Goal: Task Accomplishment & Management: Use online tool/utility

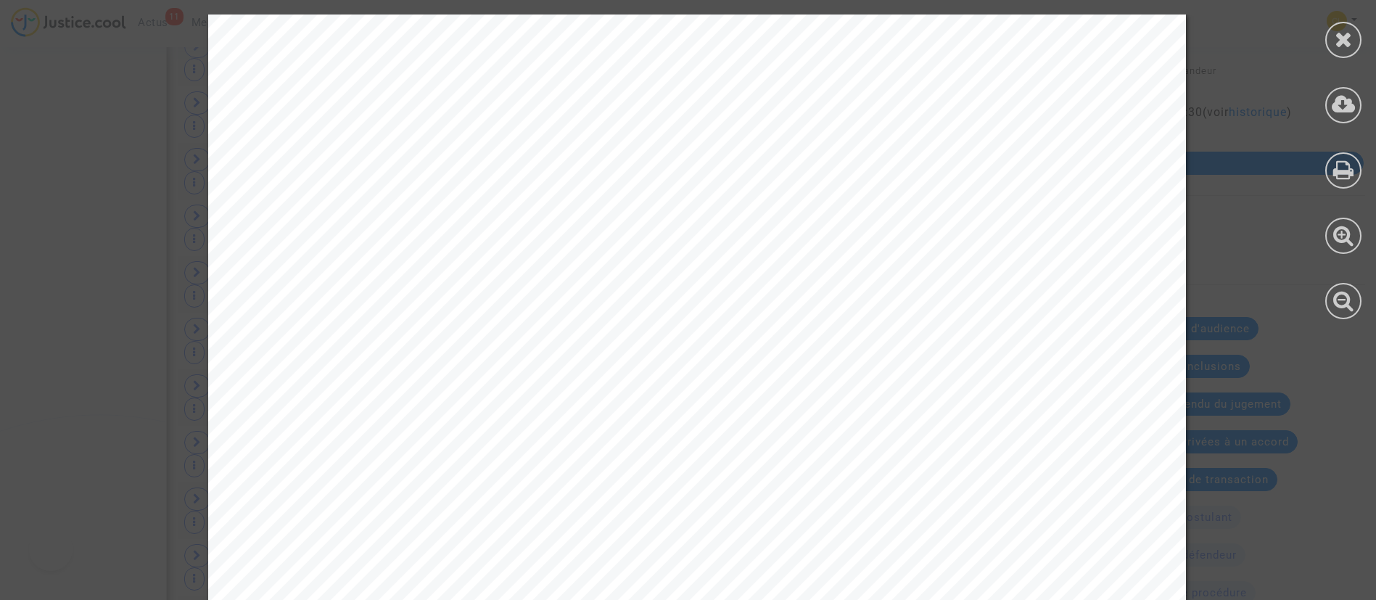
click at [1348, 30] on icon at bounding box center [1344, 39] width 18 height 22
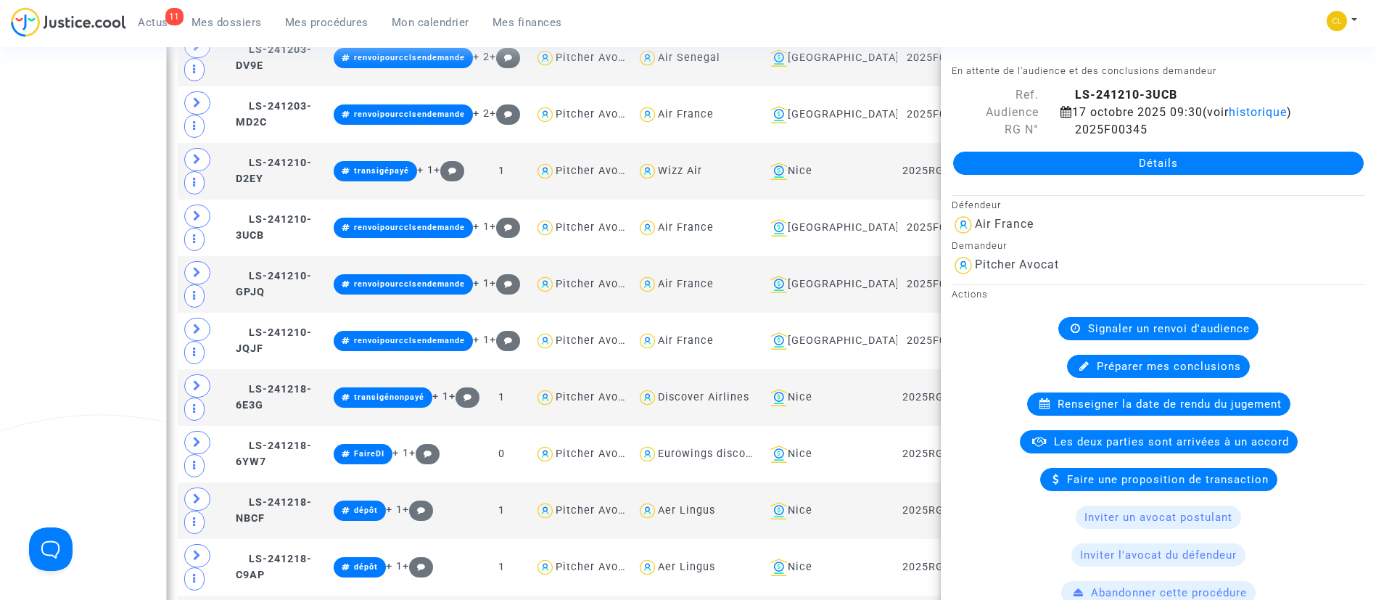
scroll to position [1161, 0]
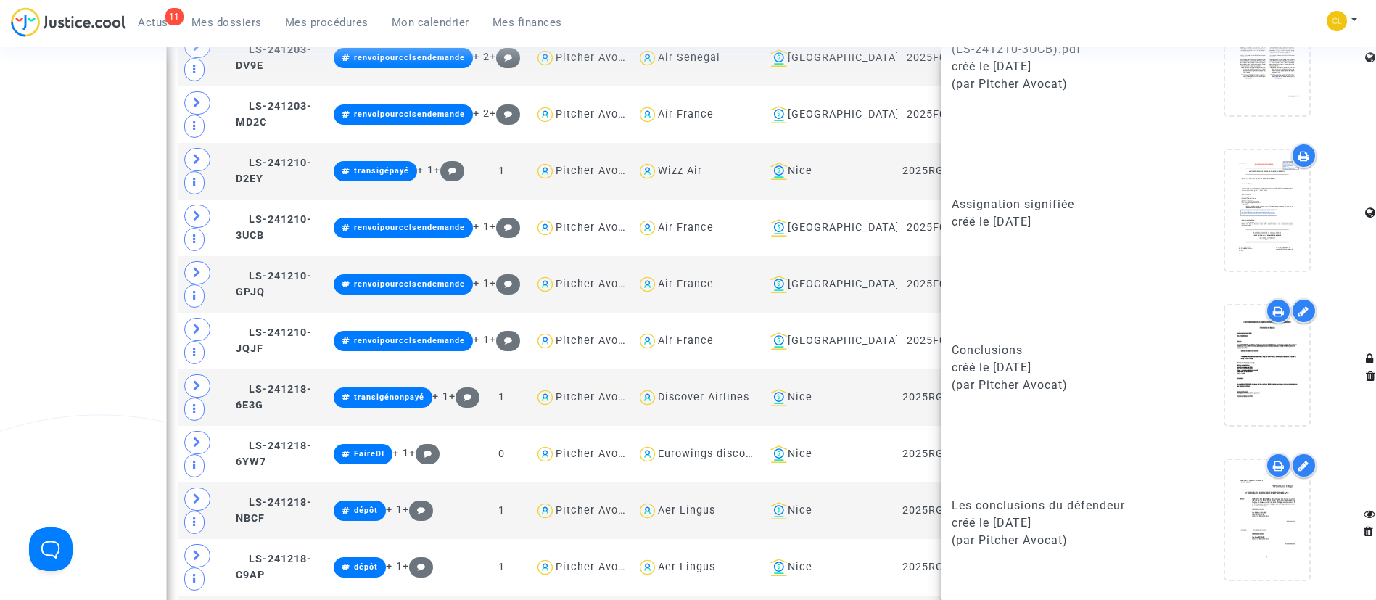
drag, startPoint x: 353, startPoint y: 19, endPoint x: 284, endPoint y: 302, distance: 291.9
click at [353, 18] on span "Mes procédures" at bounding box center [326, 22] width 83 height 13
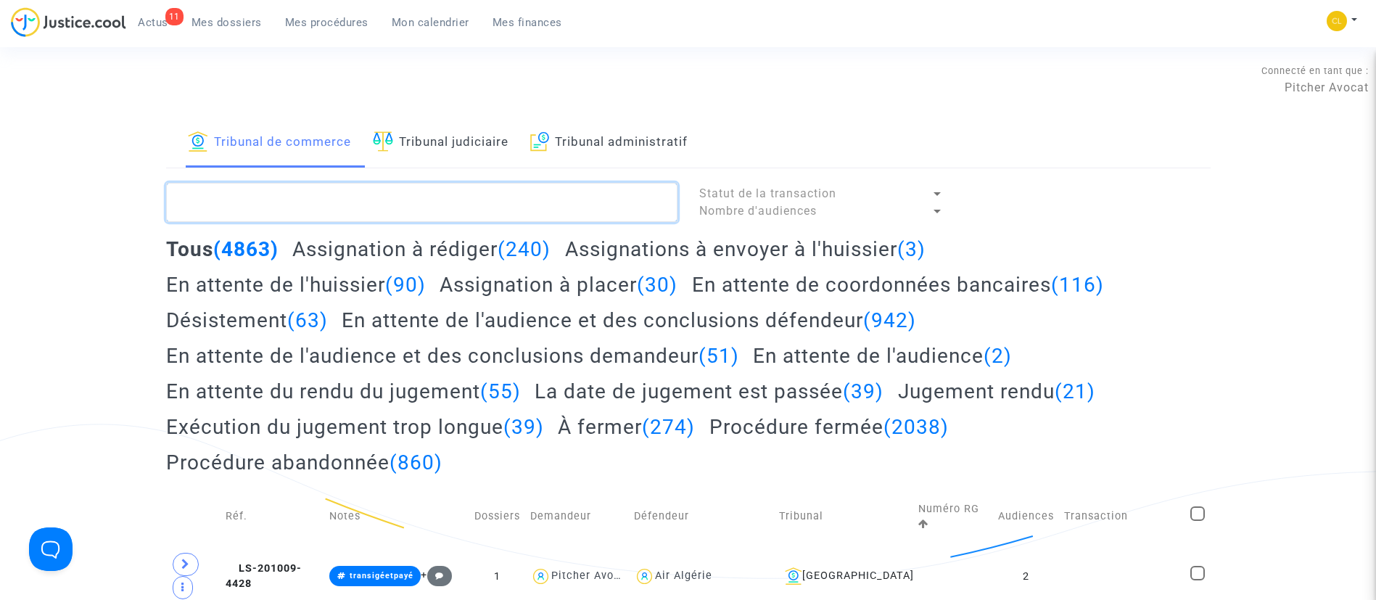
click at [364, 197] on textarea at bounding box center [421, 202] width 511 height 39
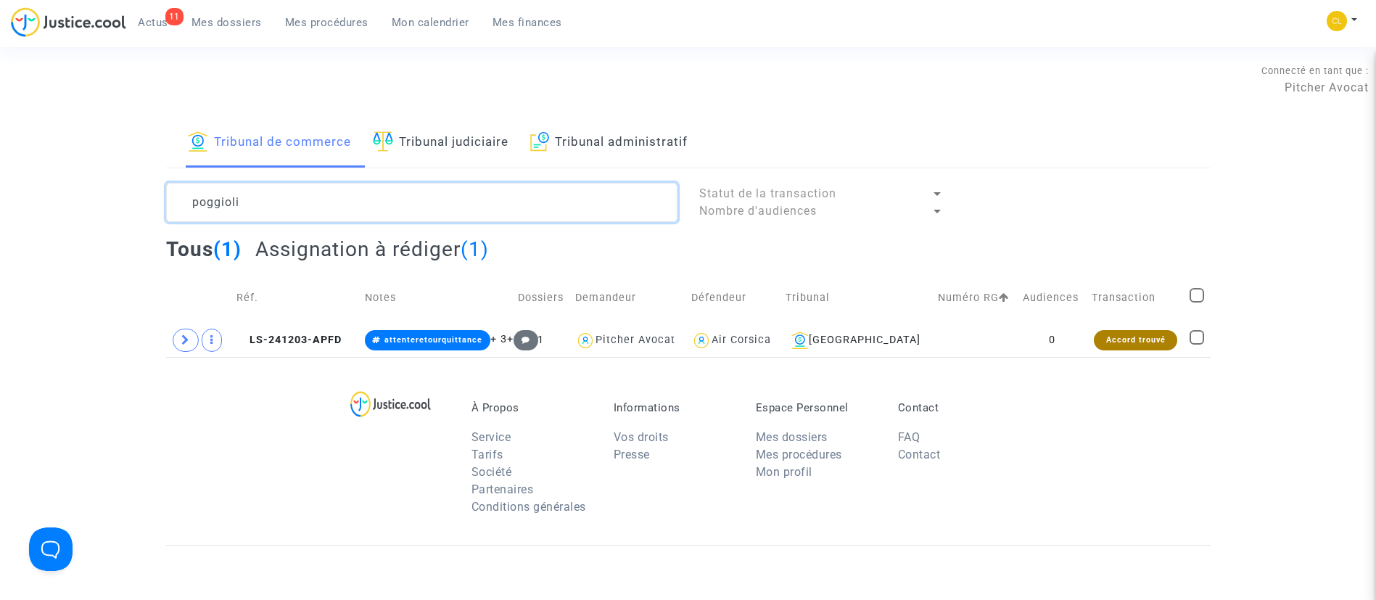
type textarea "poggioli"
click at [184, 339] on icon at bounding box center [185, 339] width 9 height 11
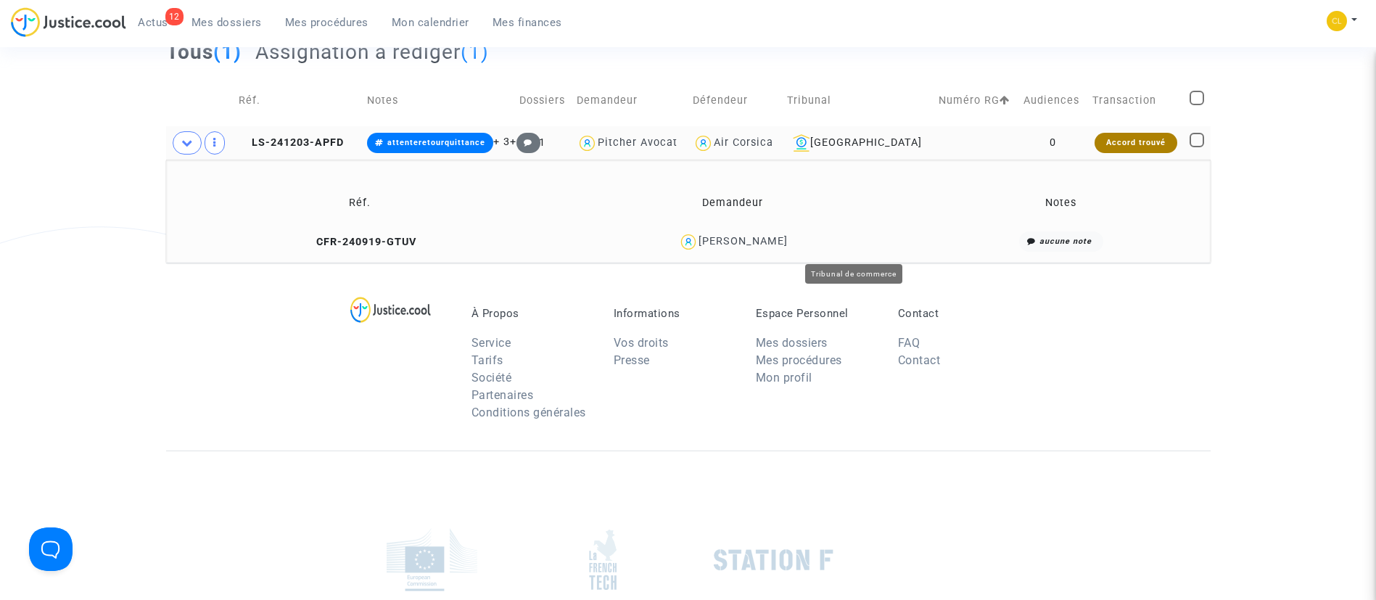
scroll to position [218, 0]
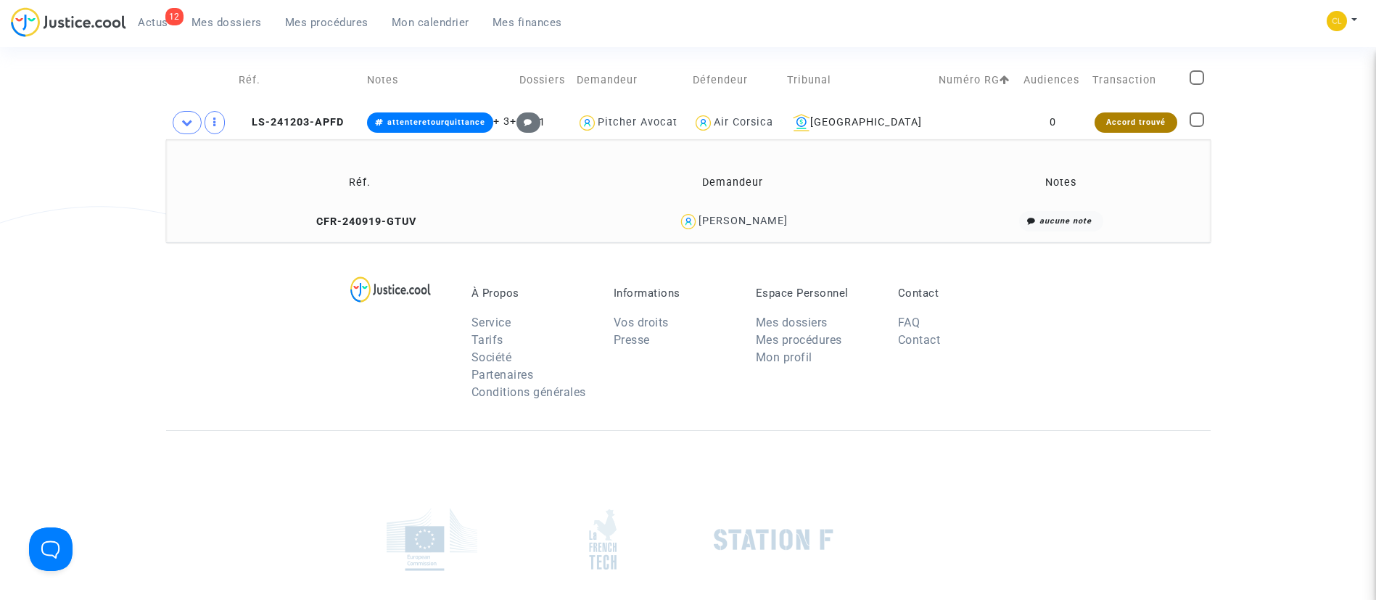
click at [778, 218] on div "Olivier Poggioli" at bounding box center [743, 221] width 89 height 12
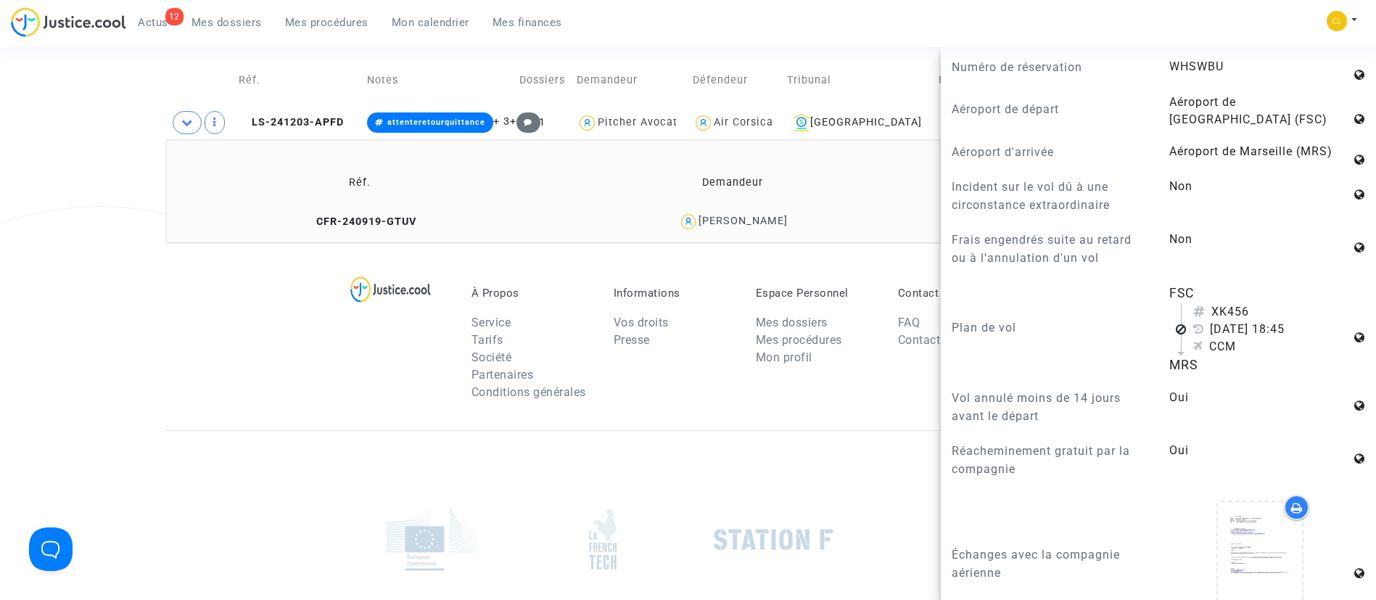
scroll to position [0, 0]
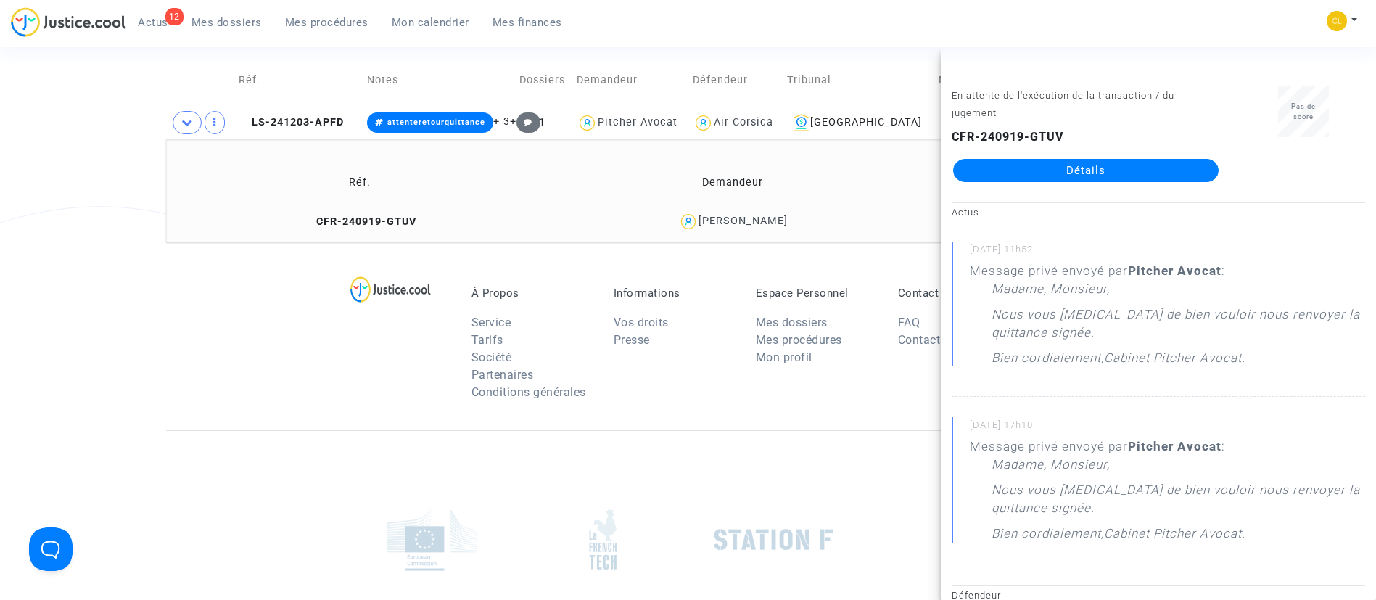
click at [1123, 157] on div "CFR-240919-GTUV Détails" at bounding box center [1086, 155] width 268 height 54
click at [1118, 161] on link "Détails" at bounding box center [1086, 170] width 266 height 23
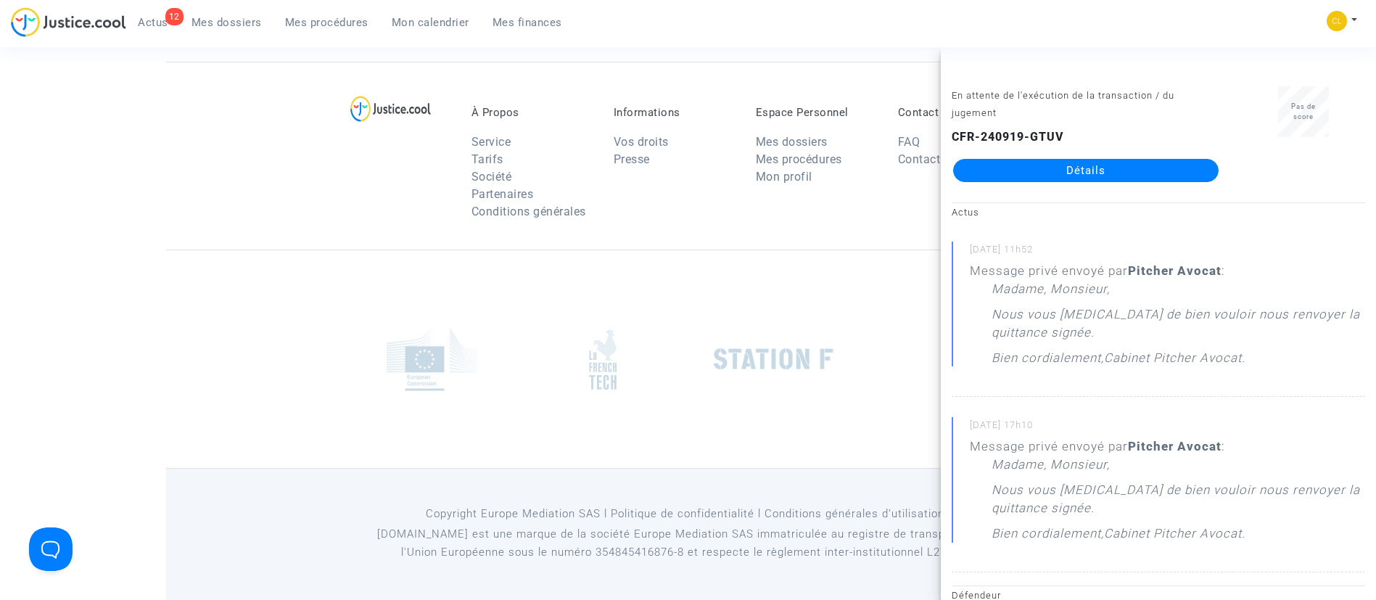
scroll to position [218, 0]
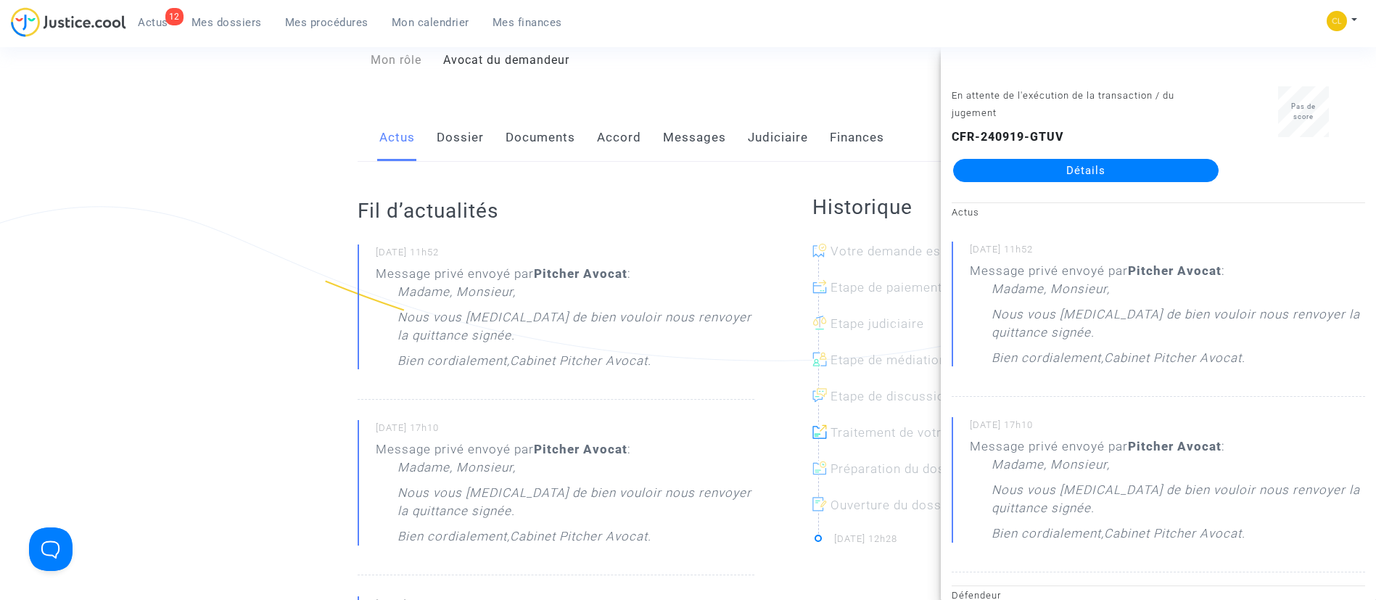
click at [476, 139] on link "Dossier" at bounding box center [460, 138] width 47 height 48
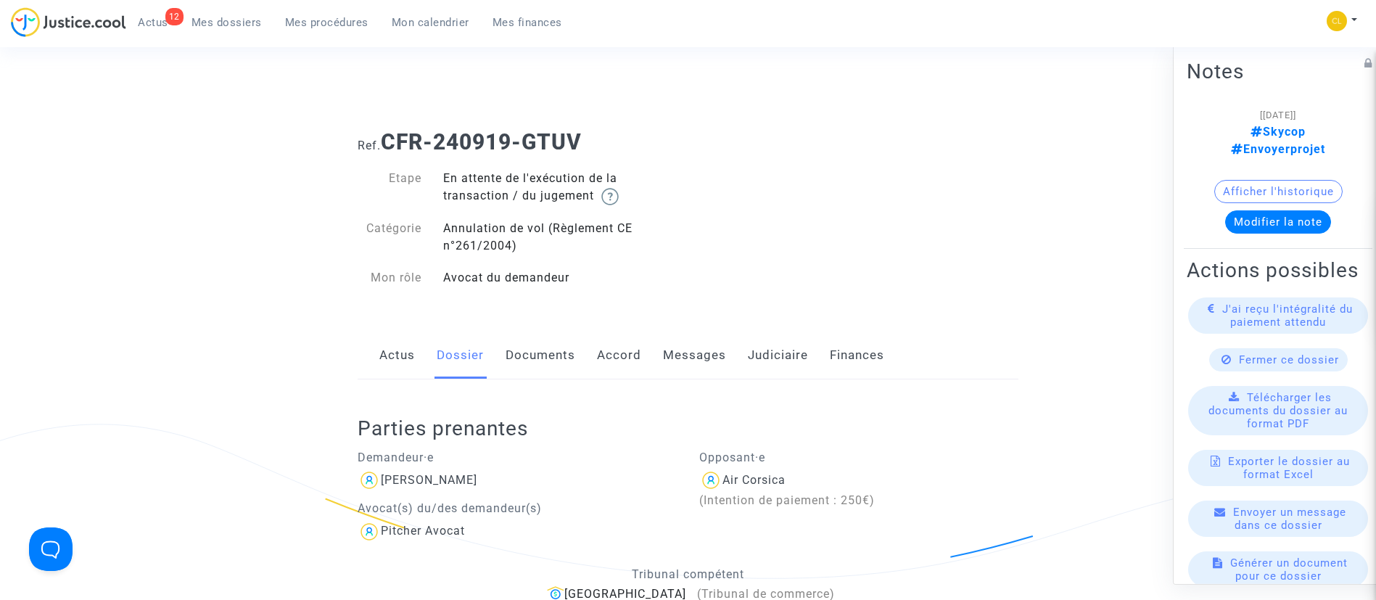
drag, startPoint x: 646, startPoint y: 361, endPoint x: 707, endPoint y: 356, distance: 61.1
click at [646, 361] on div "Actus Dossier Documents Accord Messages Judiciaire Finances" at bounding box center [688, 356] width 661 height 49
click at [726, 355] on div "Actus Dossier Documents Accord Messages Judiciaire Finances" at bounding box center [688, 356] width 661 height 49
click at [667, 351] on link "Messages" at bounding box center [694, 356] width 63 height 48
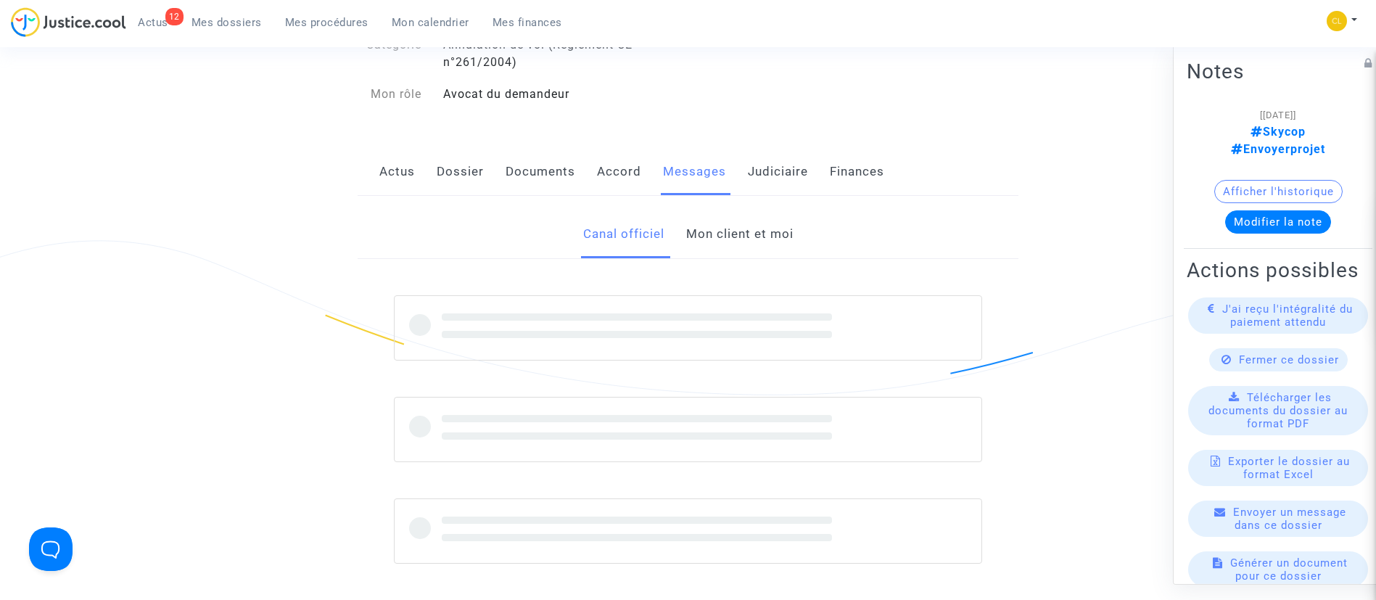
scroll to position [326, 0]
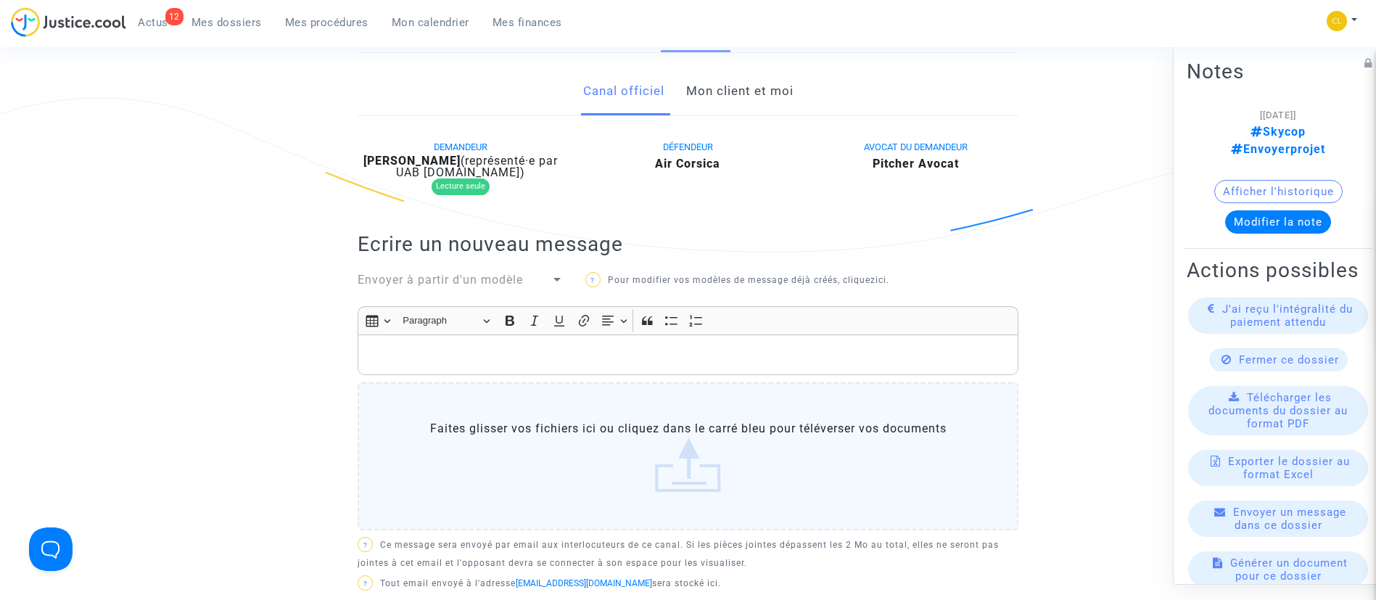
click at [781, 102] on link "Mon client et moi" at bounding box center [739, 91] width 107 height 48
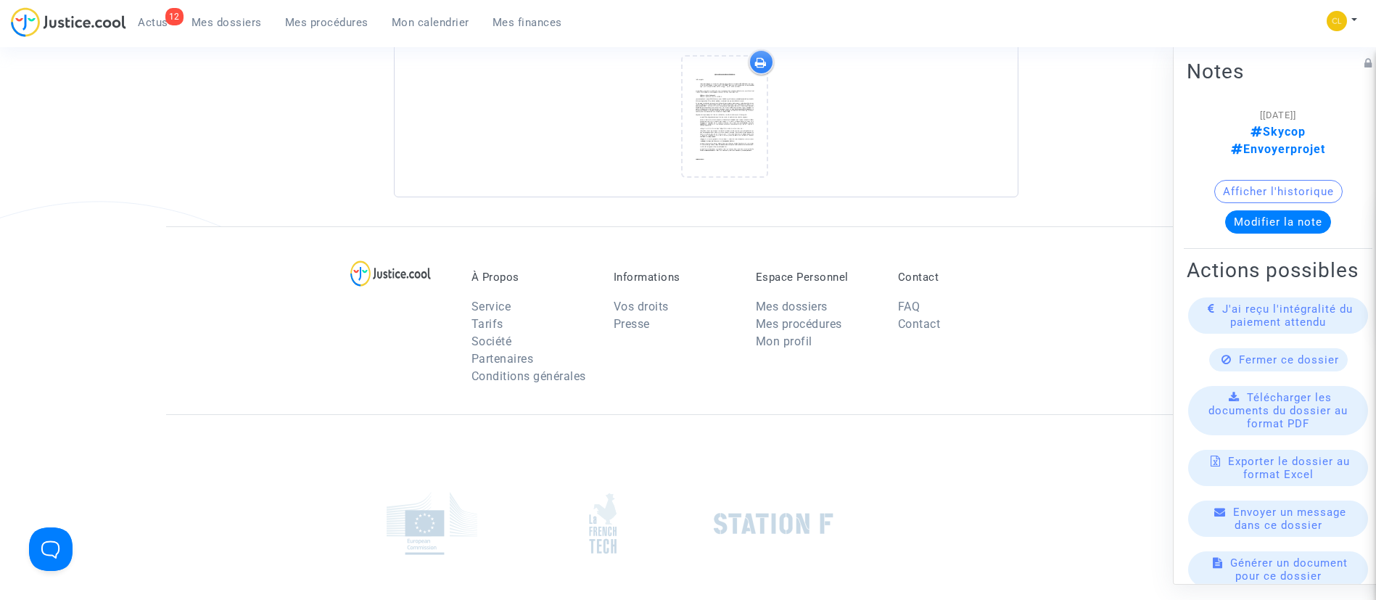
scroll to position [1700, 0]
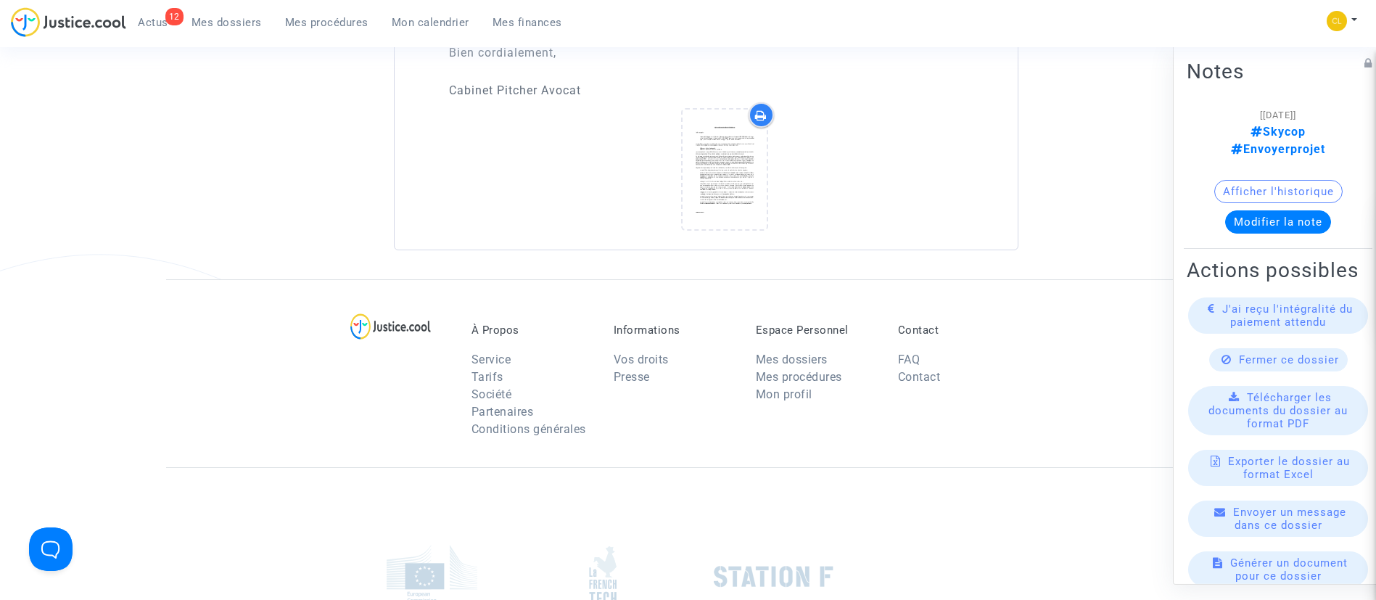
click at [742, 154] on icon at bounding box center [724, 169] width 47 height 46
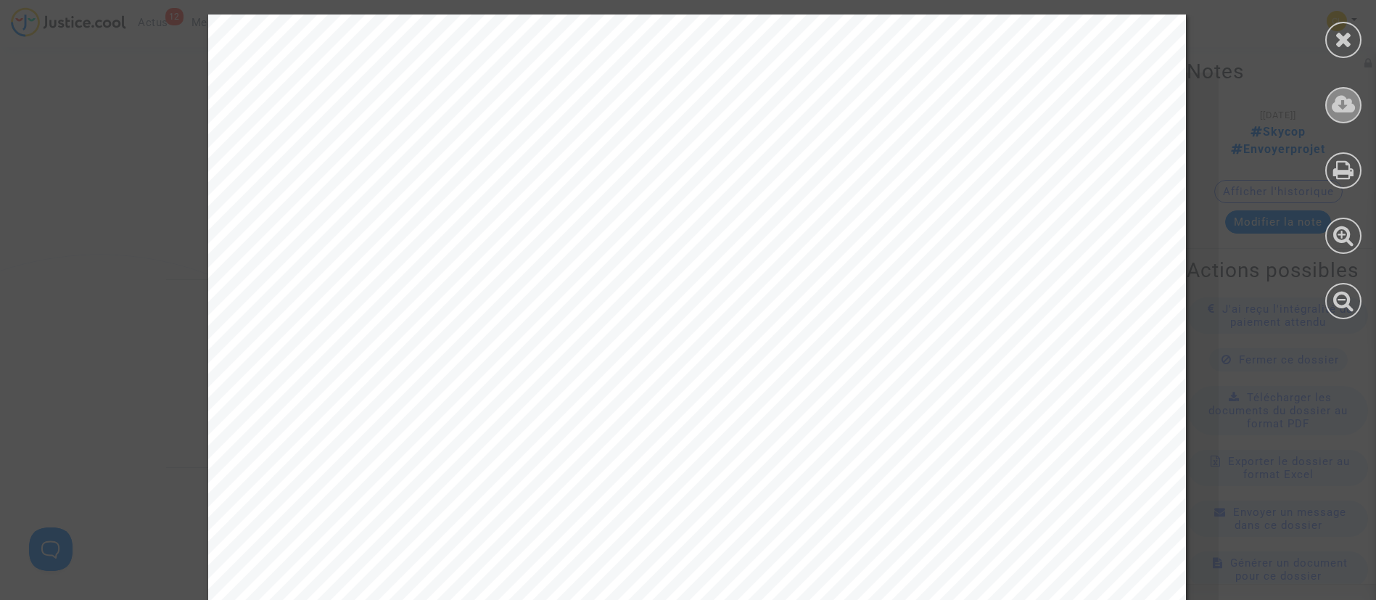
click at [1349, 106] on icon at bounding box center [1344, 105] width 24 height 22
click at [1355, 41] on div at bounding box center [1343, 40] width 36 height 36
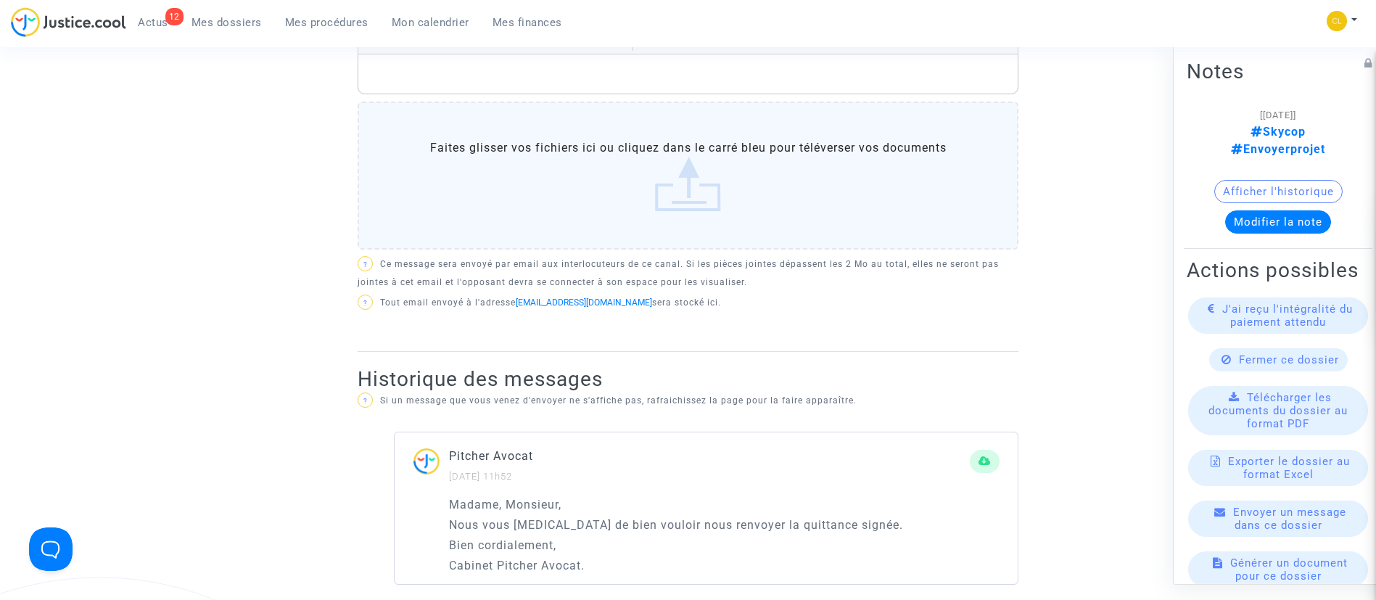
scroll to position [0, 0]
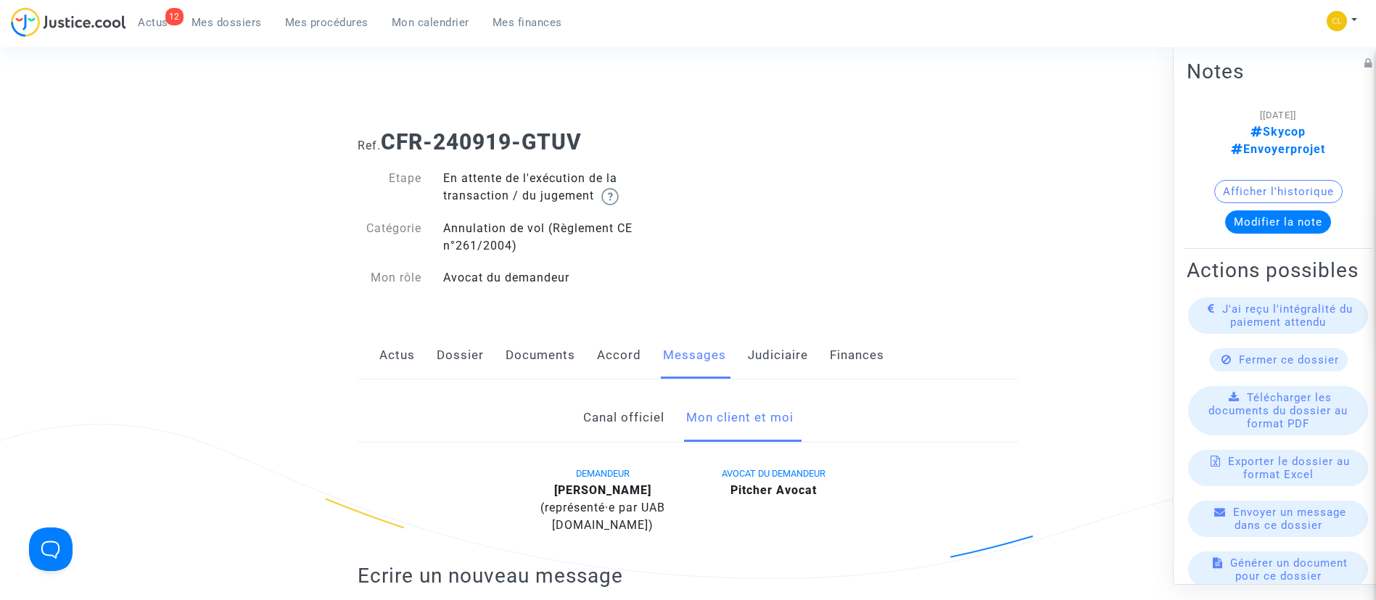
click at [761, 364] on link "Judiciaire" at bounding box center [778, 356] width 60 height 48
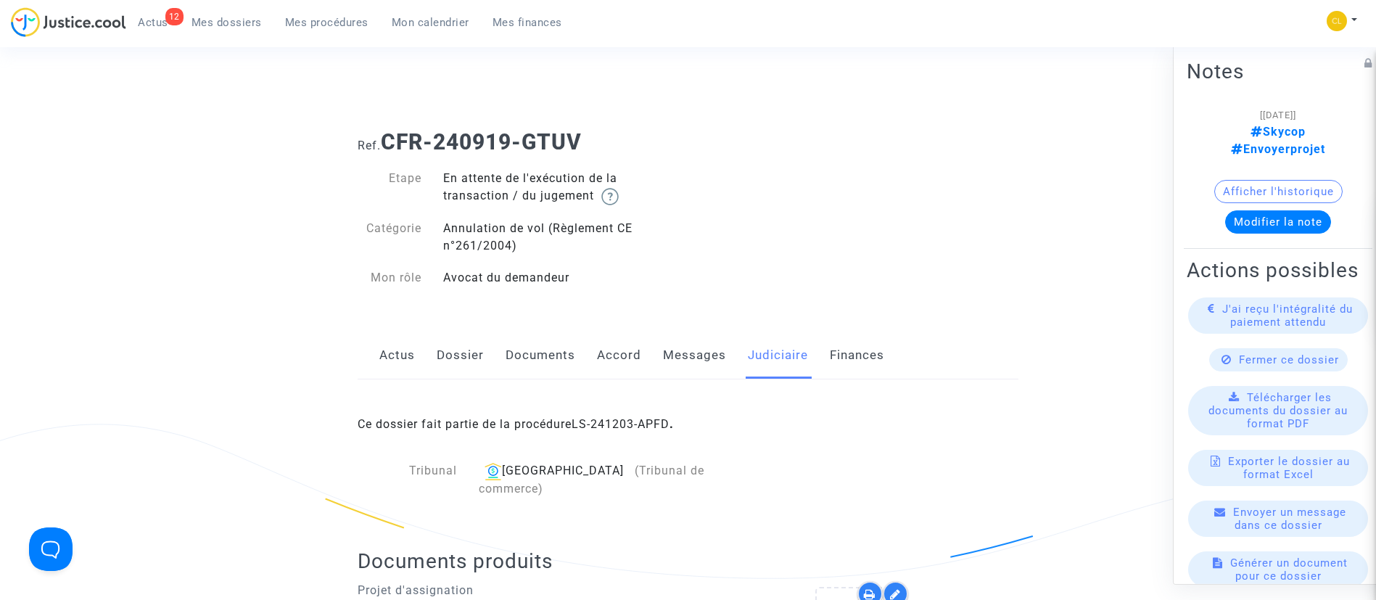
click at [646, 416] on div "Ce dossier fait partie de la procédure LS-241203-APFD ." at bounding box center [688, 413] width 661 height 68
click at [651, 424] on link "LS-241203-APFD" at bounding box center [621, 424] width 98 height 14
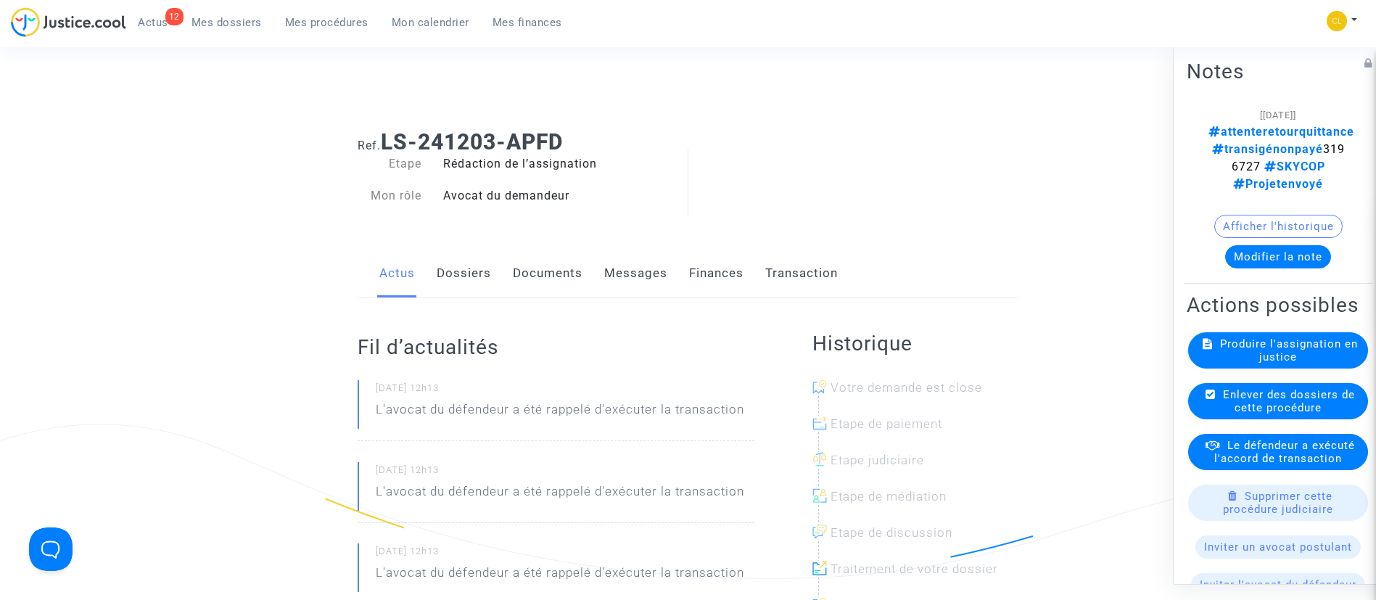
click at [1231, 153] on span "attenteretourquittance transigénonpayé 3196727 SKYCOP Projetenvoyé" at bounding box center [1282, 157] width 146 height 66
copy span "3196727"
drag, startPoint x: 415, startPoint y: 25, endPoint x: 430, endPoint y: 13, distance: 19.2
click at [415, 25] on span "Mon calendrier" at bounding box center [431, 22] width 78 height 13
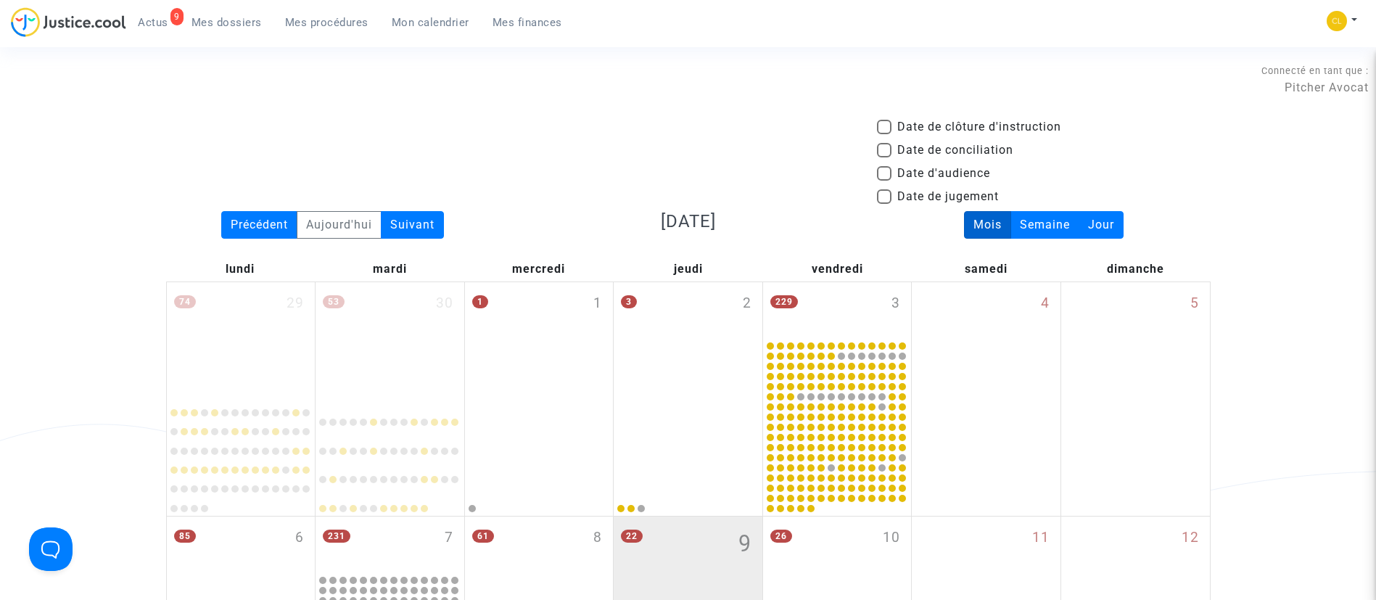
click at [986, 176] on span "Date d'audience" at bounding box center [943, 173] width 93 height 17
click at [884, 181] on input "Date d'audience" at bounding box center [884, 181] width 1 height 1
checkbox input "true"
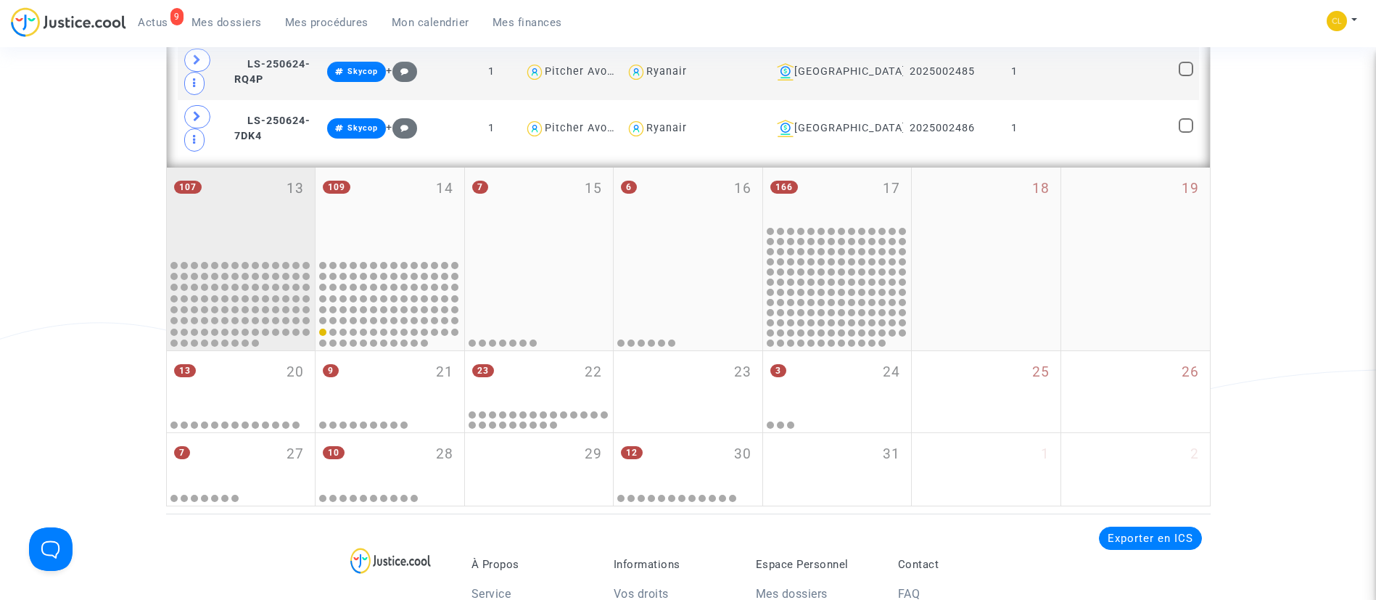
click at [280, 214] on div "107 13" at bounding box center [241, 212] width 149 height 89
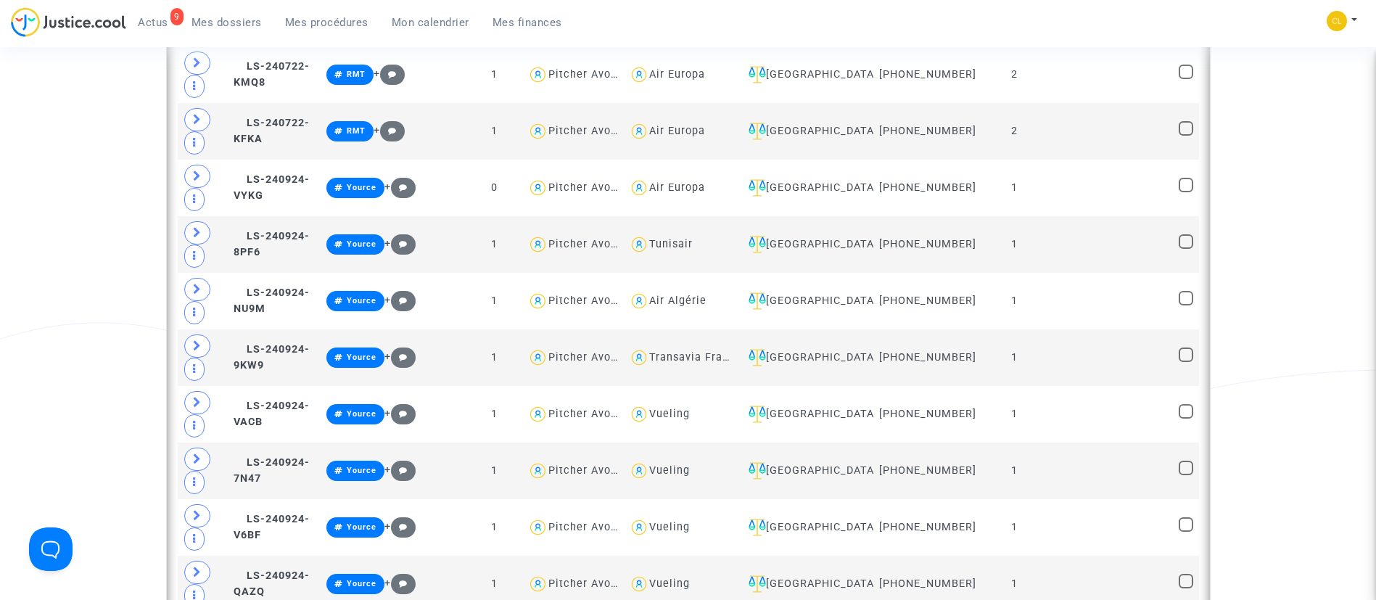
scroll to position [1523, 0]
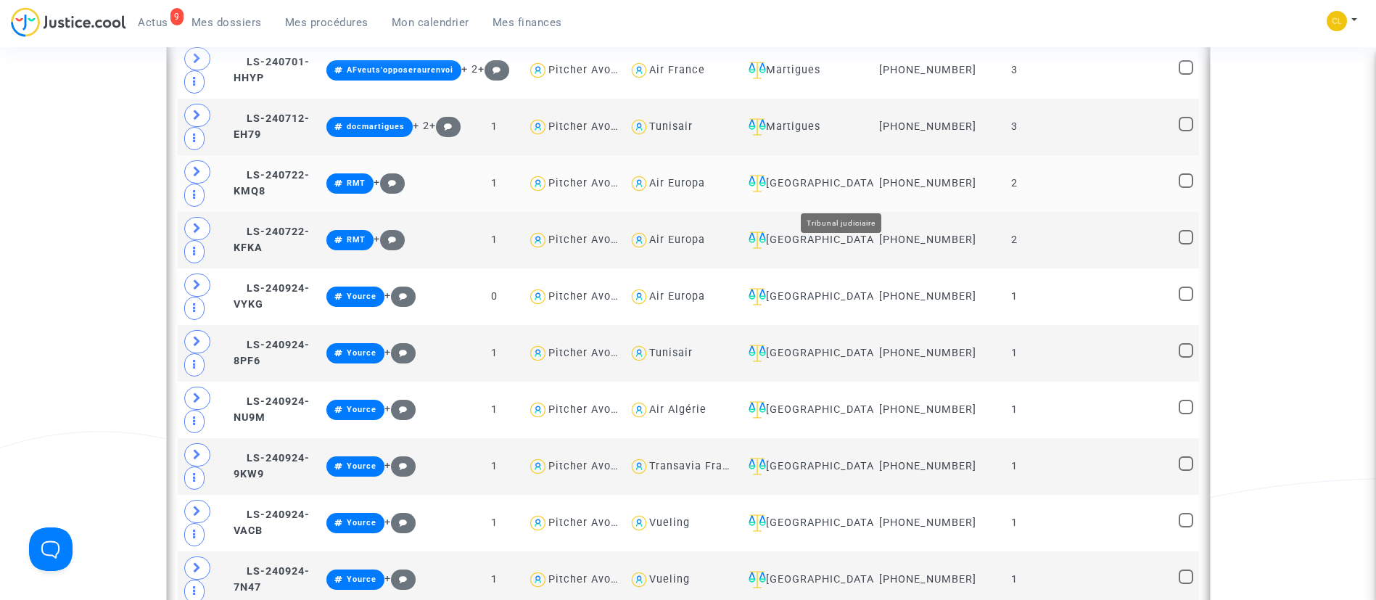
click at [870, 192] on div "Ivry-sur-Seine" at bounding box center [806, 183] width 127 height 17
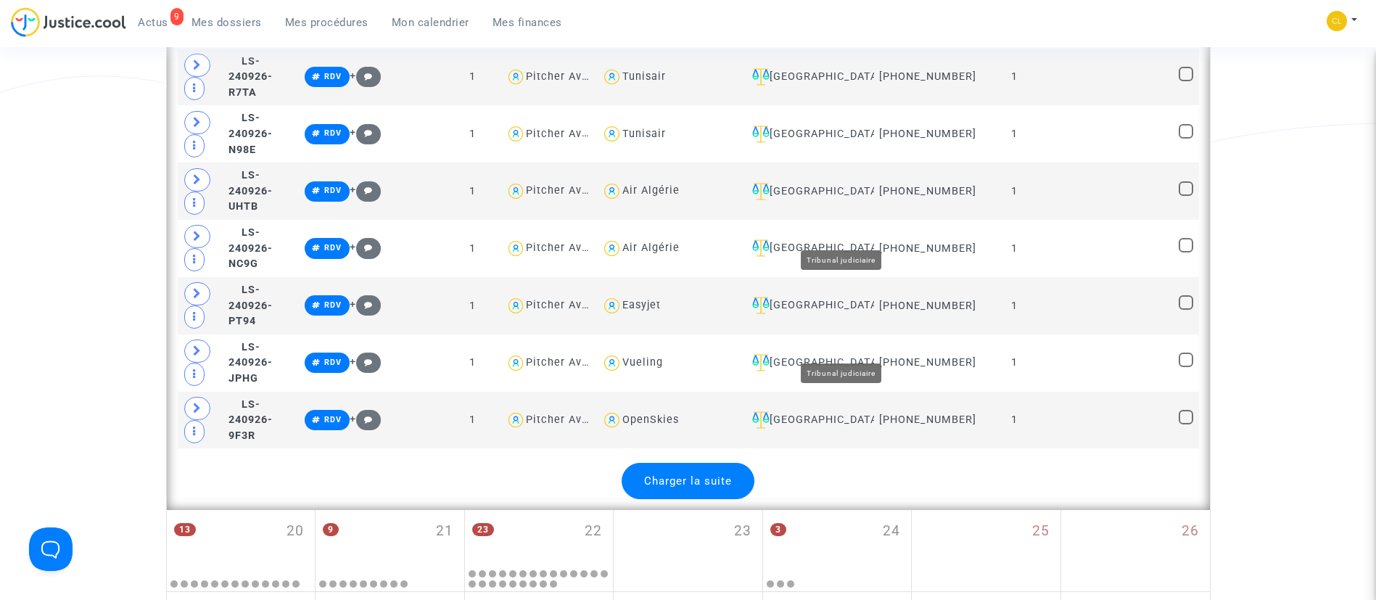
scroll to position [3482, 0]
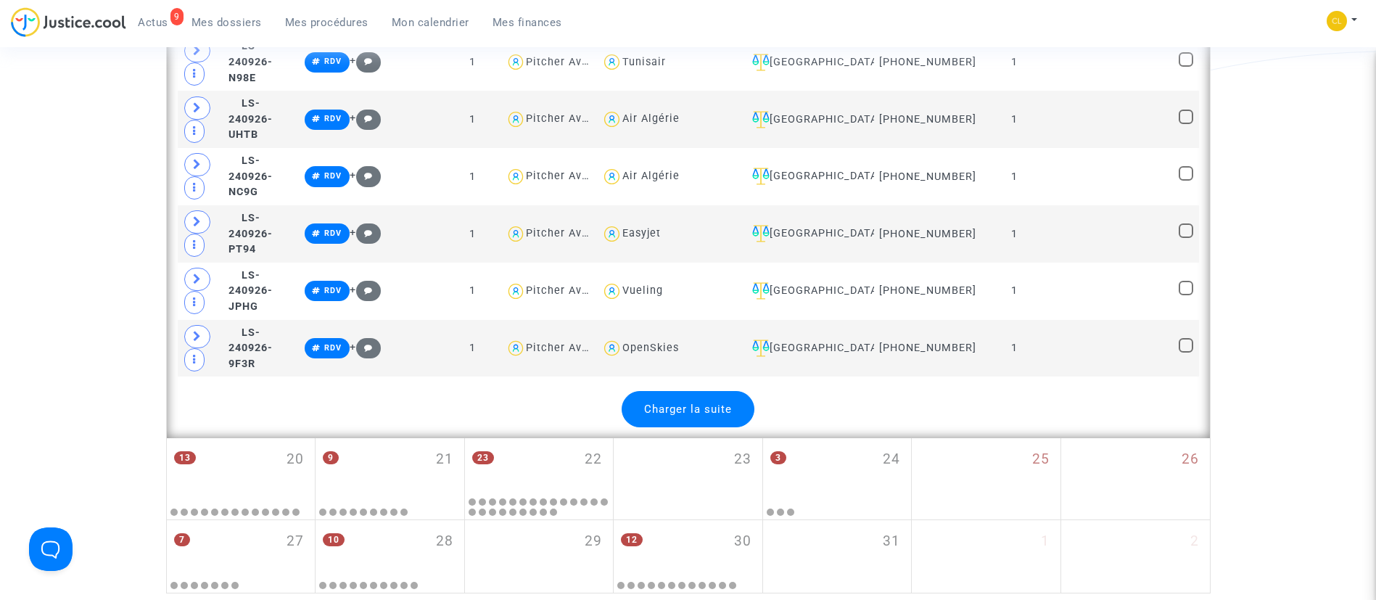
click at [679, 403] on span "Charger la suite" at bounding box center [688, 409] width 88 height 13
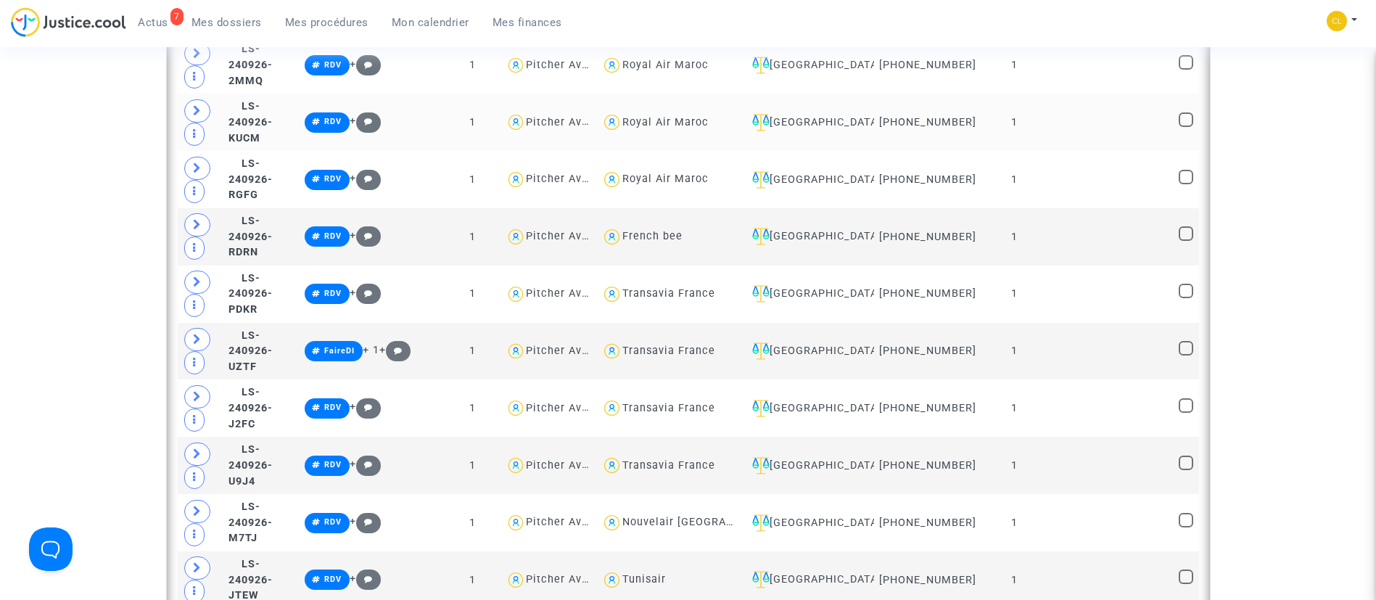
scroll to position [2611, 0]
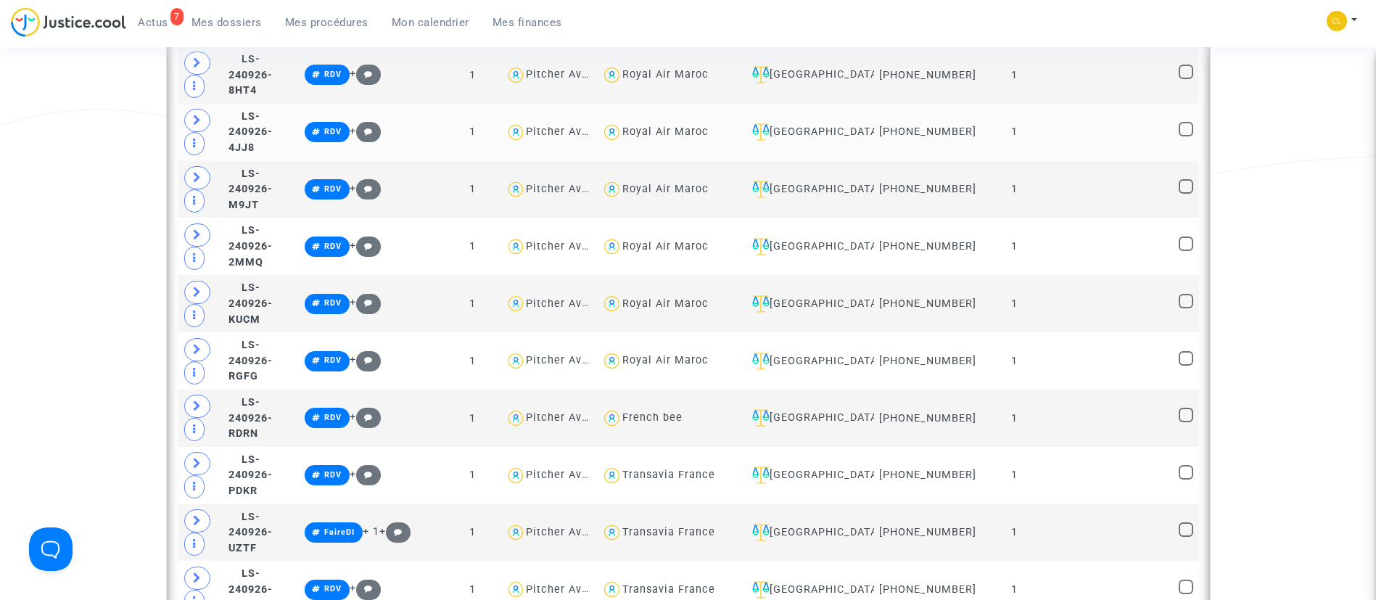
click at [709, 125] on div "Royal Air Maroc" at bounding box center [665, 131] width 86 height 12
type textarea "@"Royal Air Maroc""
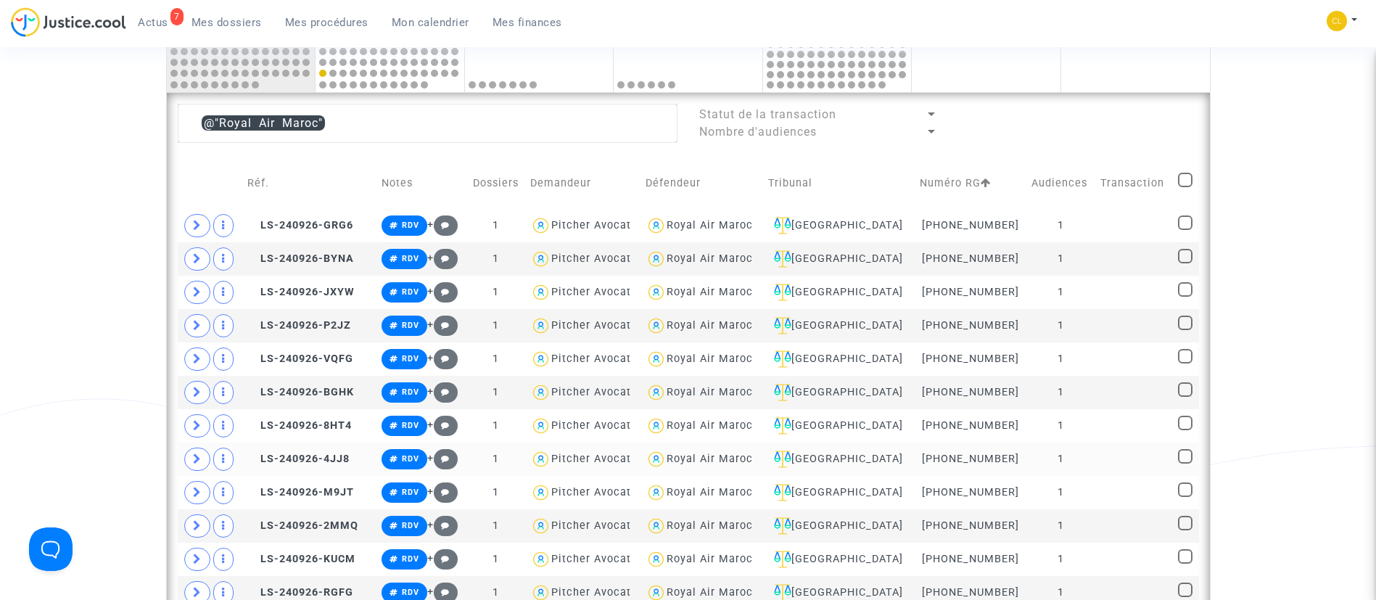
scroll to position [641, 0]
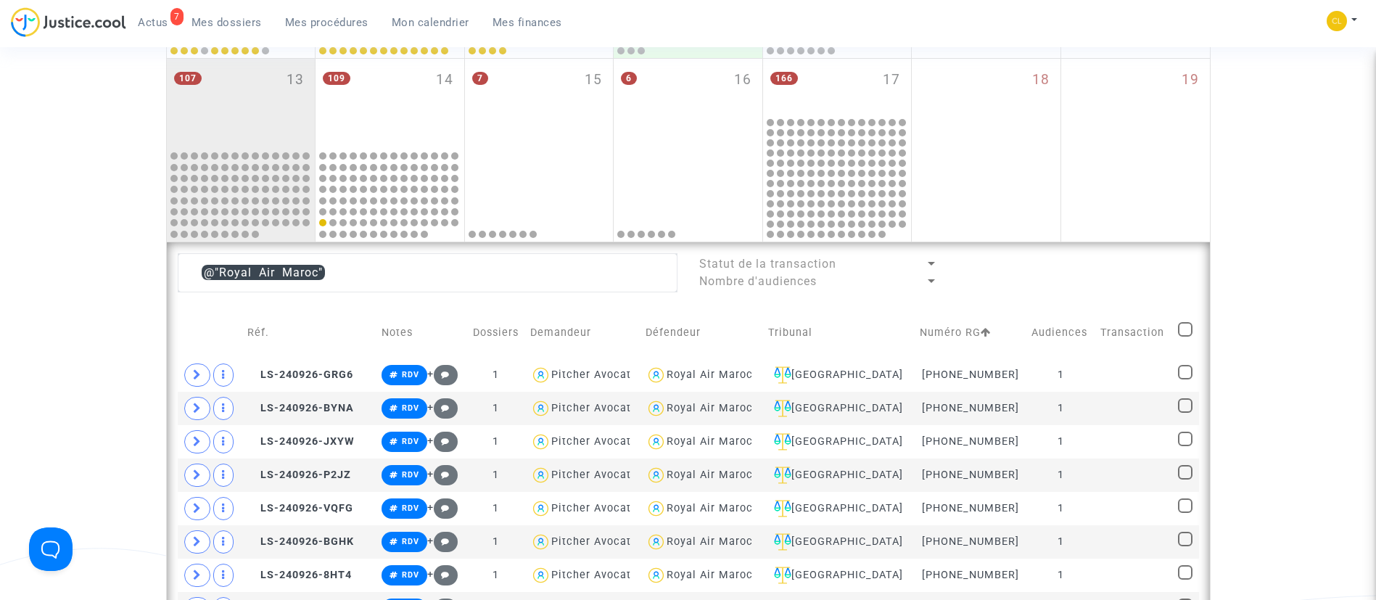
click at [1182, 327] on span at bounding box center [1185, 329] width 15 height 15
click at [1185, 337] on input "checkbox" at bounding box center [1185, 337] width 1 height 1
checkbox input "true"
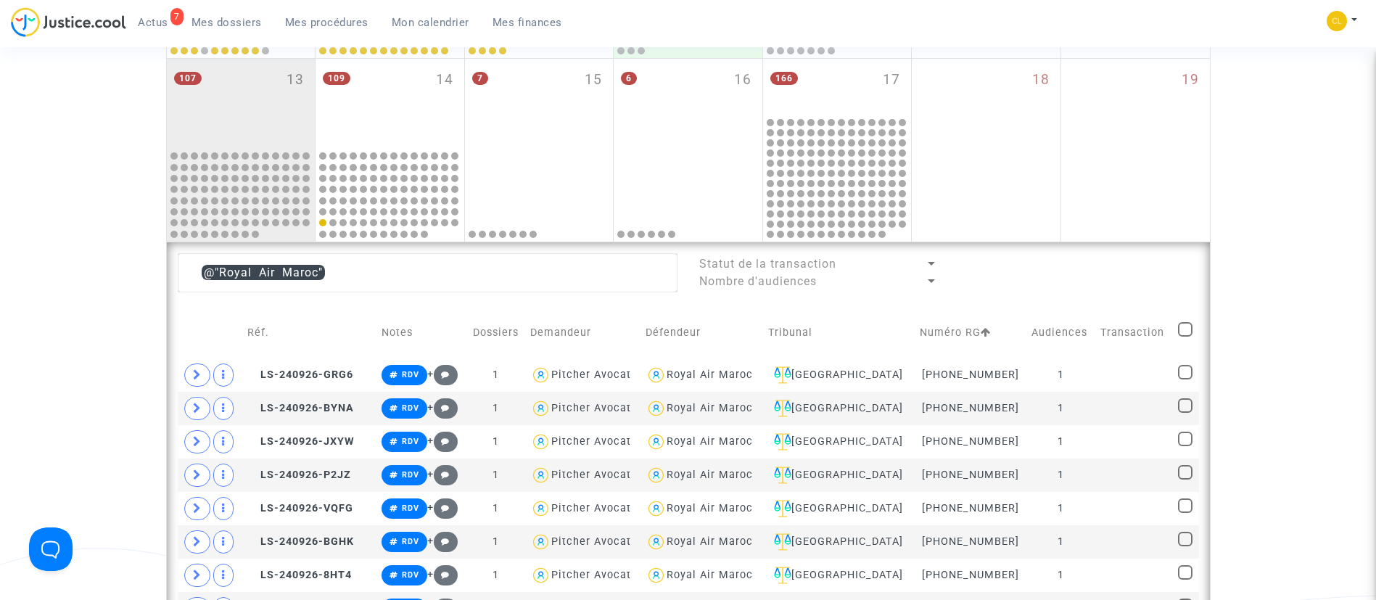
checkbox input "true"
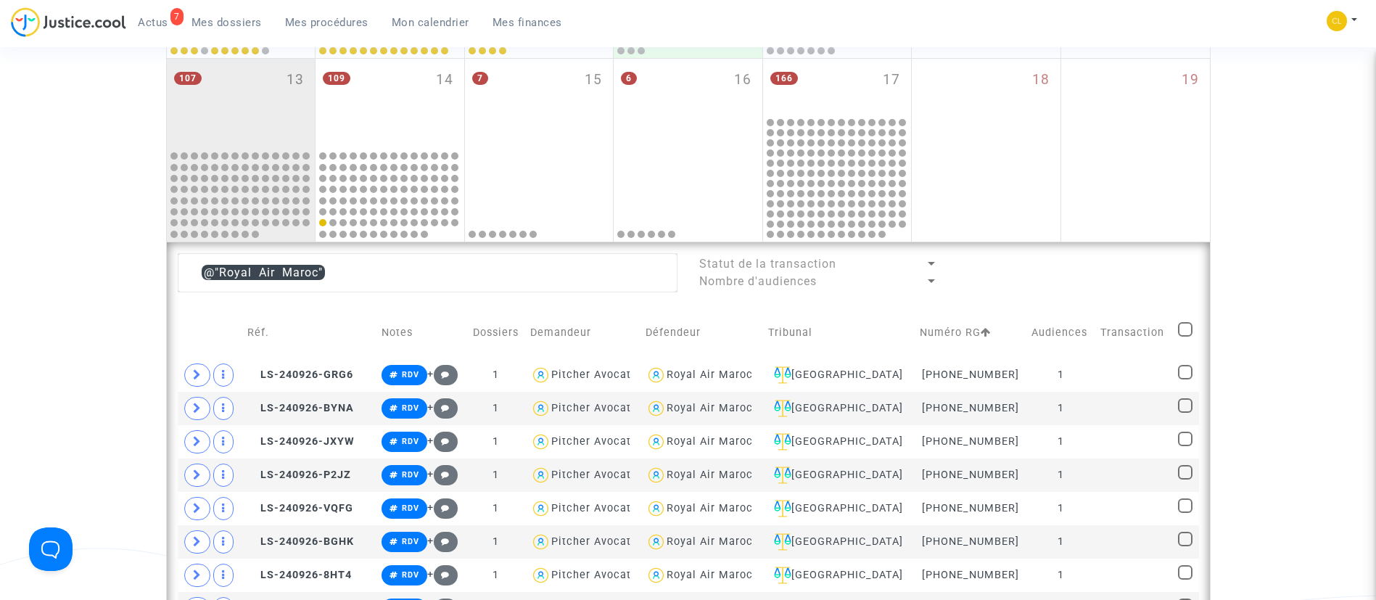
checkbox input "true"
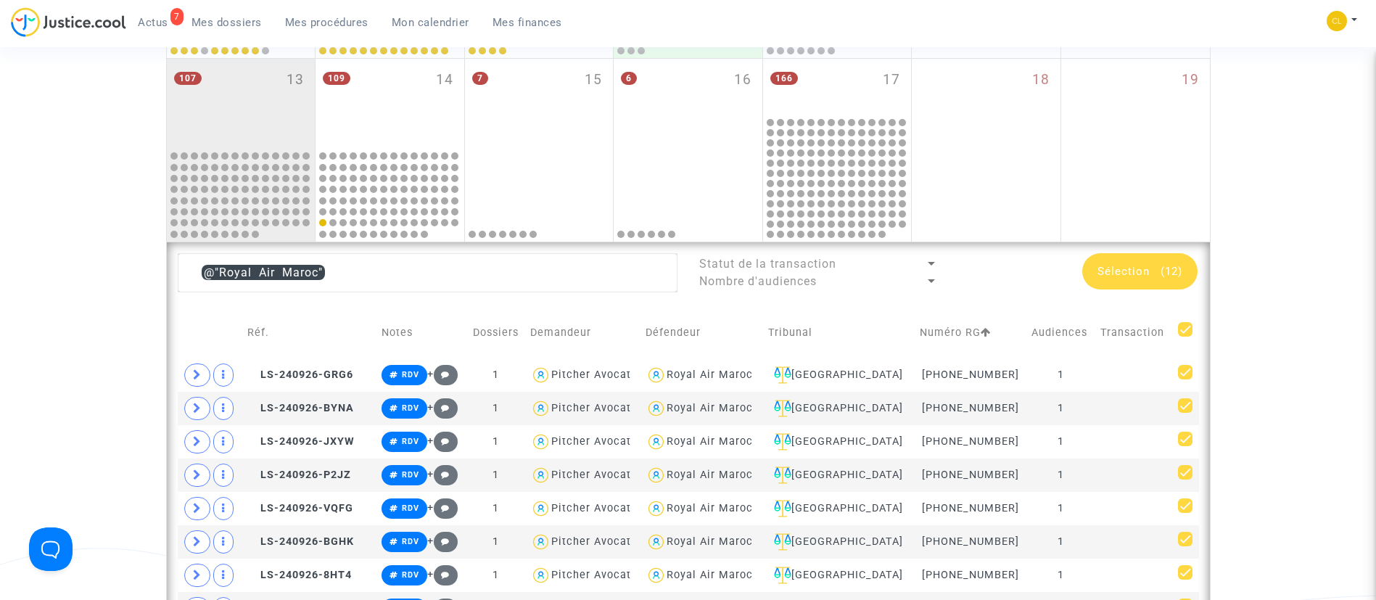
click at [1187, 327] on span at bounding box center [1185, 329] width 15 height 15
click at [1185, 337] on input "checkbox" at bounding box center [1185, 337] width 1 height 1
checkbox input "false"
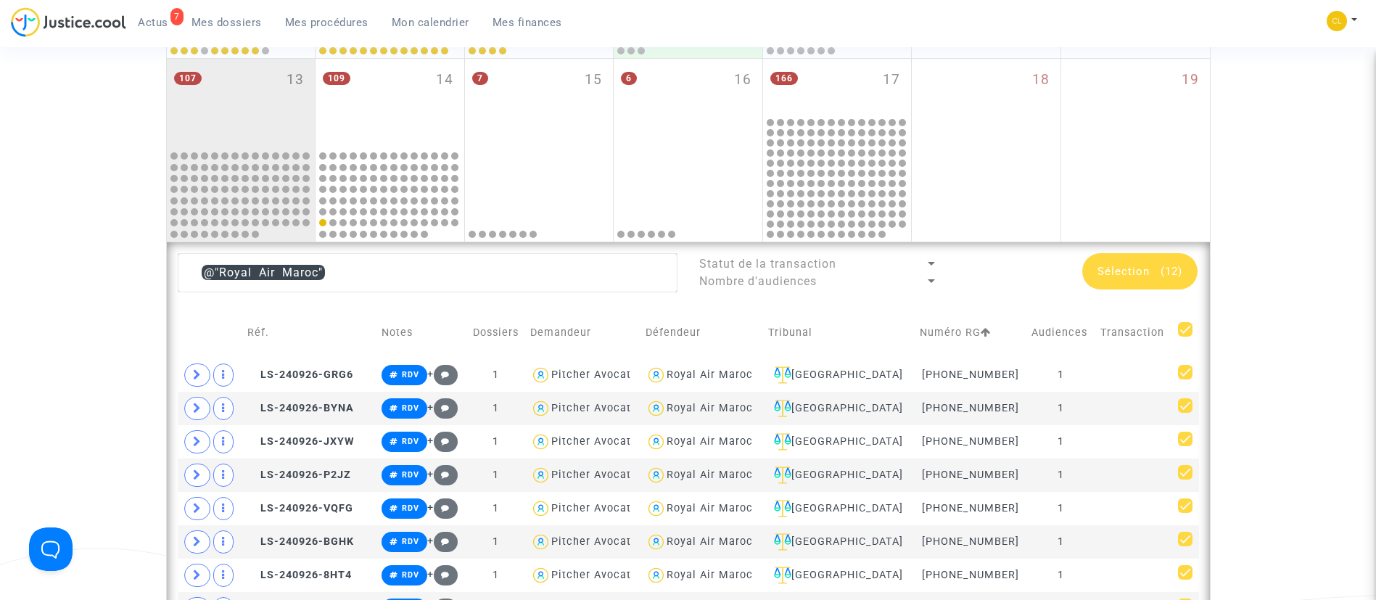
checkbox input "false"
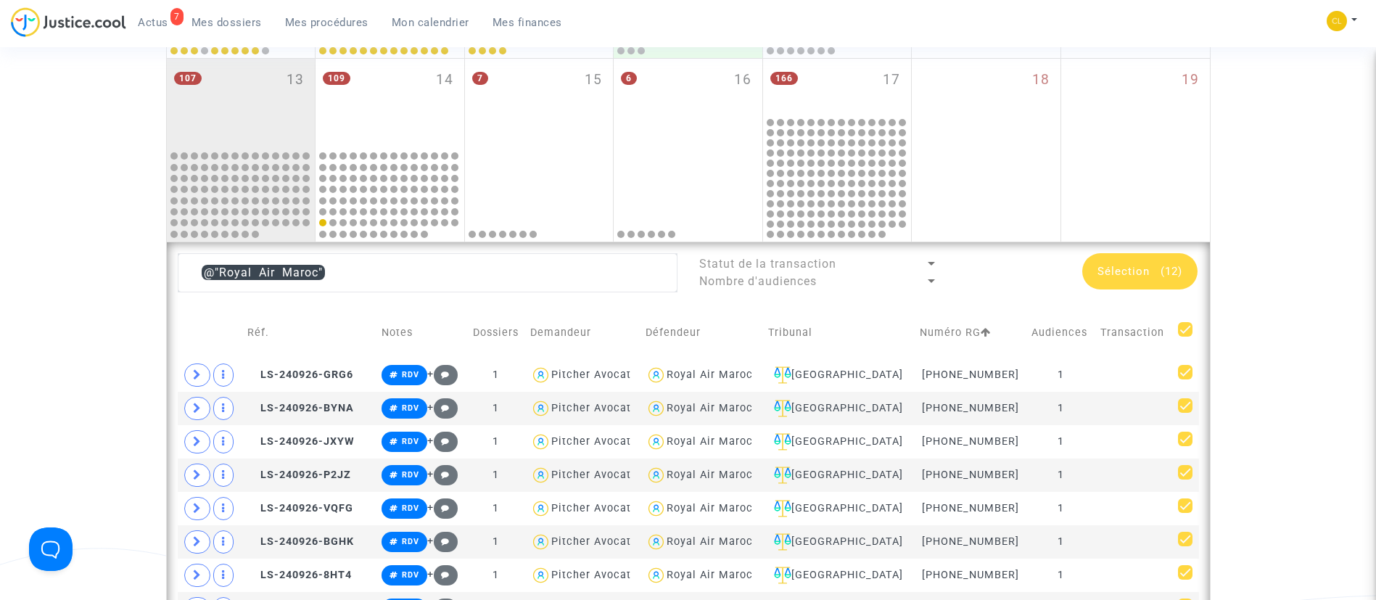
checkbox input "false"
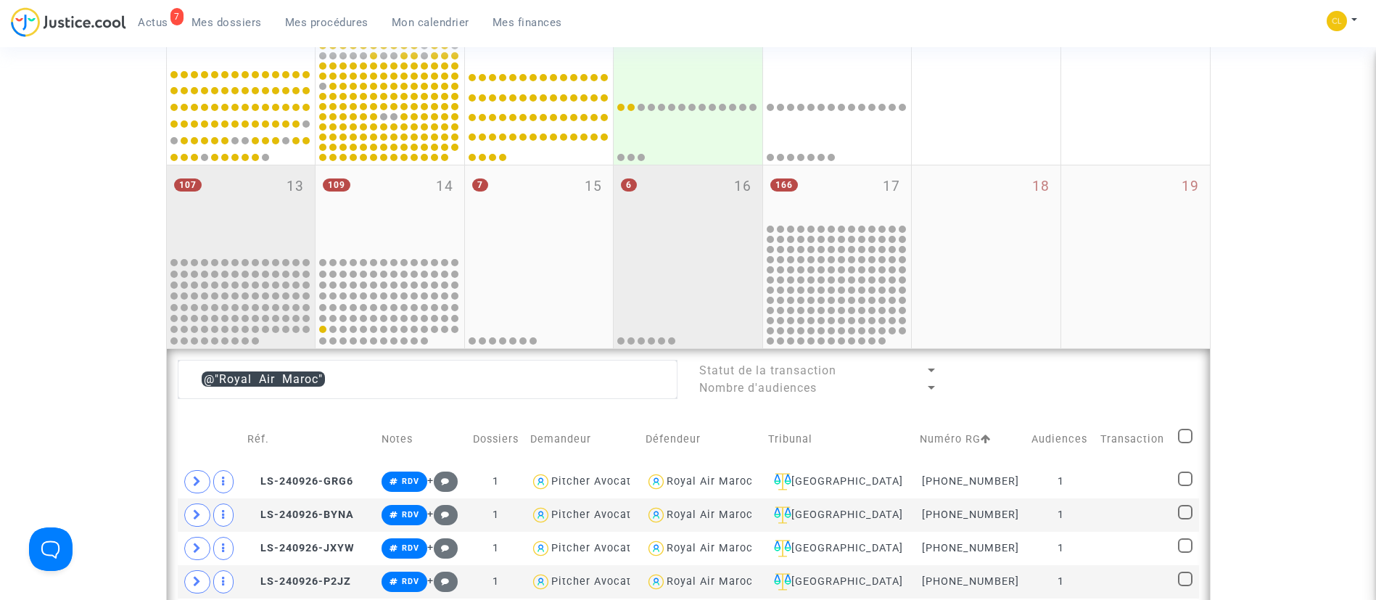
scroll to position [532, 0]
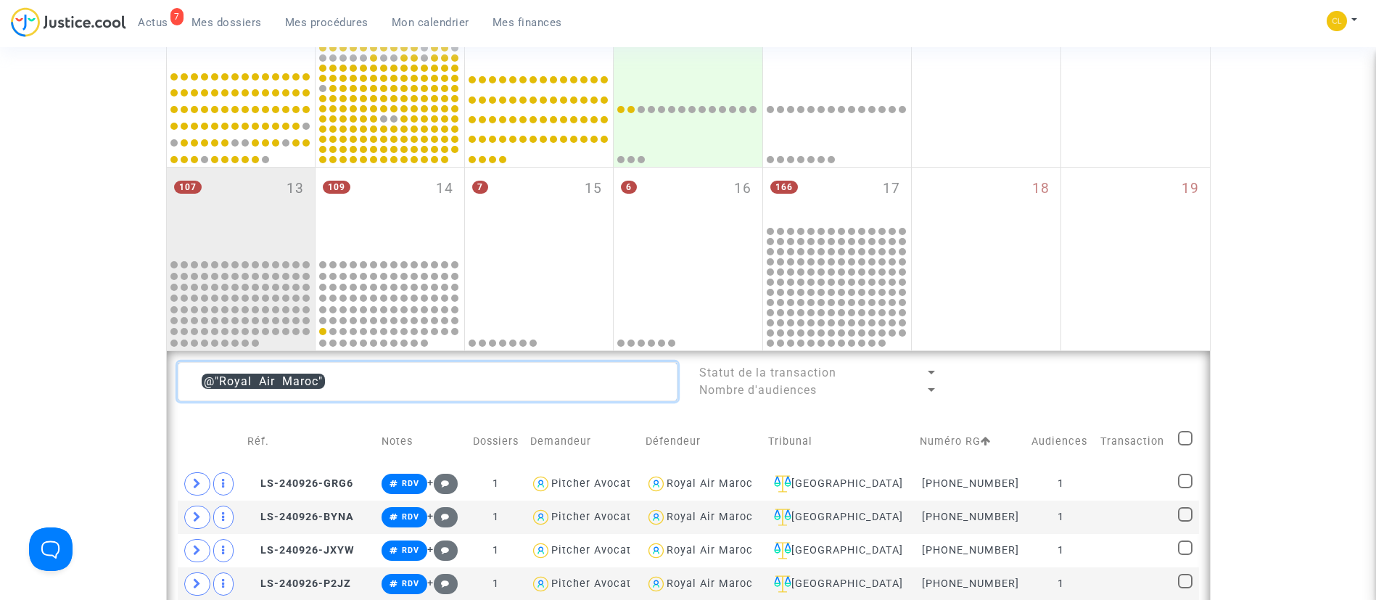
drag, startPoint x: 366, startPoint y: 383, endPoint x: 184, endPoint y: 377, distance: 181.4
click at [184, 377] on textarea at bounding box center [428, 381] width 500 height 39
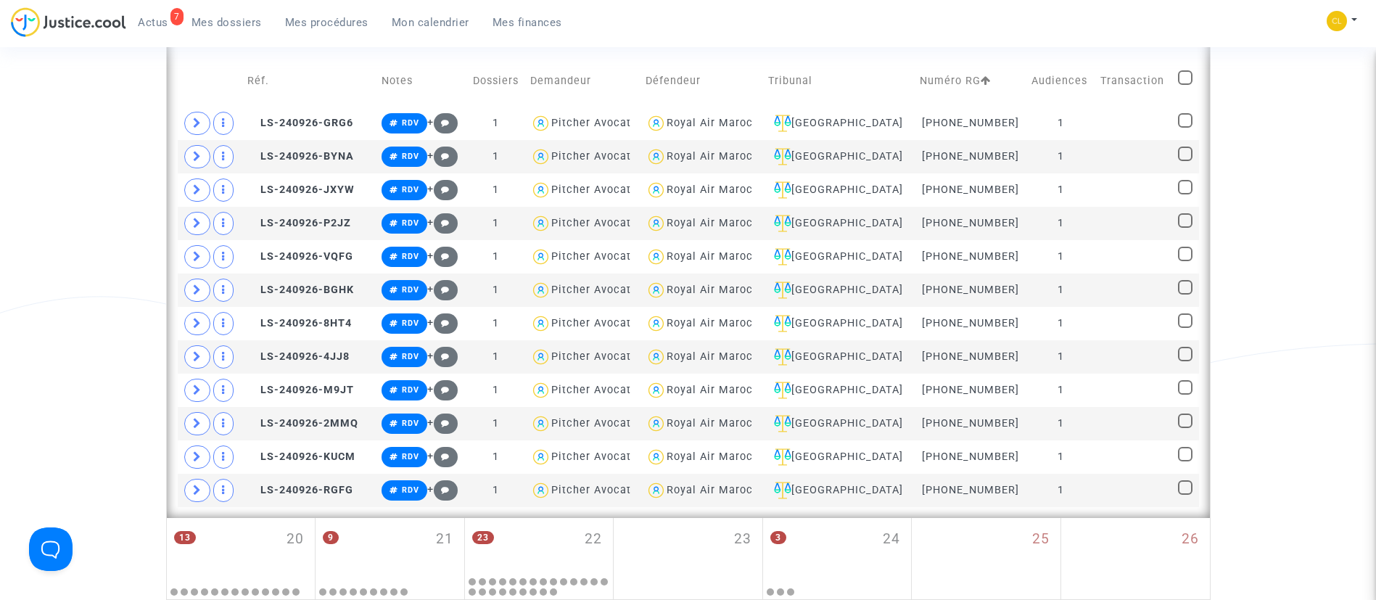
scroll to position [859, 0]
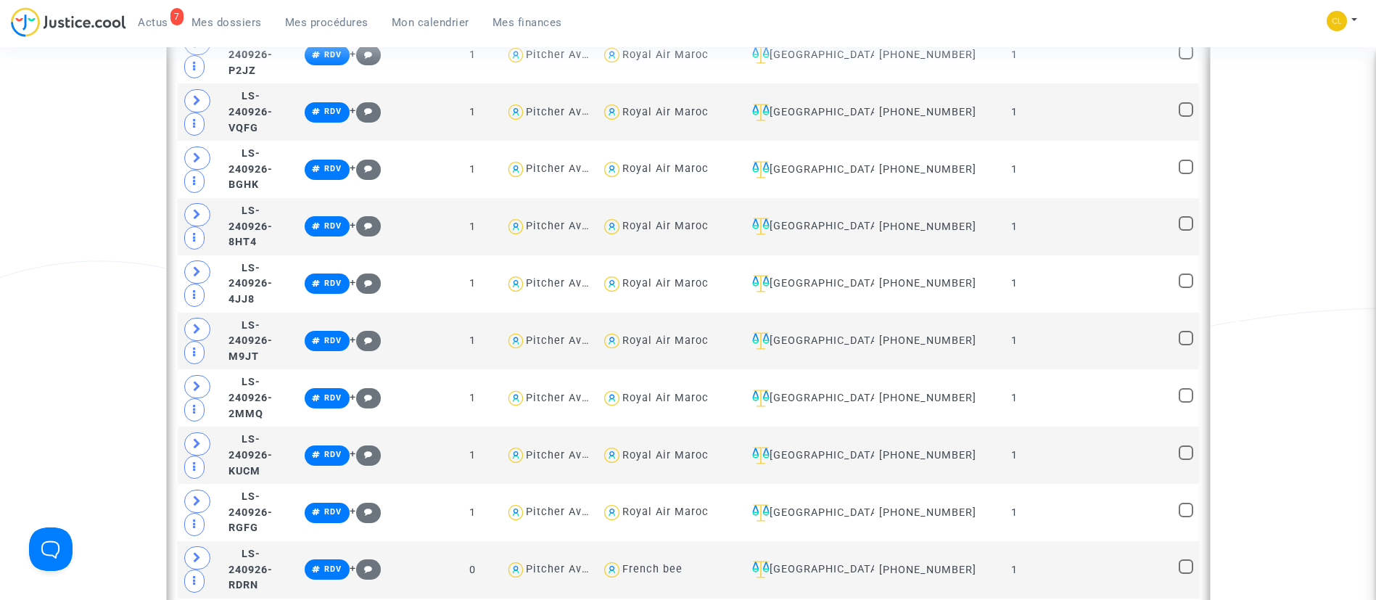
scroll to position [2491, 0]
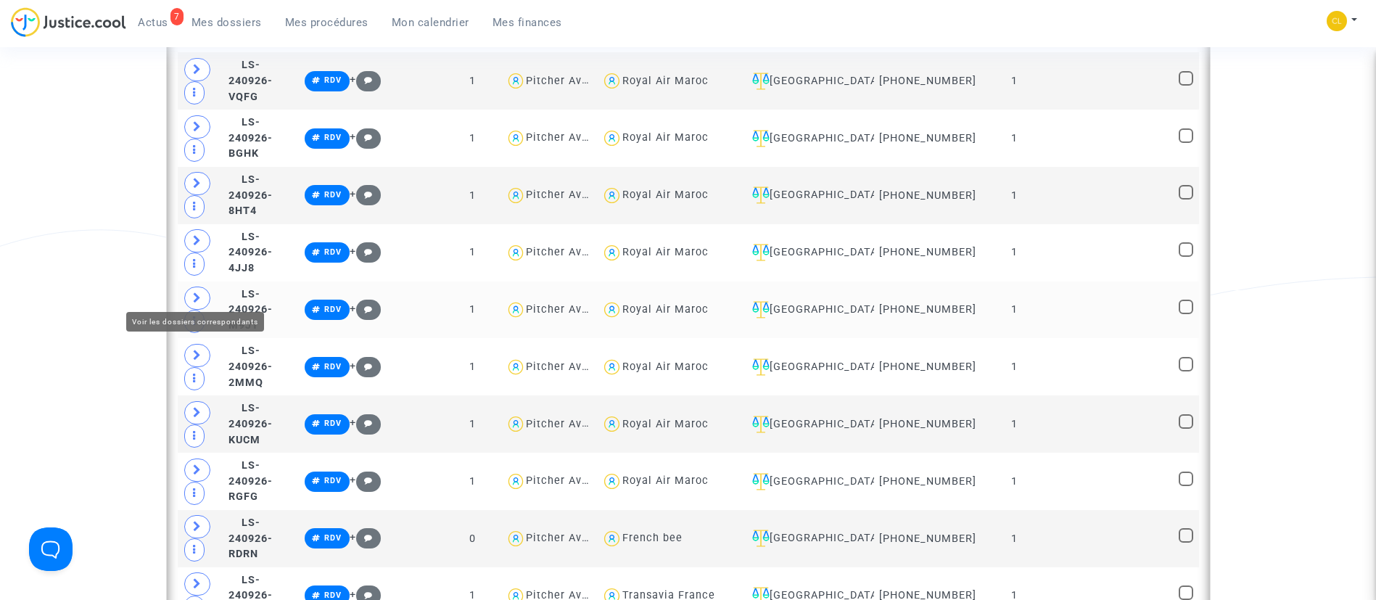
click at [190, 291] on span at bounding box center [197, 298] width 26 height 23
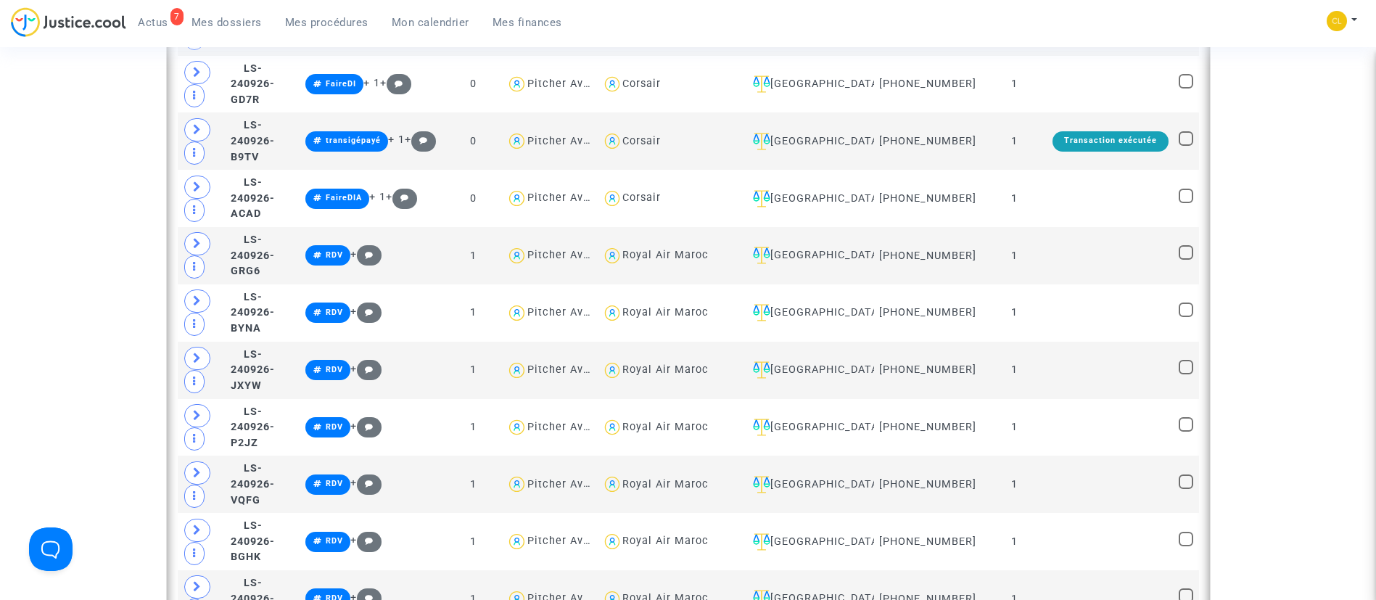
scroll to position [2056, 0]
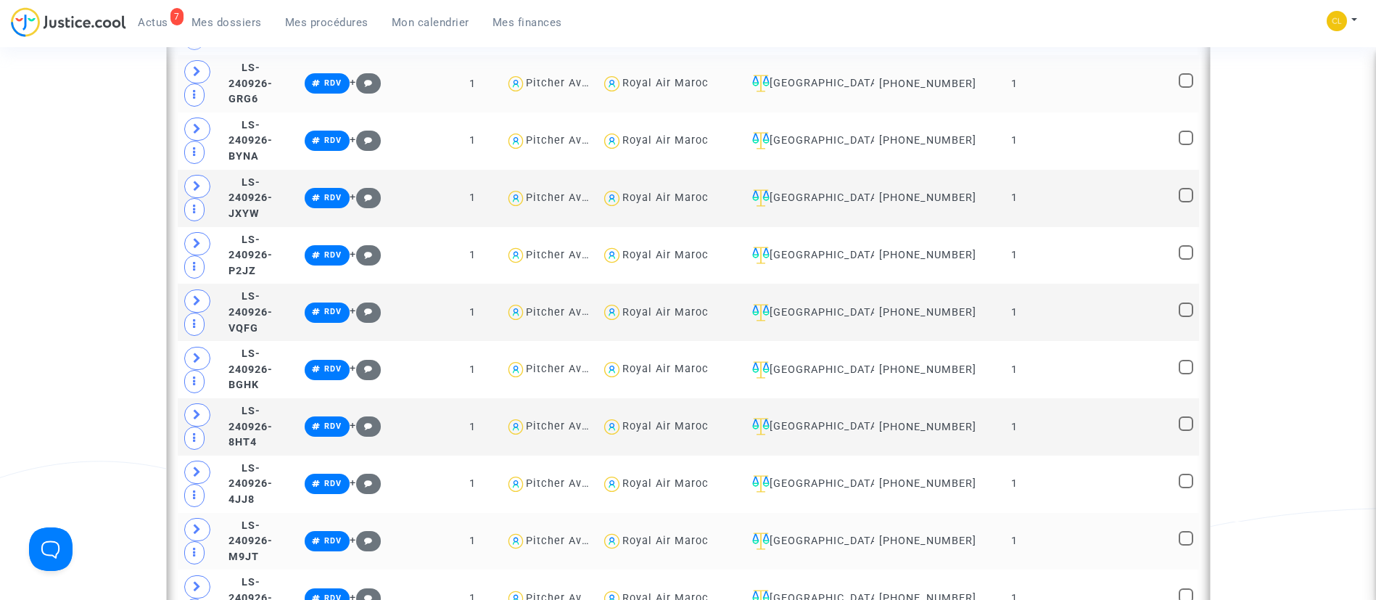
scroll to position [2273, 0]
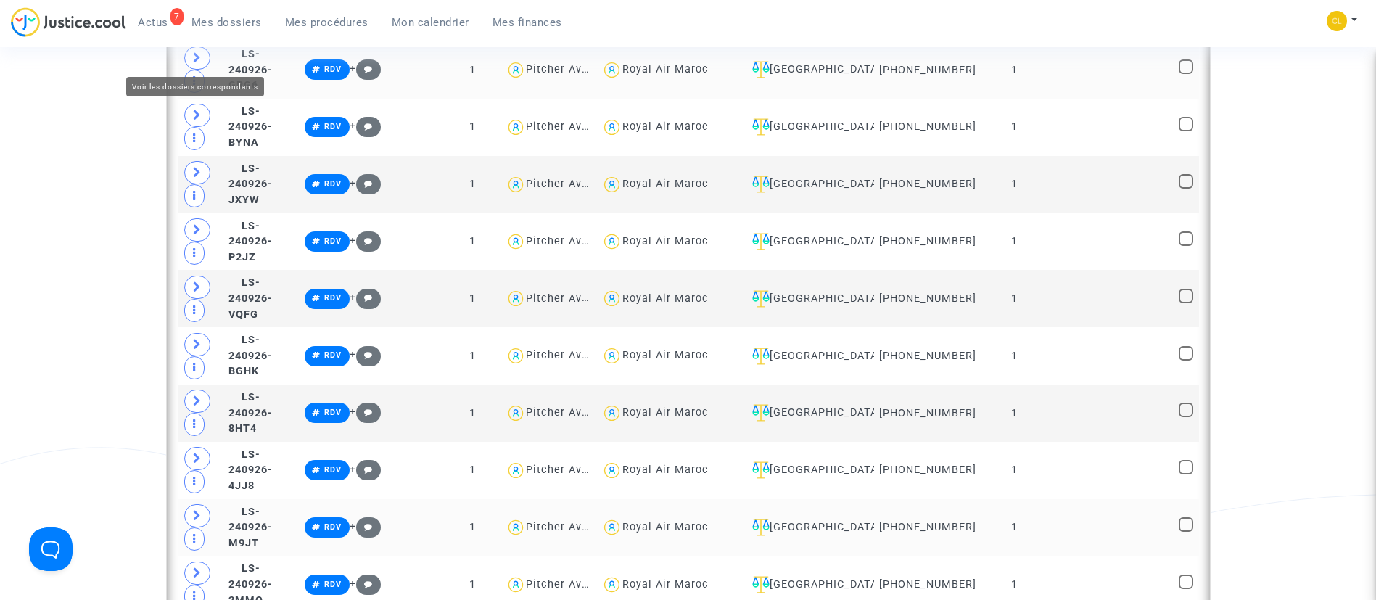
click at [199, 54] on icon at bounding box center [197, 57] width 9 height 11
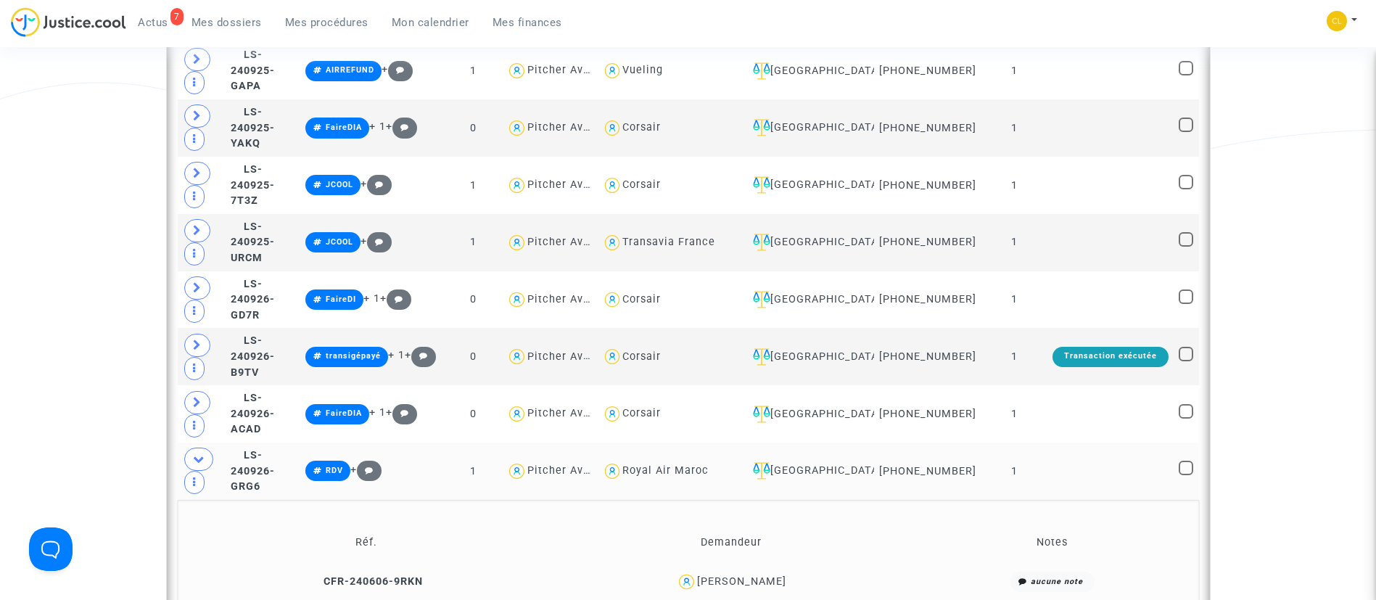
scroll to position [1838, 0]
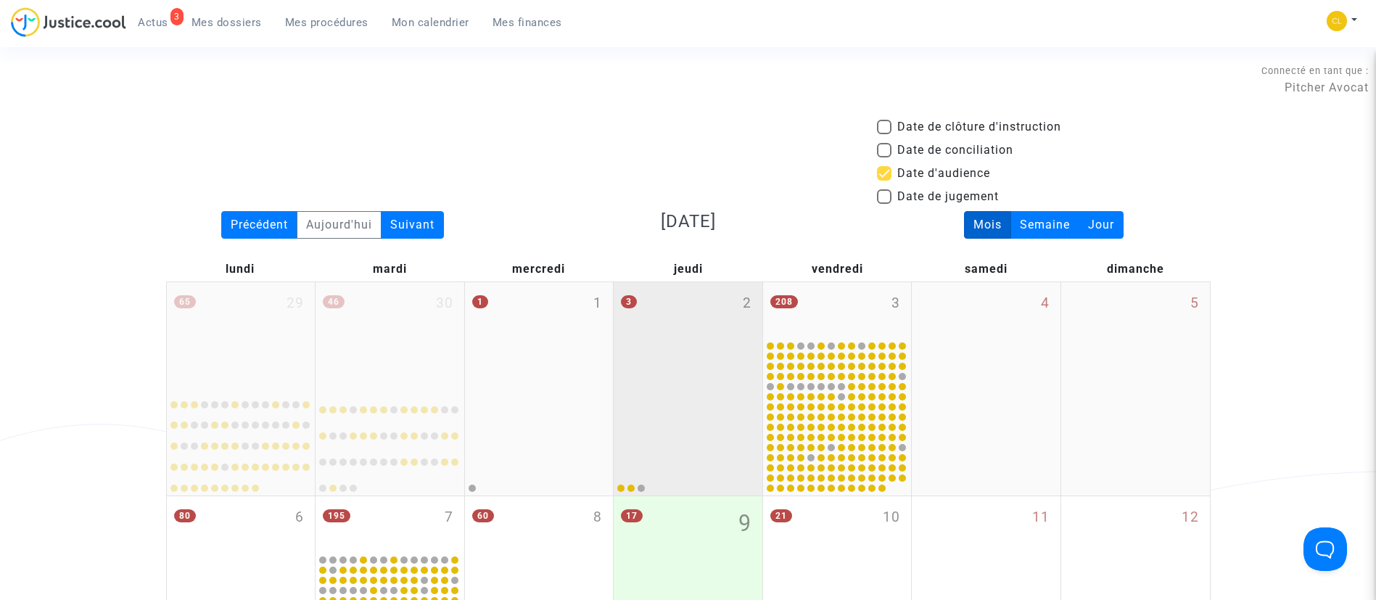
scroll to position [218, 0]
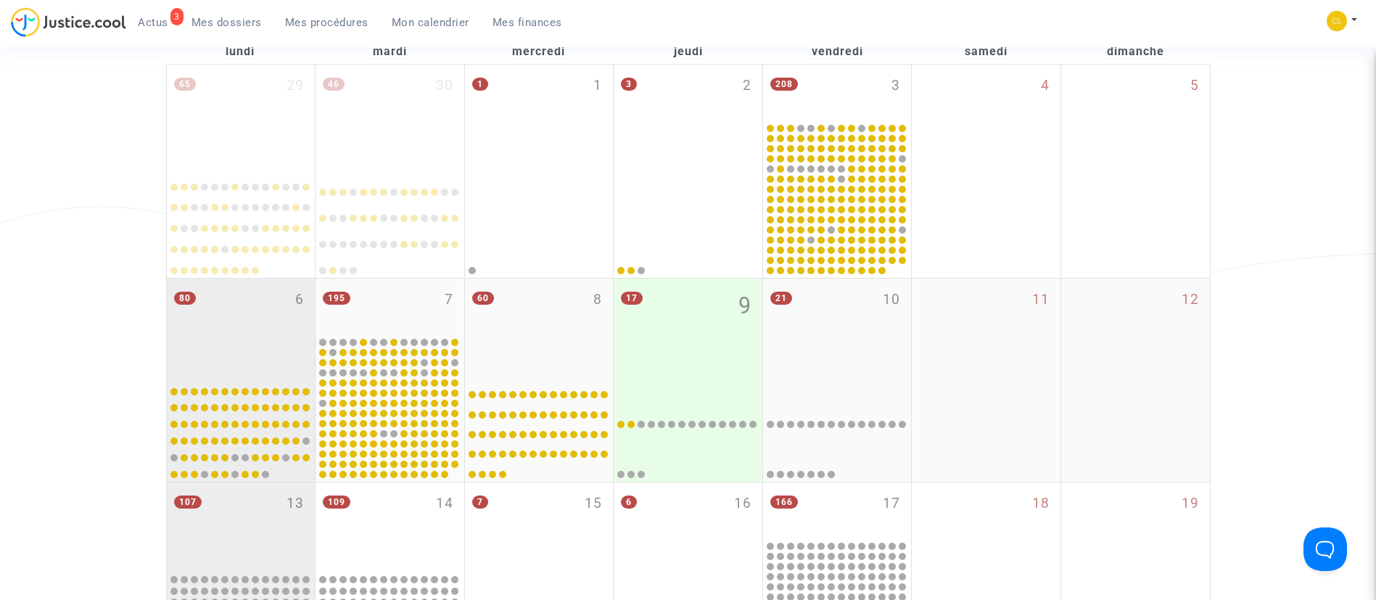
click at [221, 324] on div "80 6" at bounding box center [241, 328] width 149 height 99
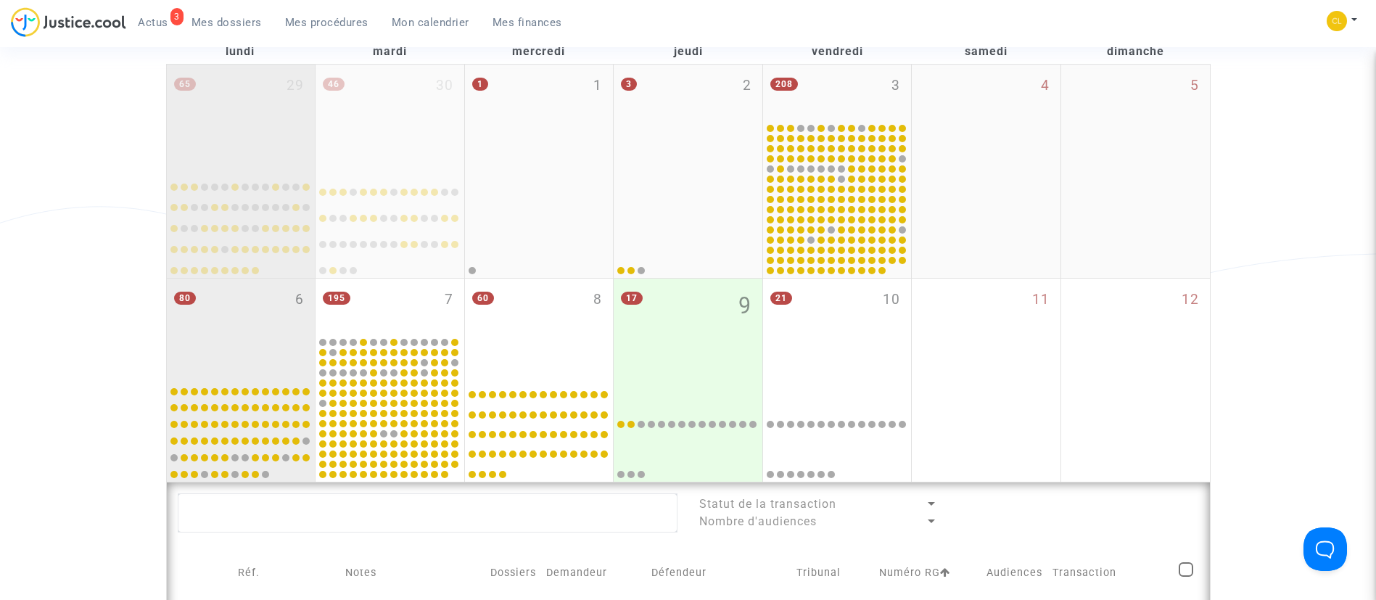
drag, startPoint x: 212, startPoint y: 19, endPoint x: 276, endPoint y: 81, distance: 89.3
click at [212, 19] on span "Mes dossiers" at bounding box center [227, 22] width 70 height 13
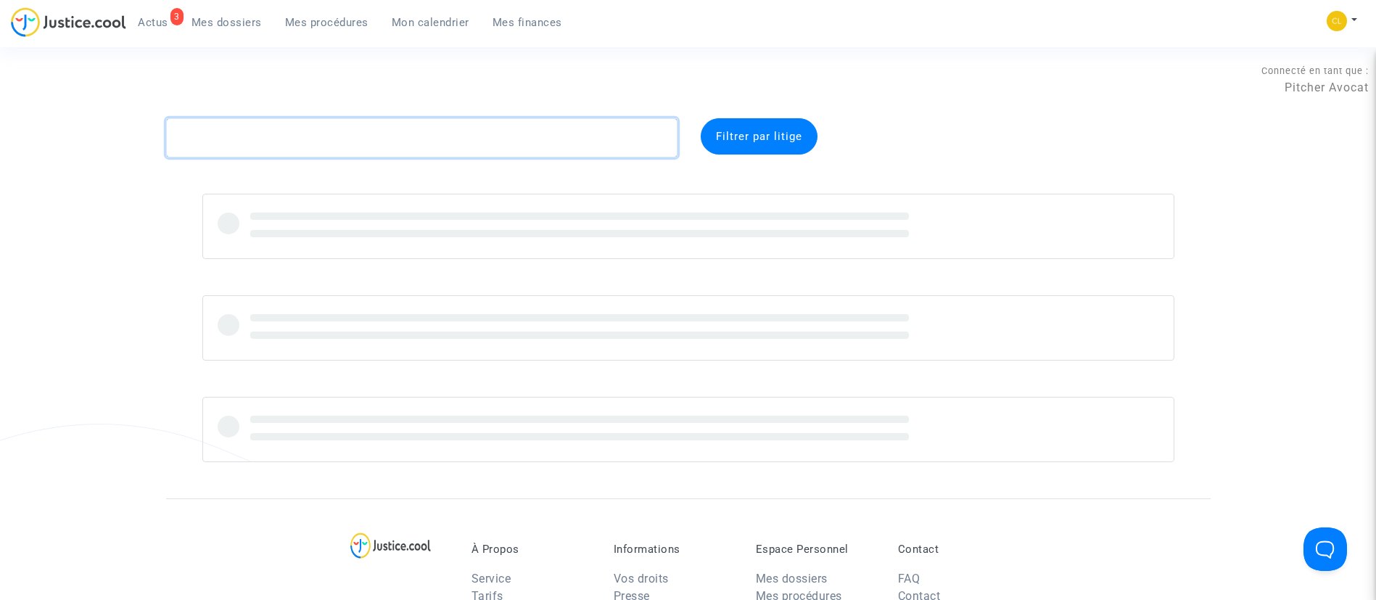
click at [320, 136] on textarea at bounding box center [421, 137] width 511 height 39
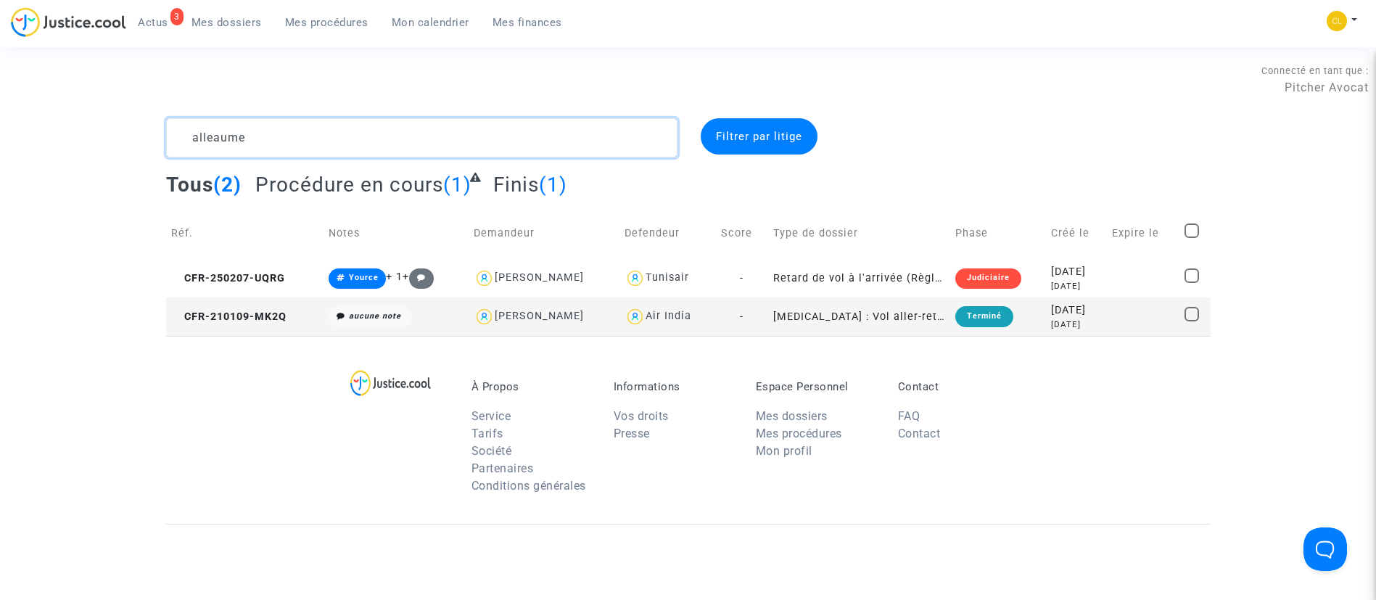
type textarea "alleaume"
click at [1107, 266] on td "2025-02-07 8 months ago" at bounding box center [1076, 278] width 61 height 38
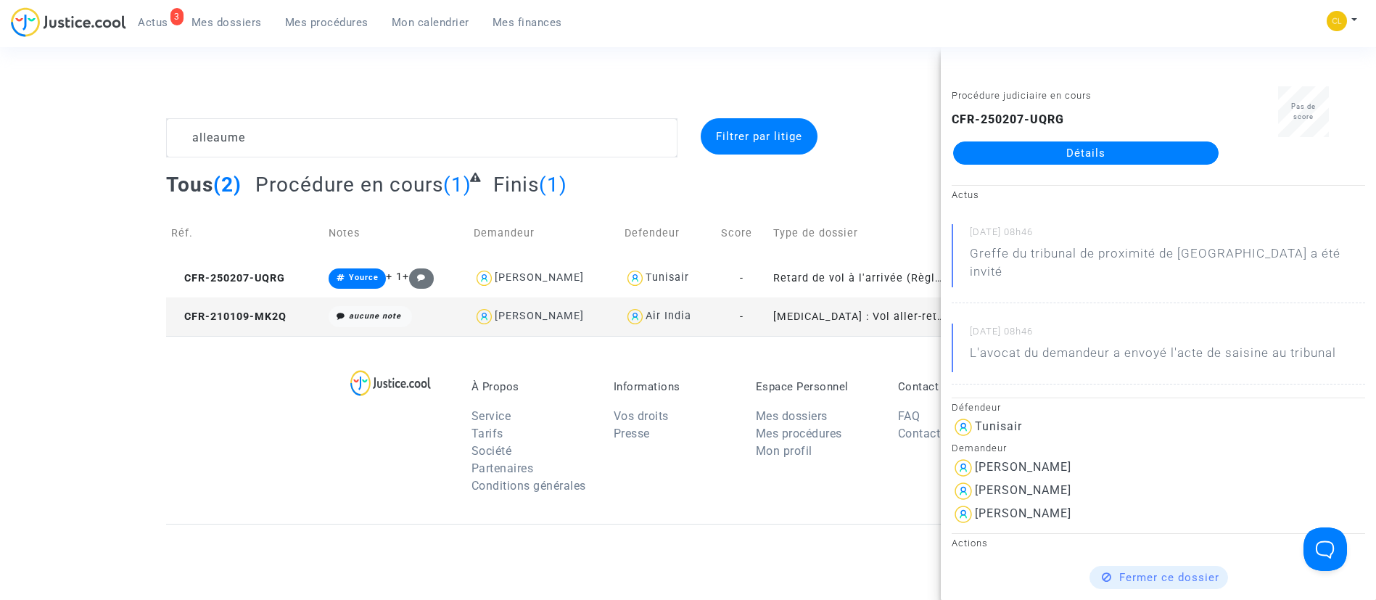
click at [1143, 149] on link "Détails" at bounding box center [1086, 152] width 266 height 23
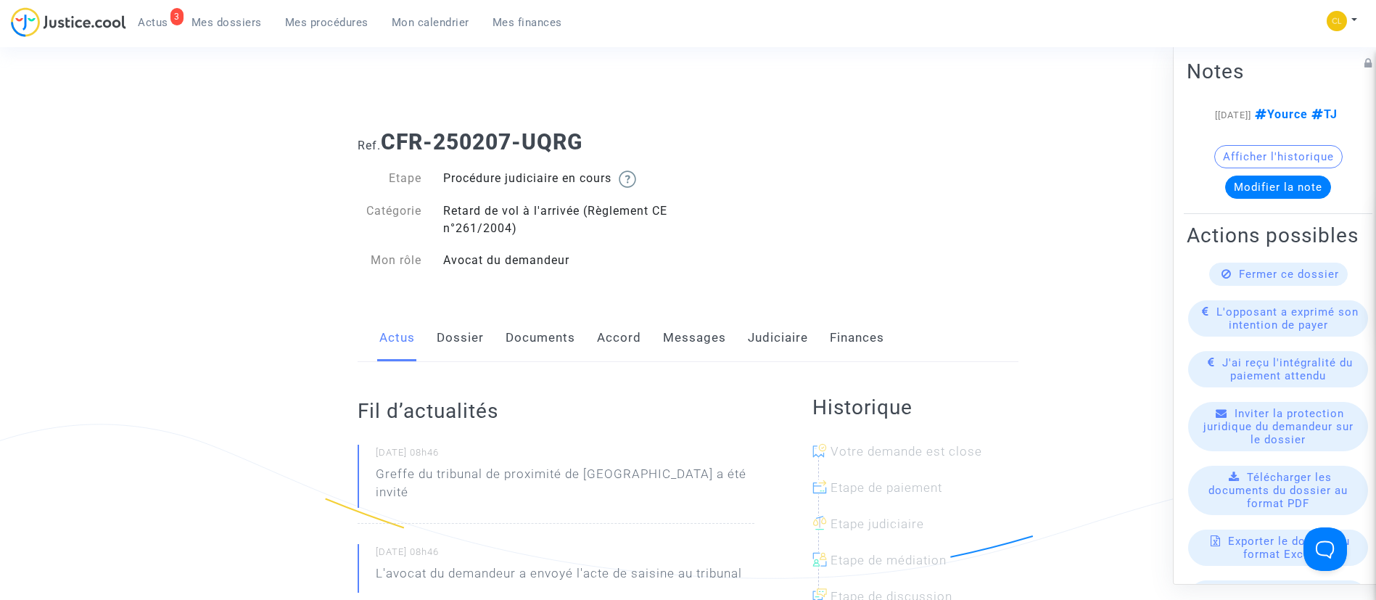
click at [779, 332] on link "Judiciaire" at bounding box center [778, 338] width 60 height 48
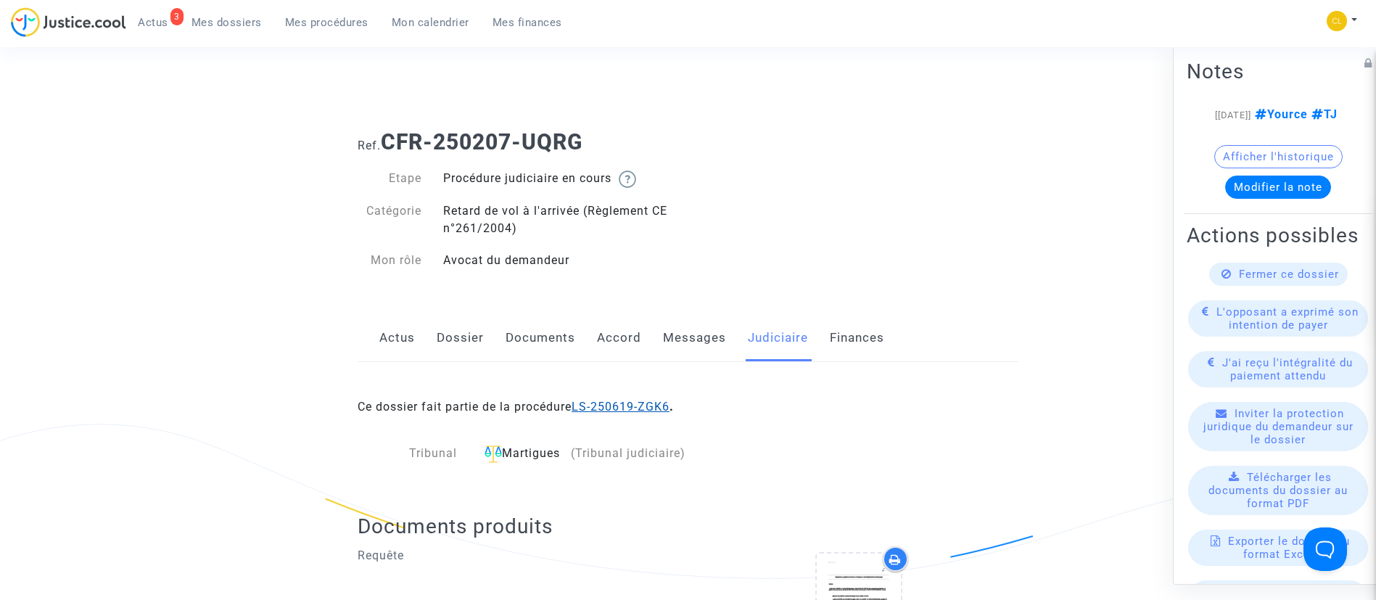
click at [625, 406] on link "LS-250619-ZGK6" at bounding box center [621, 407] width 98 height 14
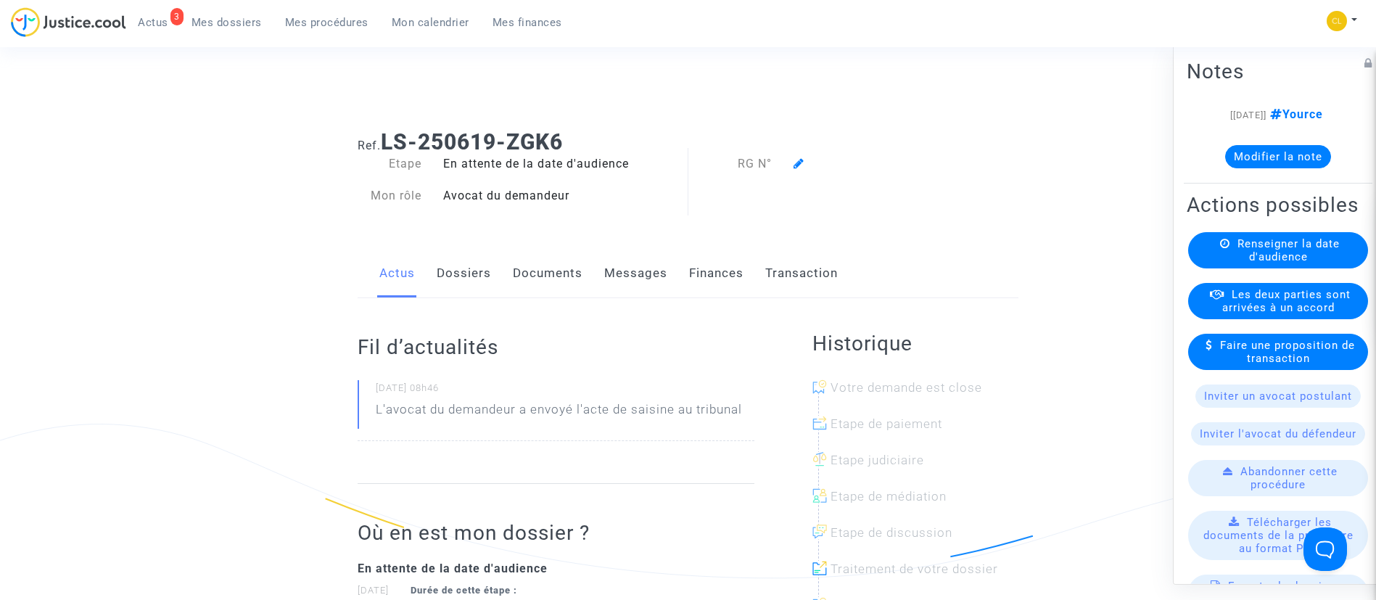
click at [477, 275] on link "Dossiers" at bounding box center [464, 274] width 54 height 48
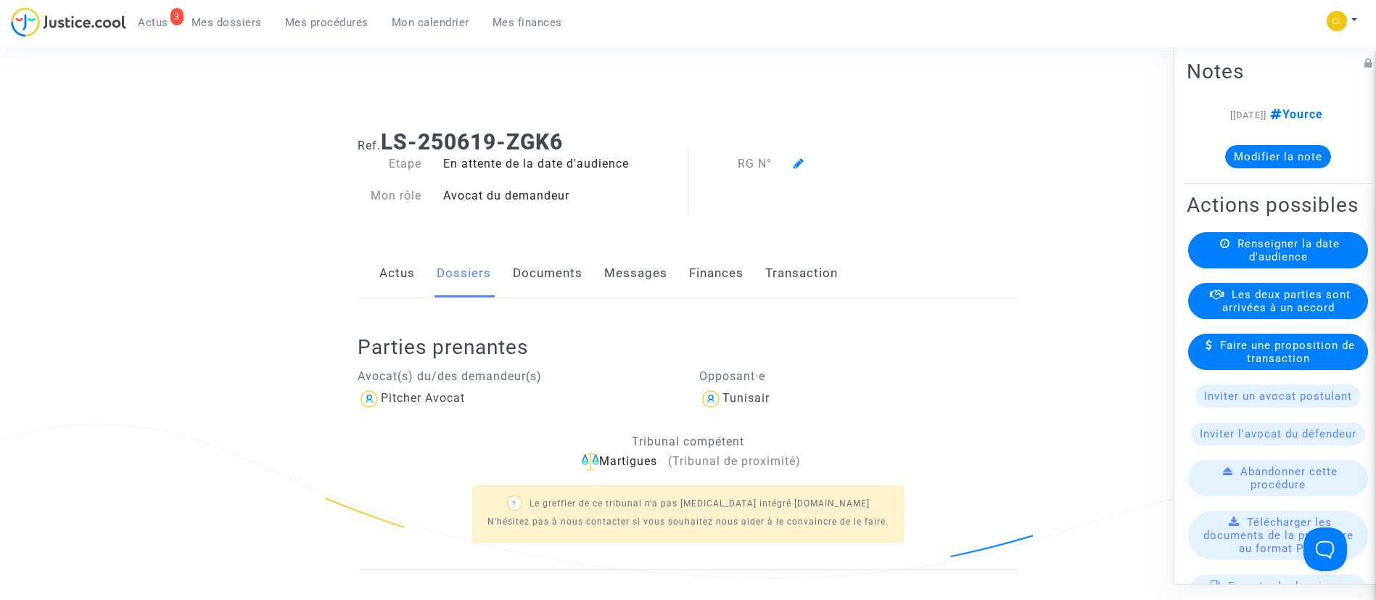
click at [451, 20] on span "Mon calendrier" at bounding box center [431, 22] width 78 height 13
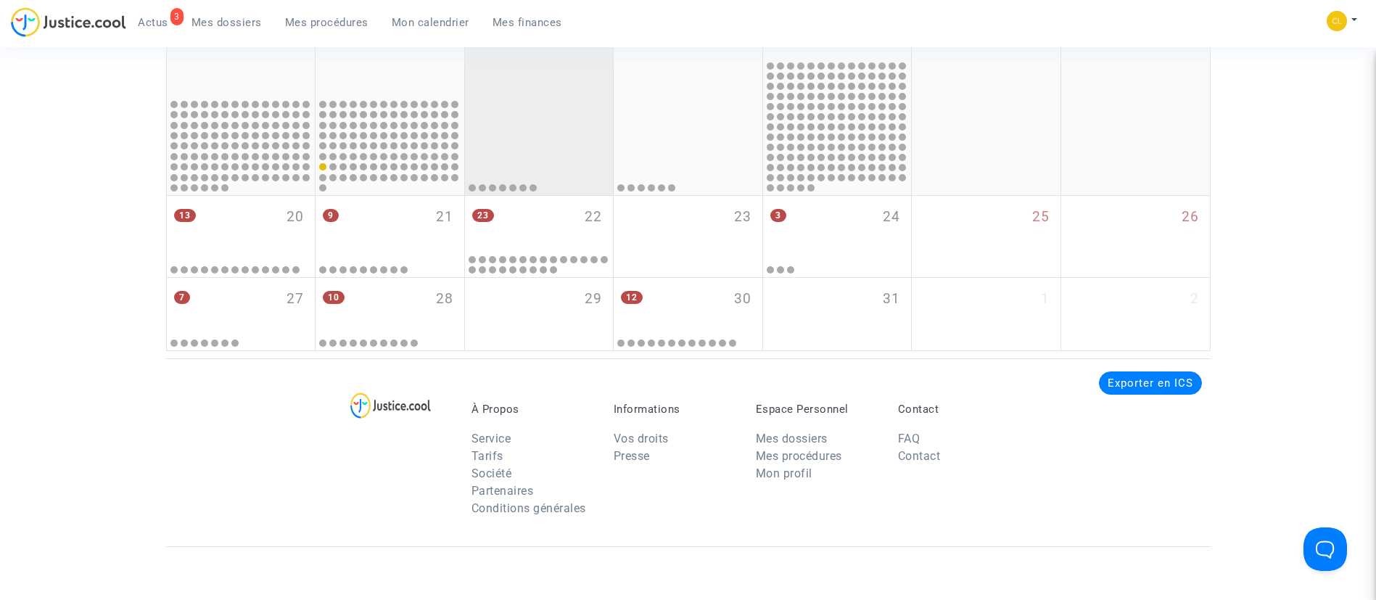
scroll to position [1885, 0]
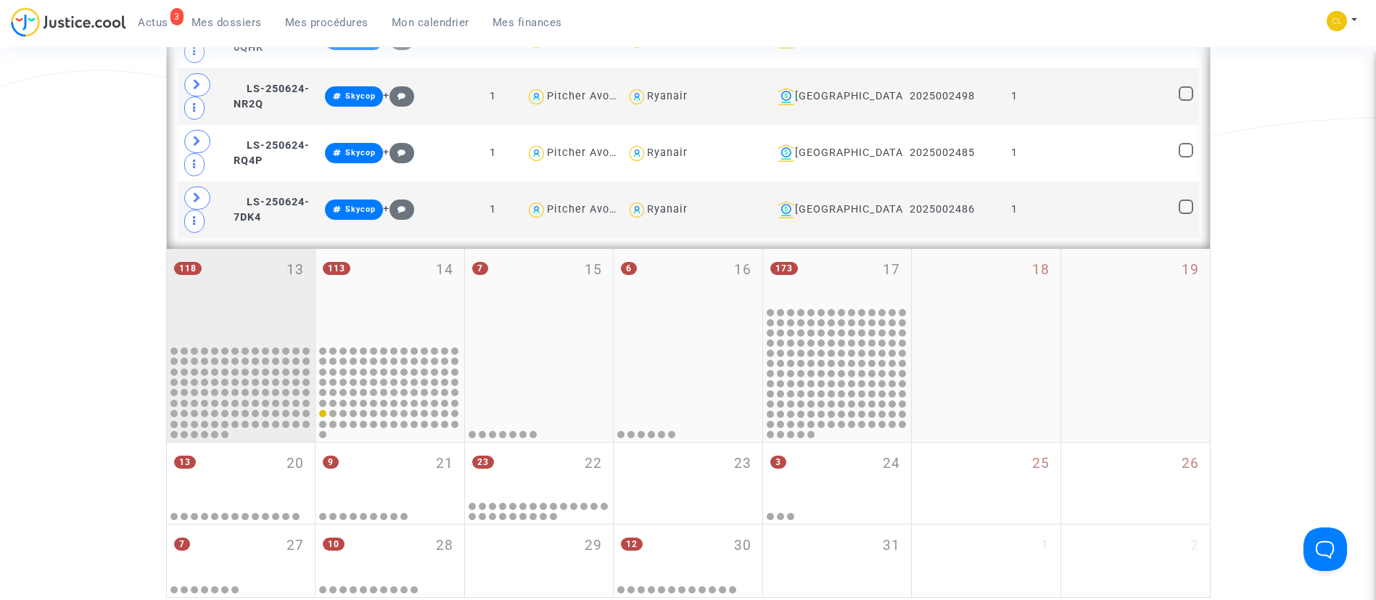
click at [263, 278] on div "118 13" at bounding box center [241, 296] width 149 height 94
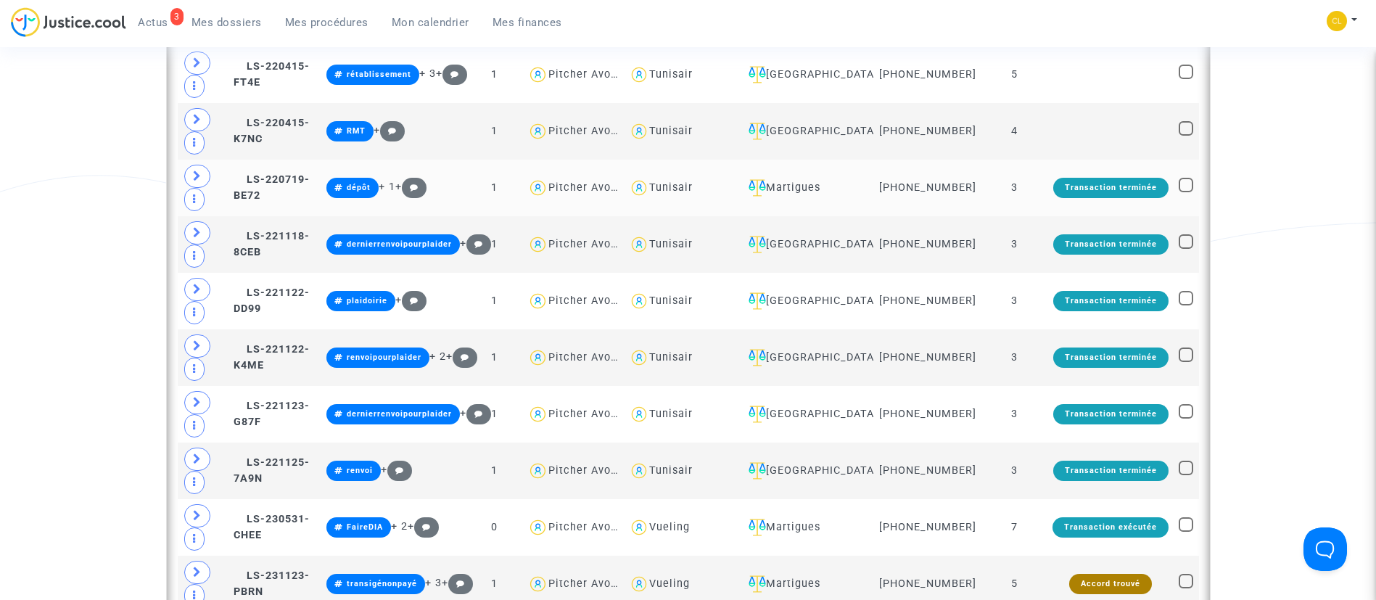
scroll to position [797, 0]
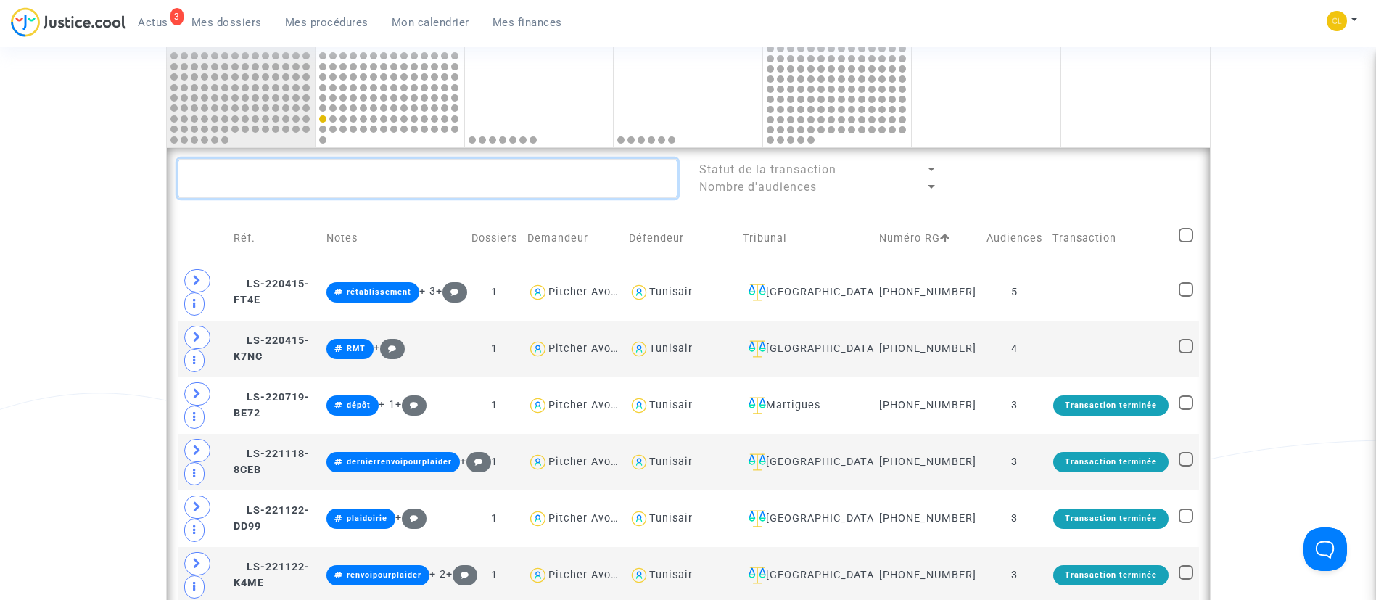
click at [479, 180] on textarea at bounding box center [428, 178] width 500 height 39
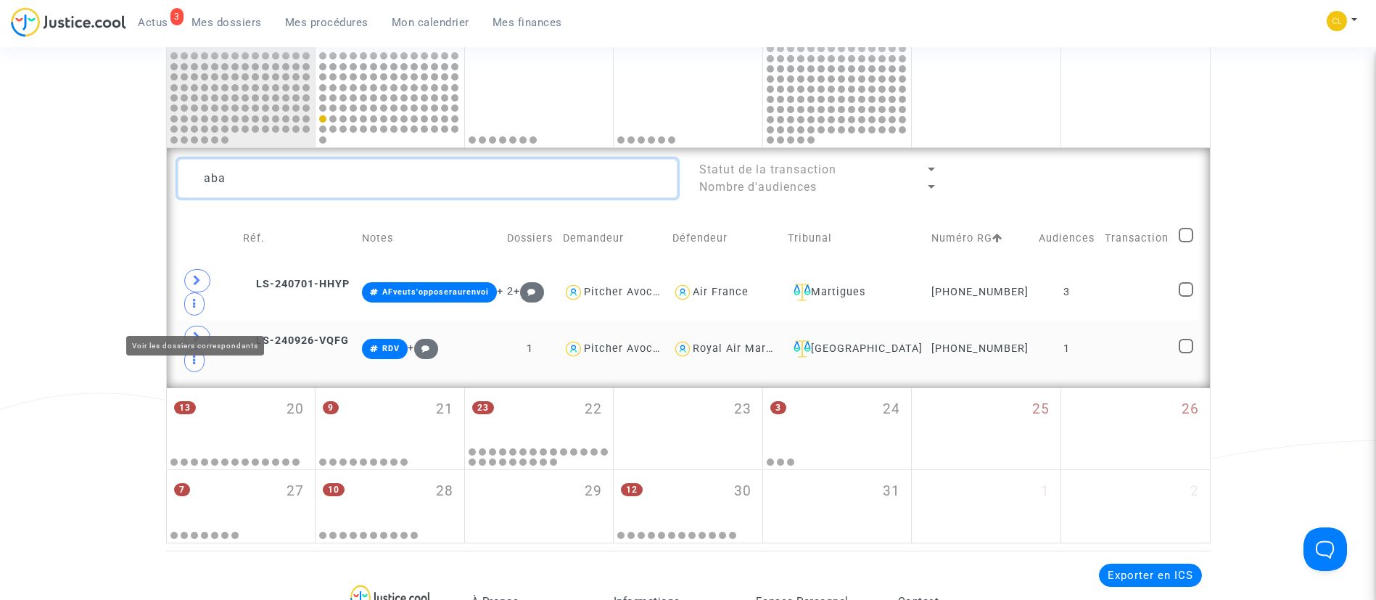
type textarea "aba"
click at [200, 332] on icon at bounding box center [197, 337] width 9 height 11
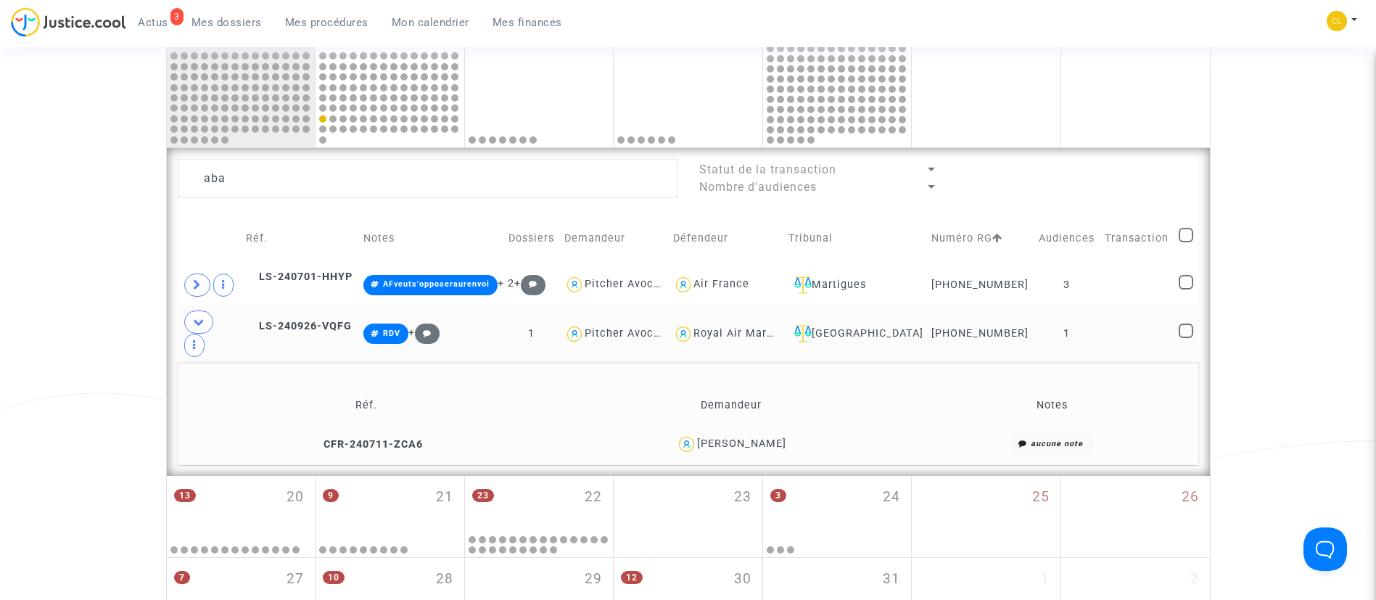
click at [1093, 316] on td "1" at bounding box center [1067, 333] width 66 height 57
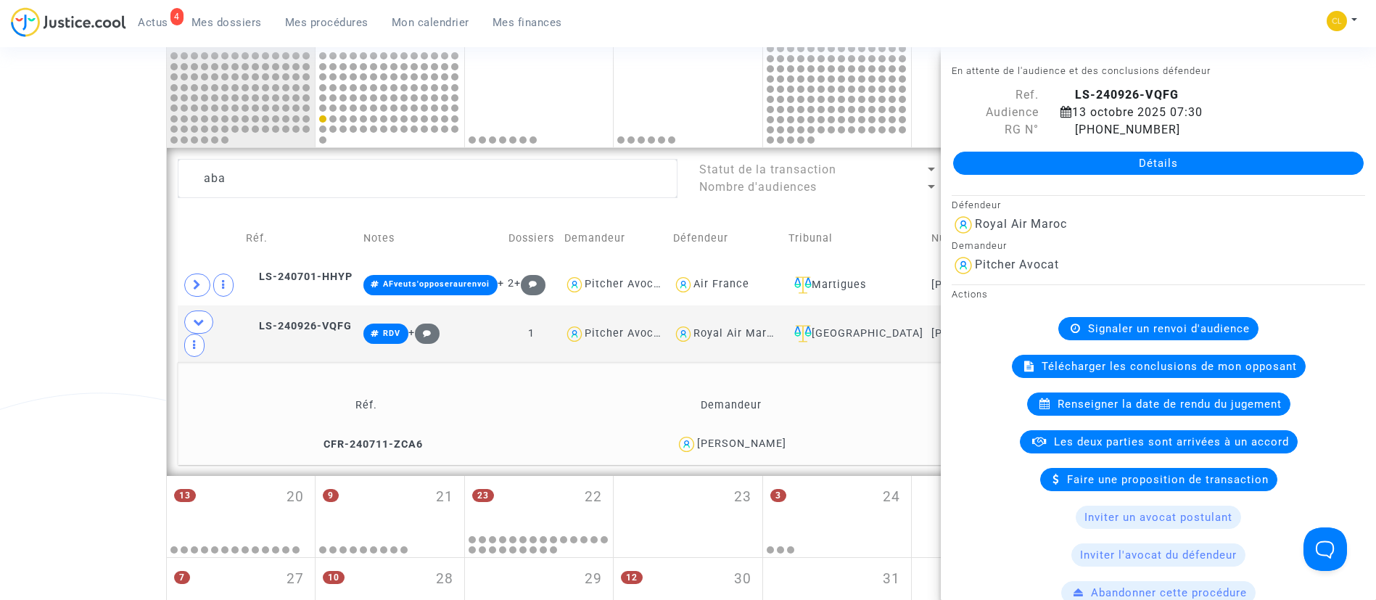
click at [636, 231] on td "Demandeur" at bounding box center [613, 239] width 109 height 52
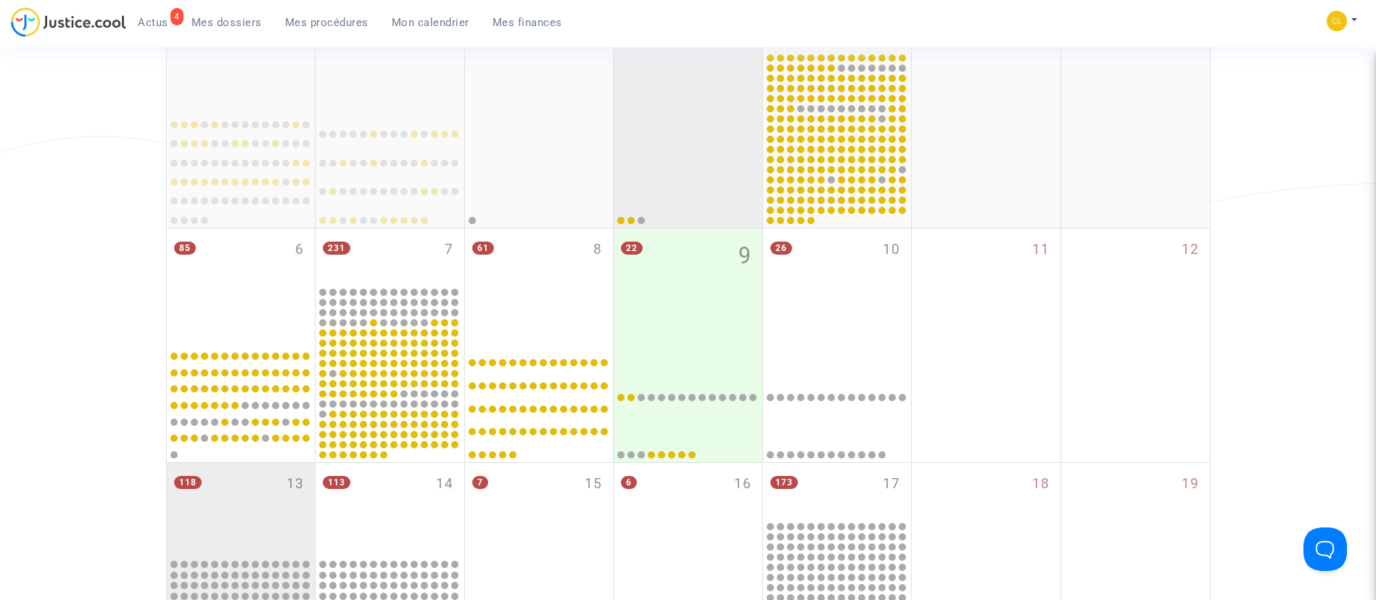
scroll to position [252, 0]
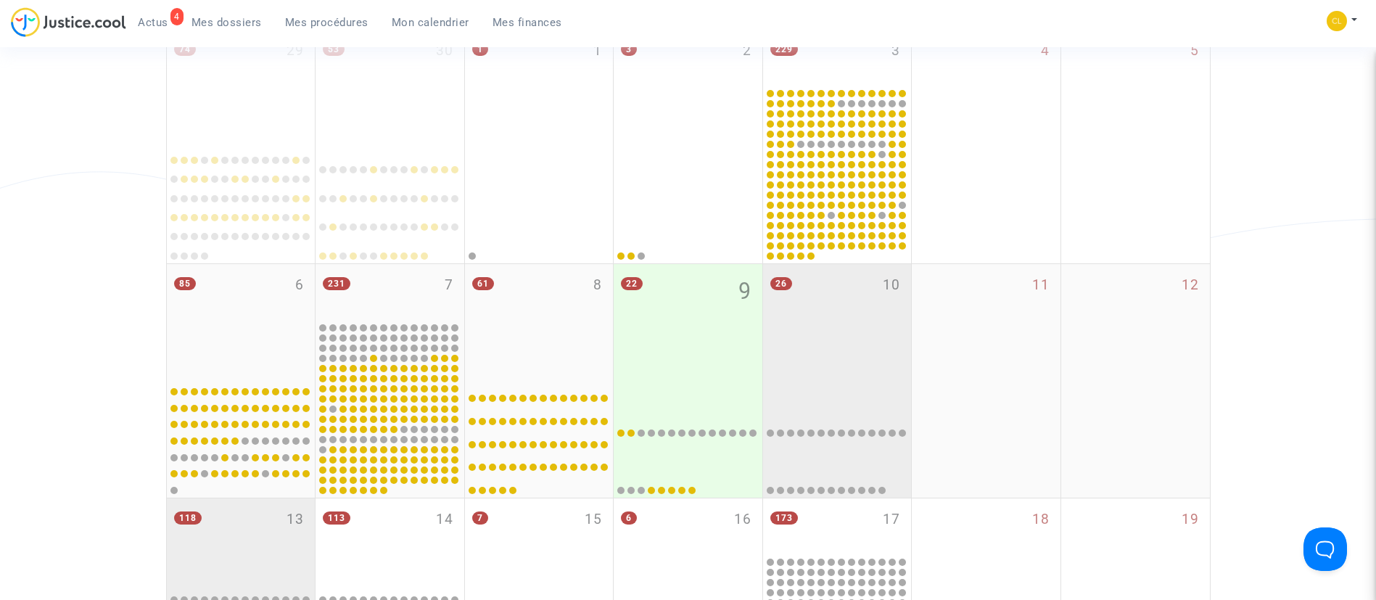
drag, startPoint x: 839, startPoint y: 332, endPoint x: 866, endPoint y: 318, distance: 30.8
click at [839, 333] on div "26 10" at bounding box center [837, 321] width 149 height 115
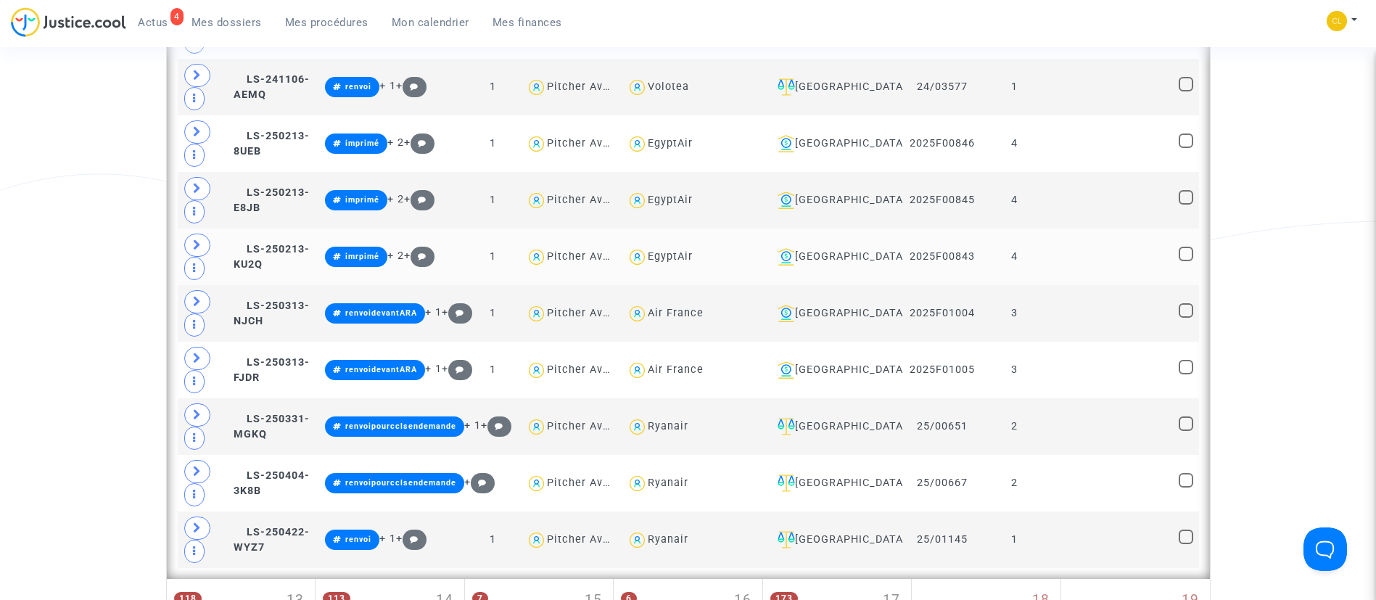
scroll to position [1776, 0]
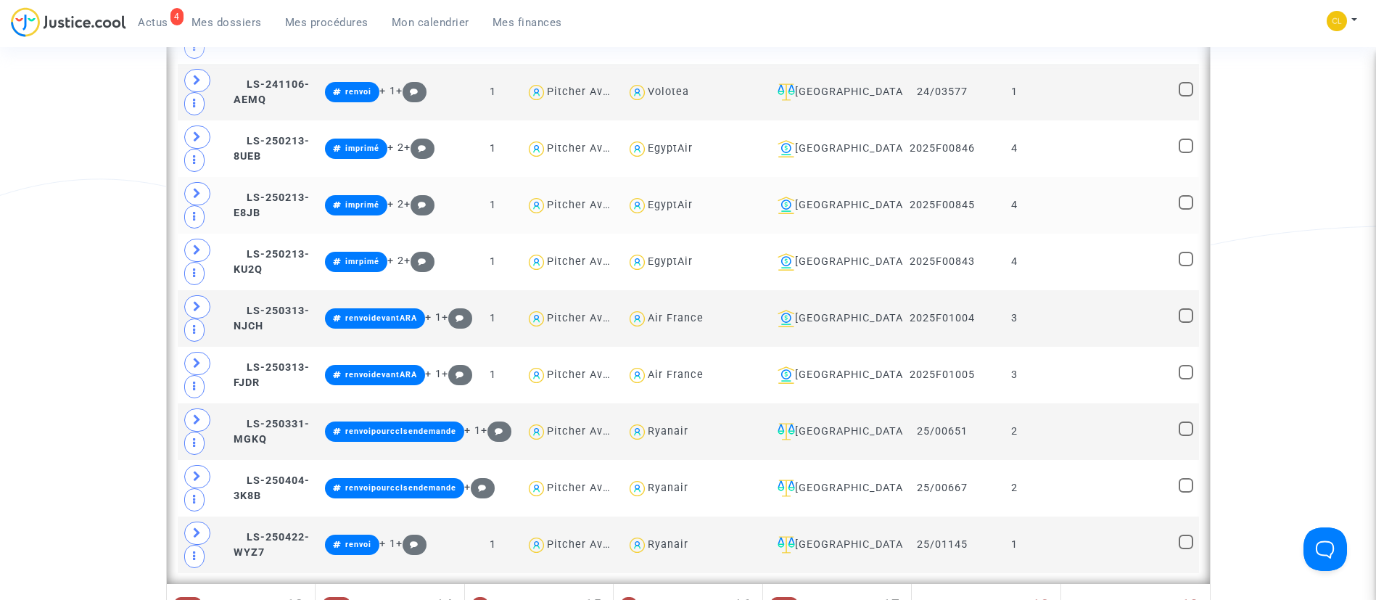
click at [1104, 212] on td at bounding box center [1110, 205] width 126 height 57
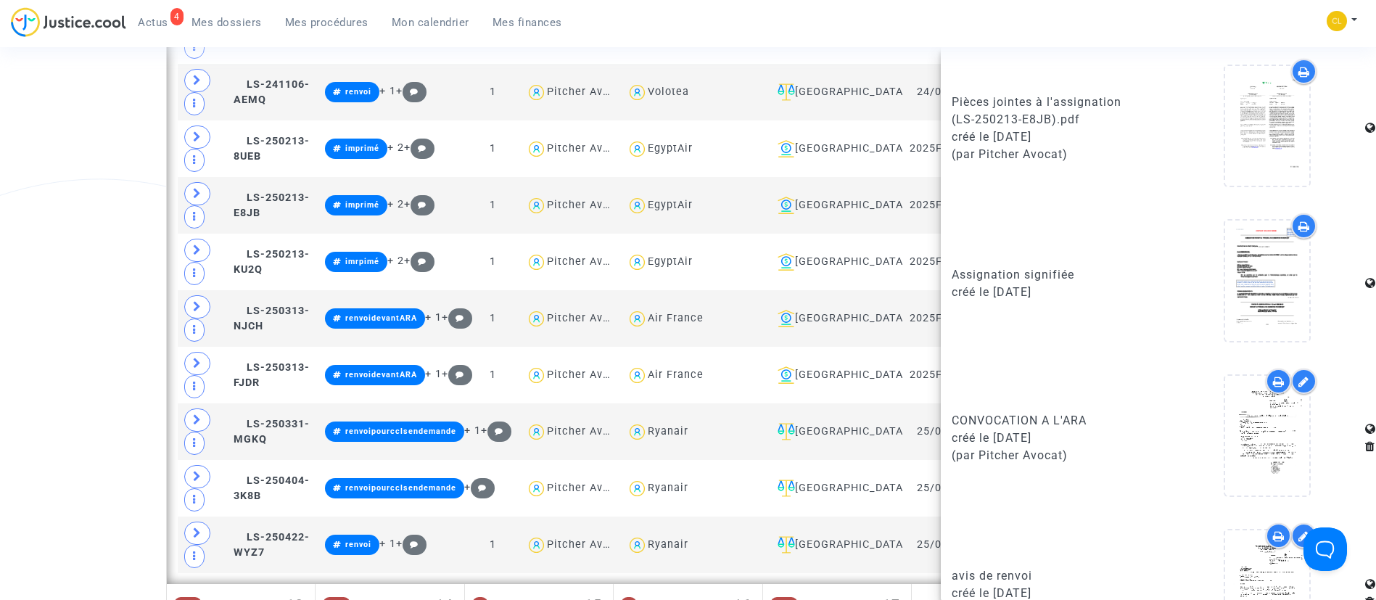
scroll to position [1354, 0]
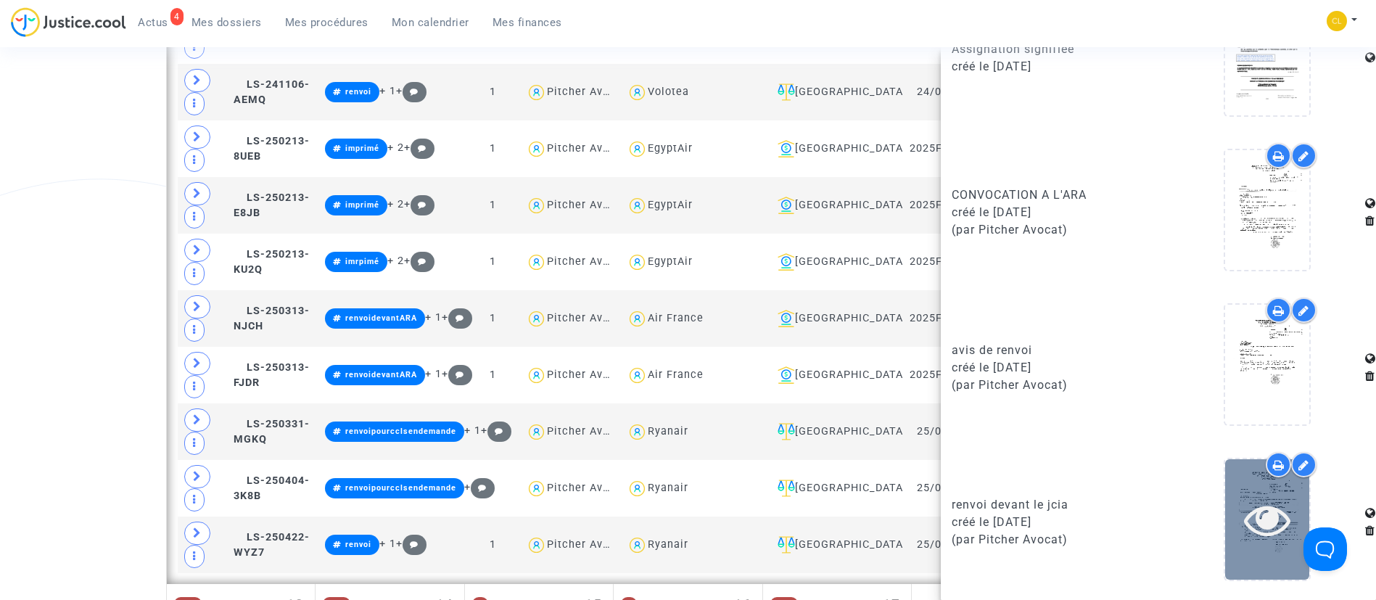
click at [1244, 507] on icon at bounding box center [1267, 519] width 47 height 46
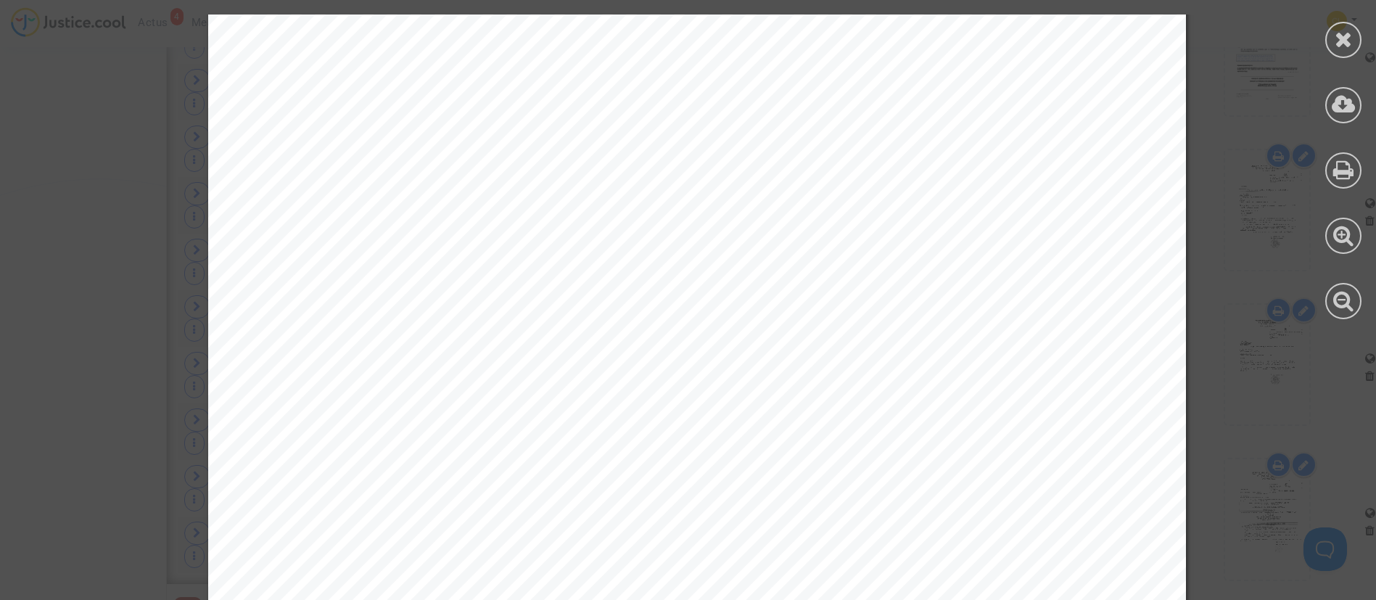
scroll to position [435, 0]
drag, startPoint x: 1338, startPoint y: 46, endPoint x: 1320, endPoint y: 32, distance: 23.2
click at [1330, 45] on div at bounding box center [1343, 40] width 36 height 36
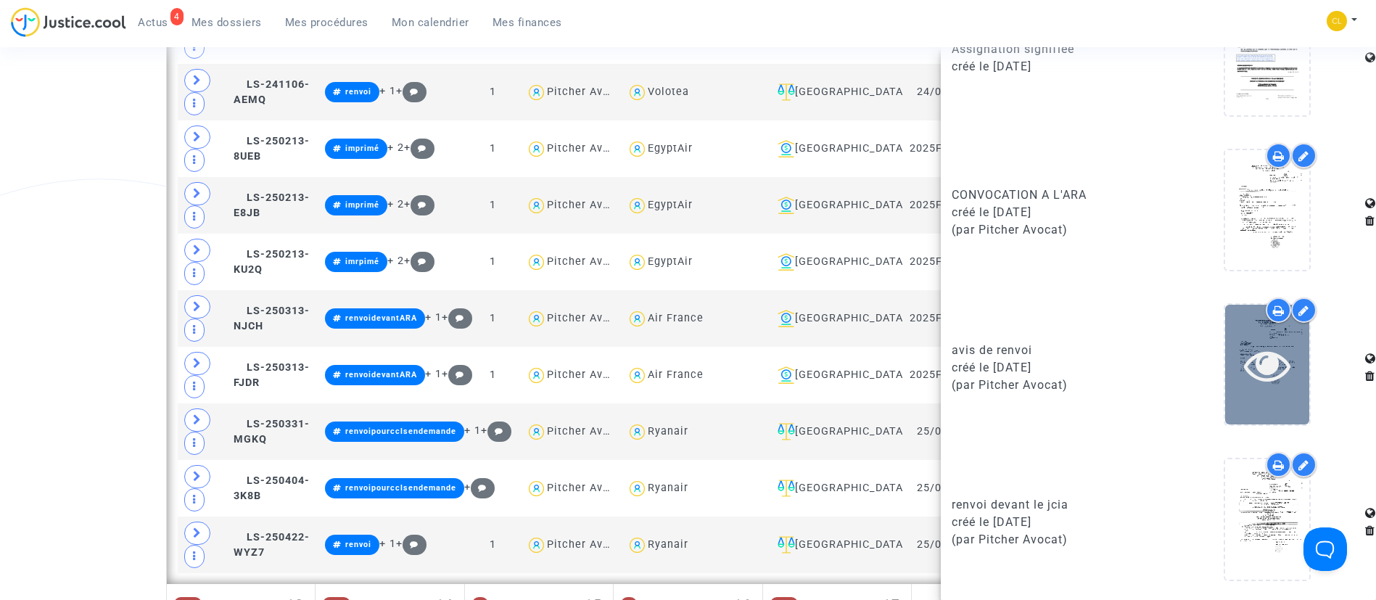
click at [1263, 350] on icon at bounding box center [1267, 365] width 47 height 46
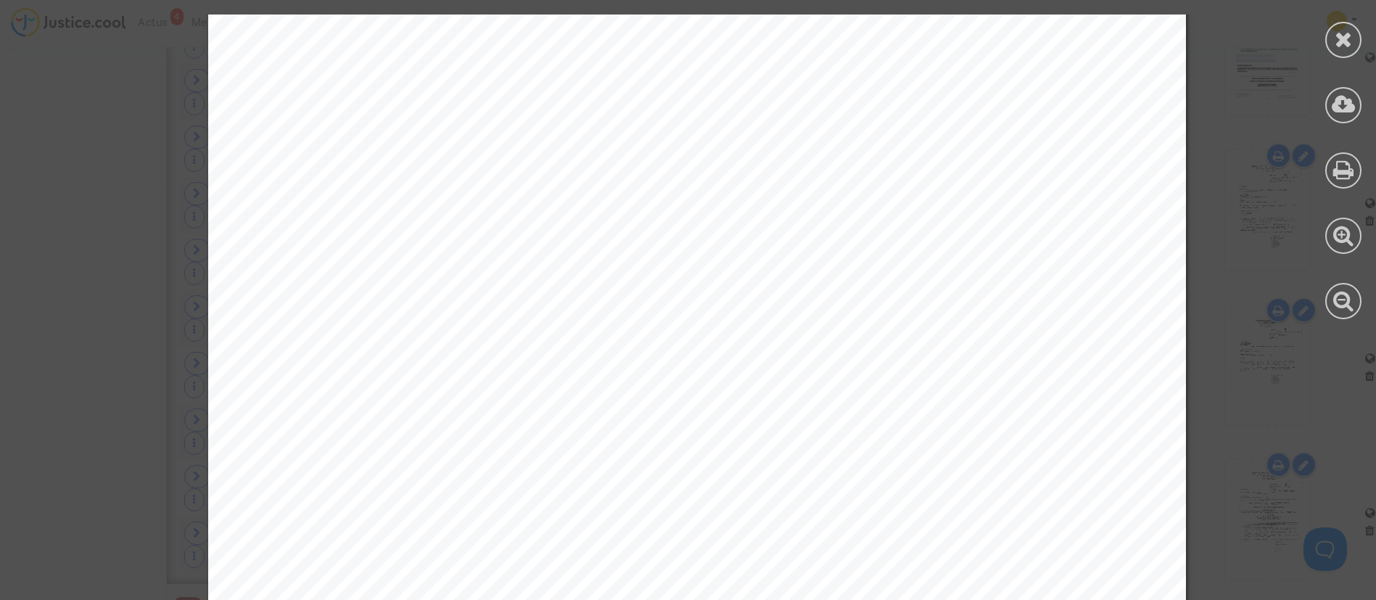
scroll to position [326, 0]
drag, startPoint x: 1346, startPoint y: 33, endPoint x: 1305, endPoint y: 88, distance: 67.9
click at [1346, 33] on icon at bounding box center [1344, 39] width 18 height 22
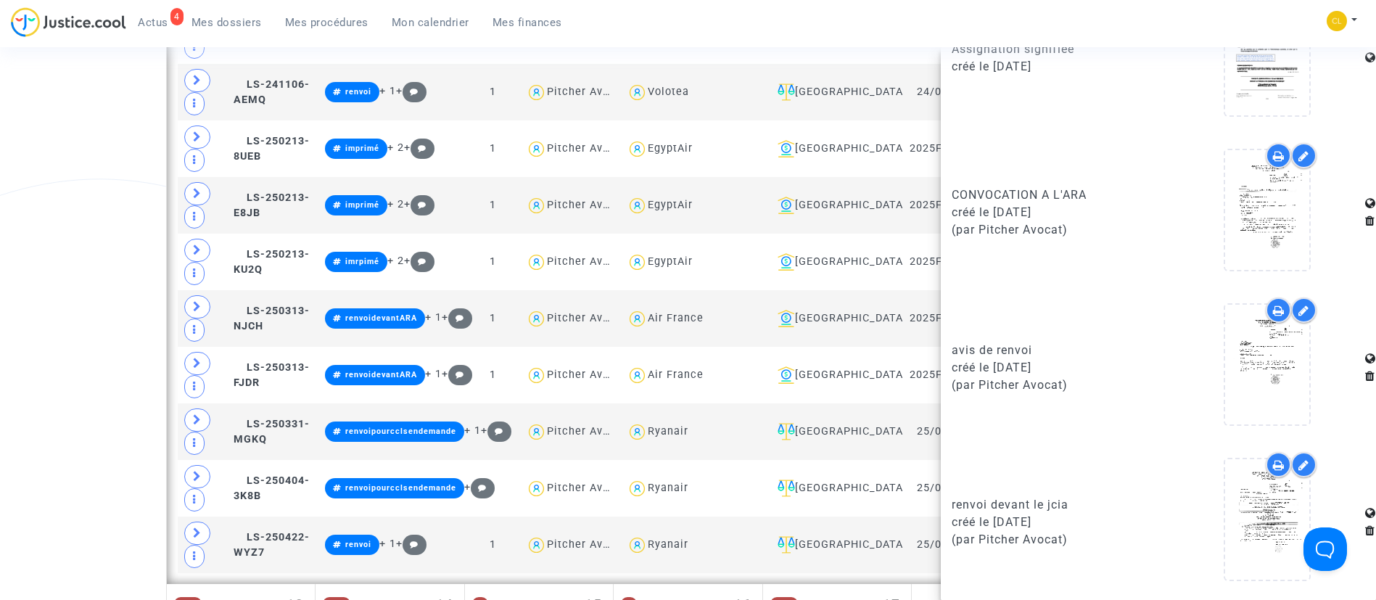
click at [974, 20] on div "4 Actus Mes dossiers Mes procédures Mon calendrier Mes finances Mon profil Chan…" at bounding box center [688, 27] width 1376 height 40
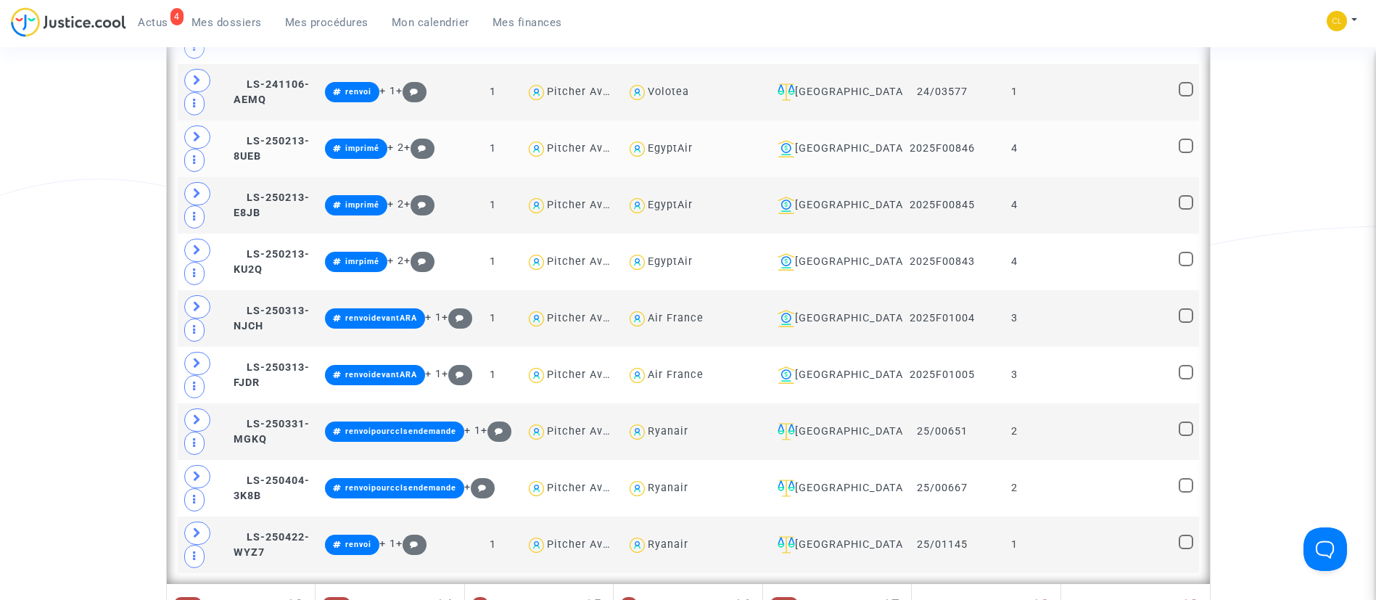
click at [1069, 157] on td at bounding box center [1110, 148] width 126 height 57
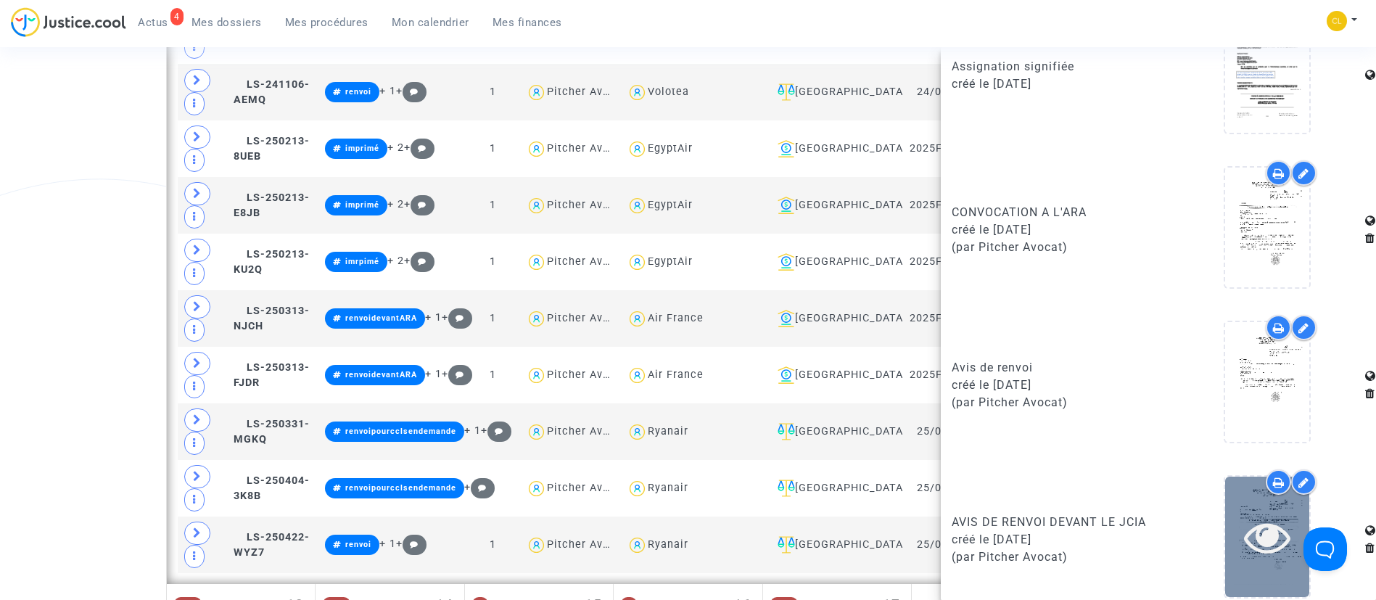
scroll to position [1354, 0]
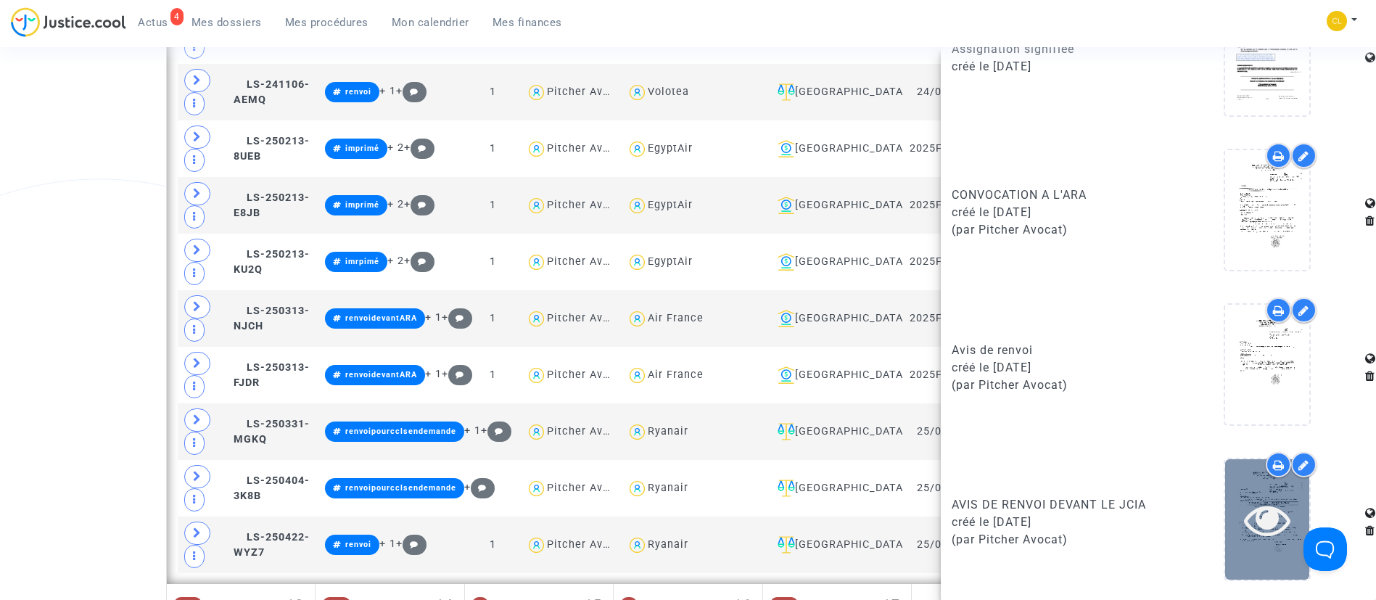
click at [1272, 530] on icon at bounding box center [1267, 519] width 47 height 46
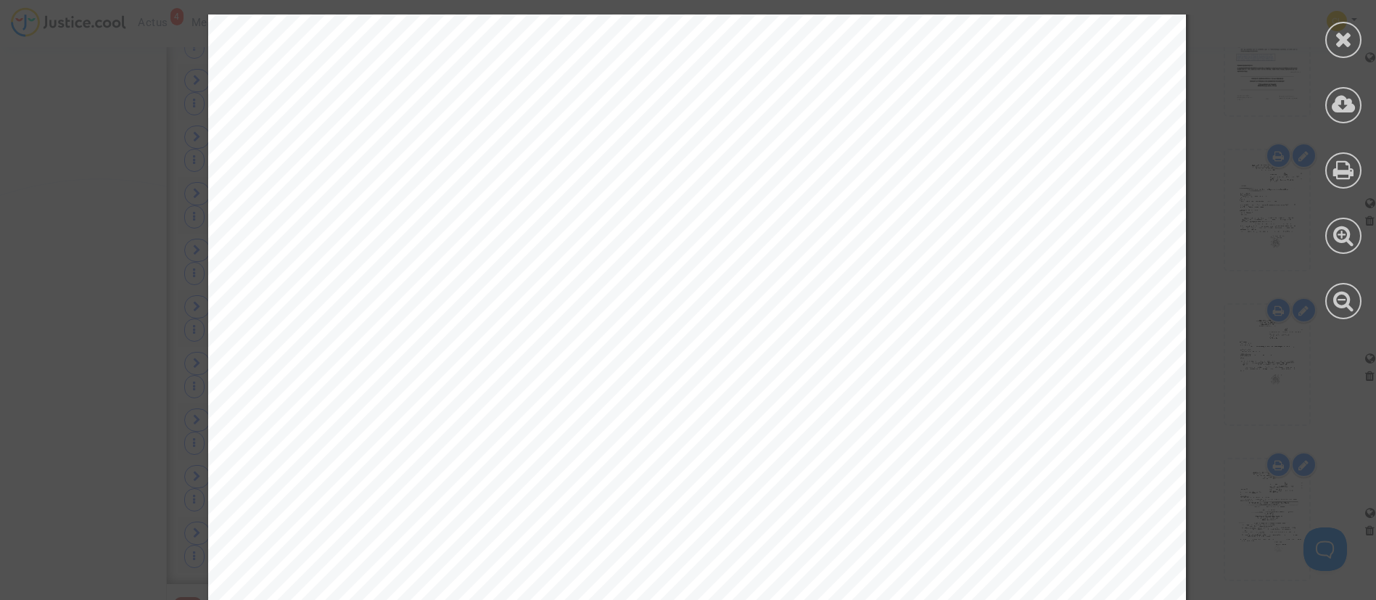
scroll to position [435, 0]
click at [1338, 30] on icon at bounding box center [1344, 39] width 18 height 22
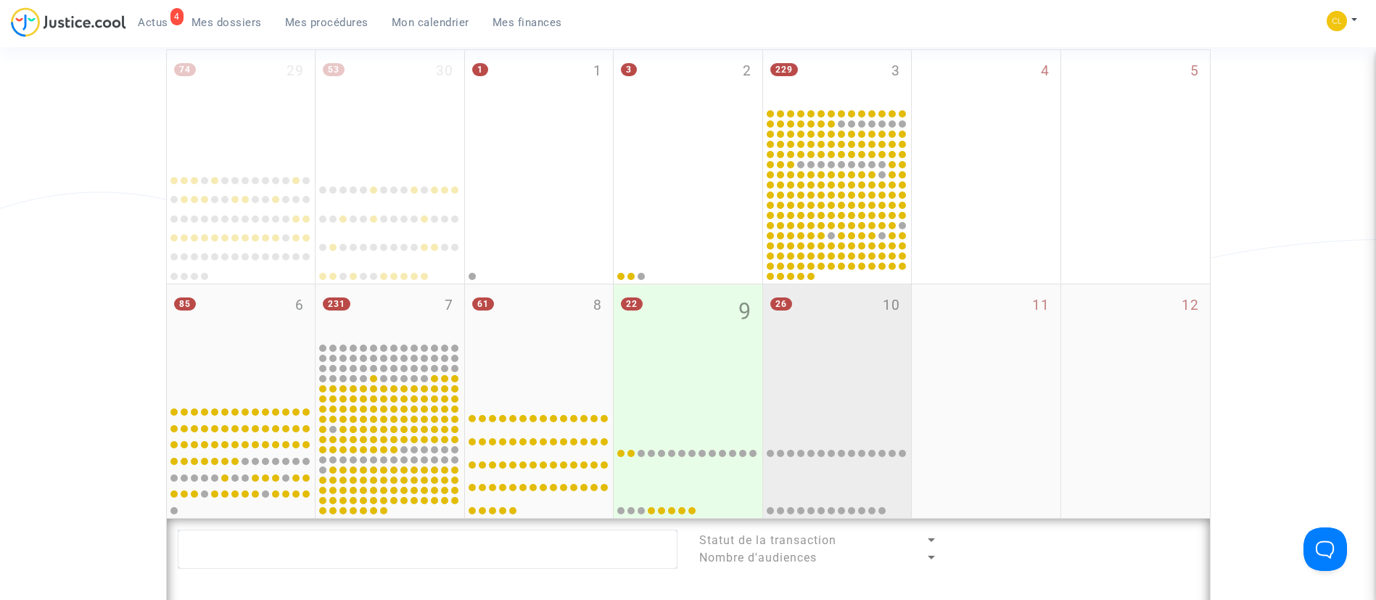
scroll to position [326, 0]
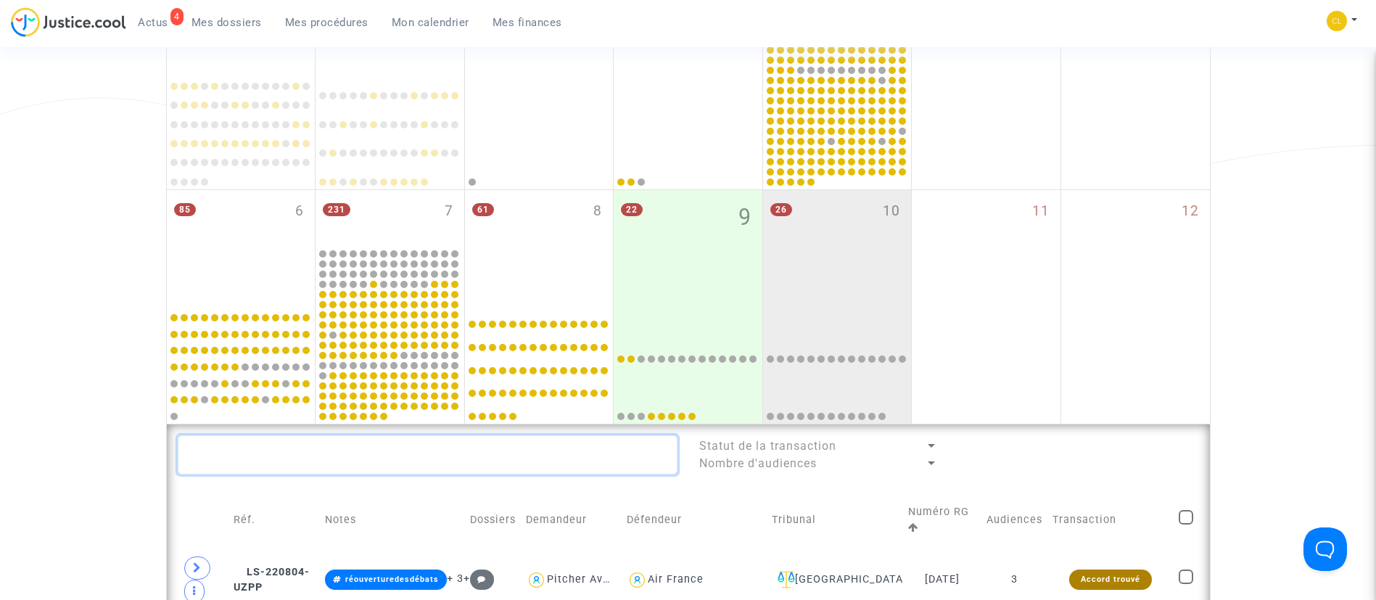
click at [638, 454] on textarea at bounding box center [428, 454] width 500 height 39
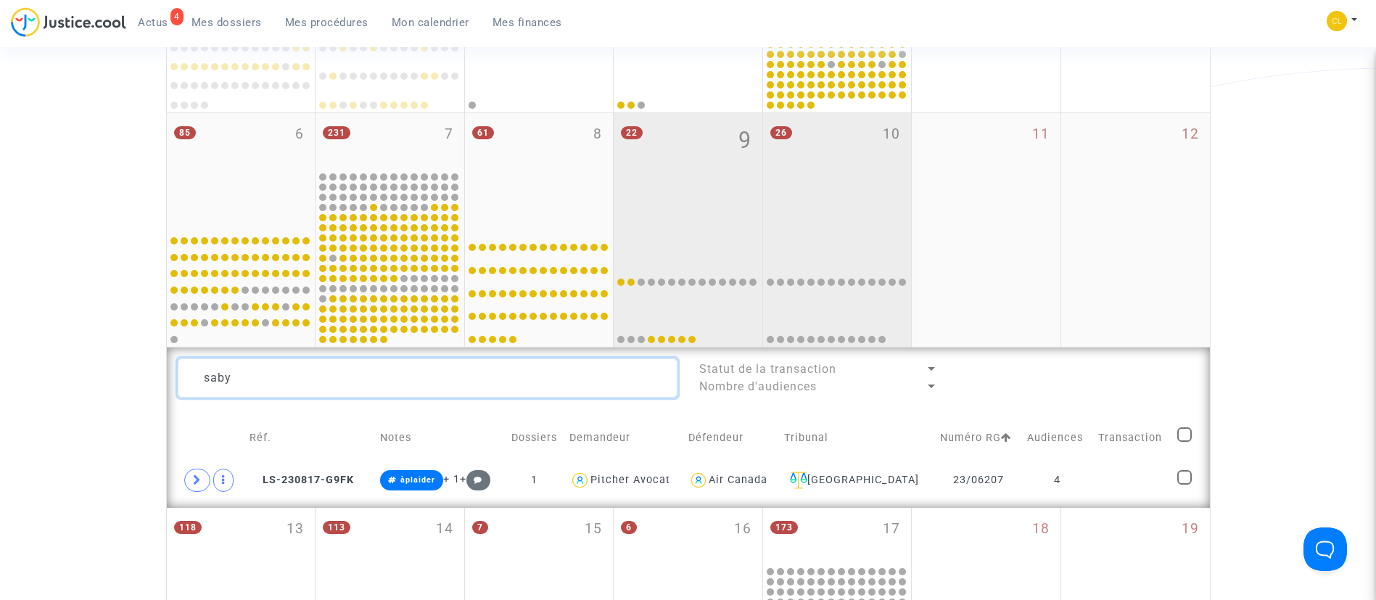
scroll to position [653, 0]
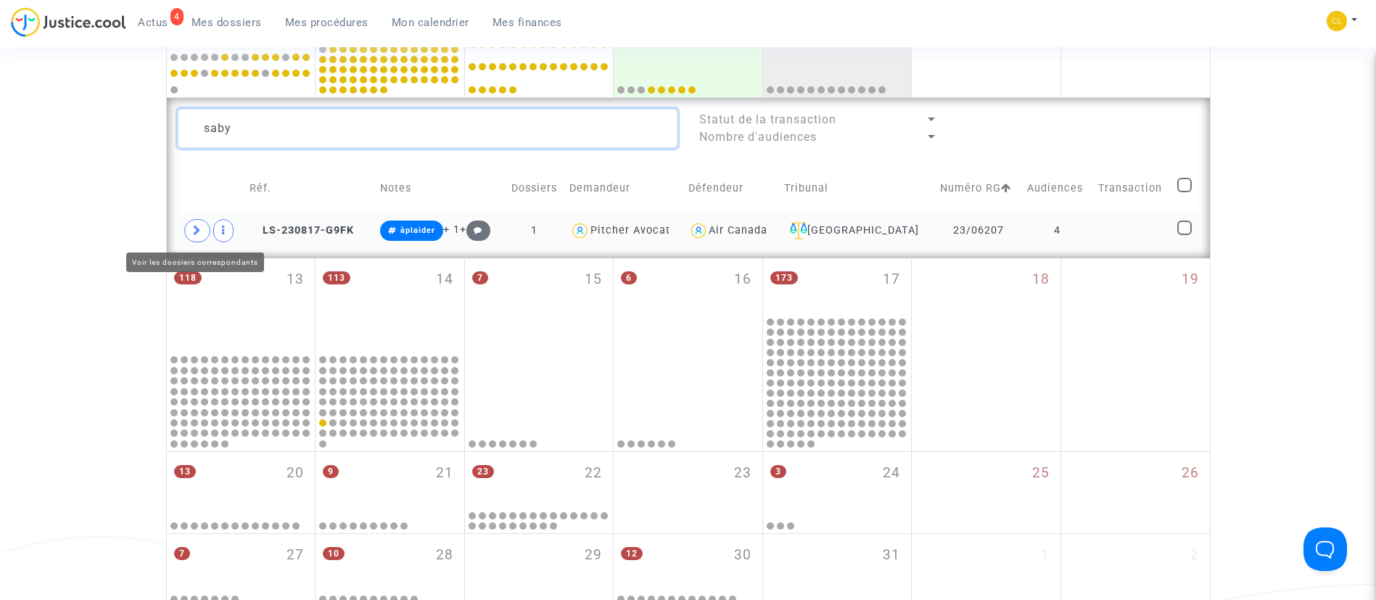
type textarea "saby"
click at [197, 225] on icon at bounding box center [197, 230] width 9 height 11
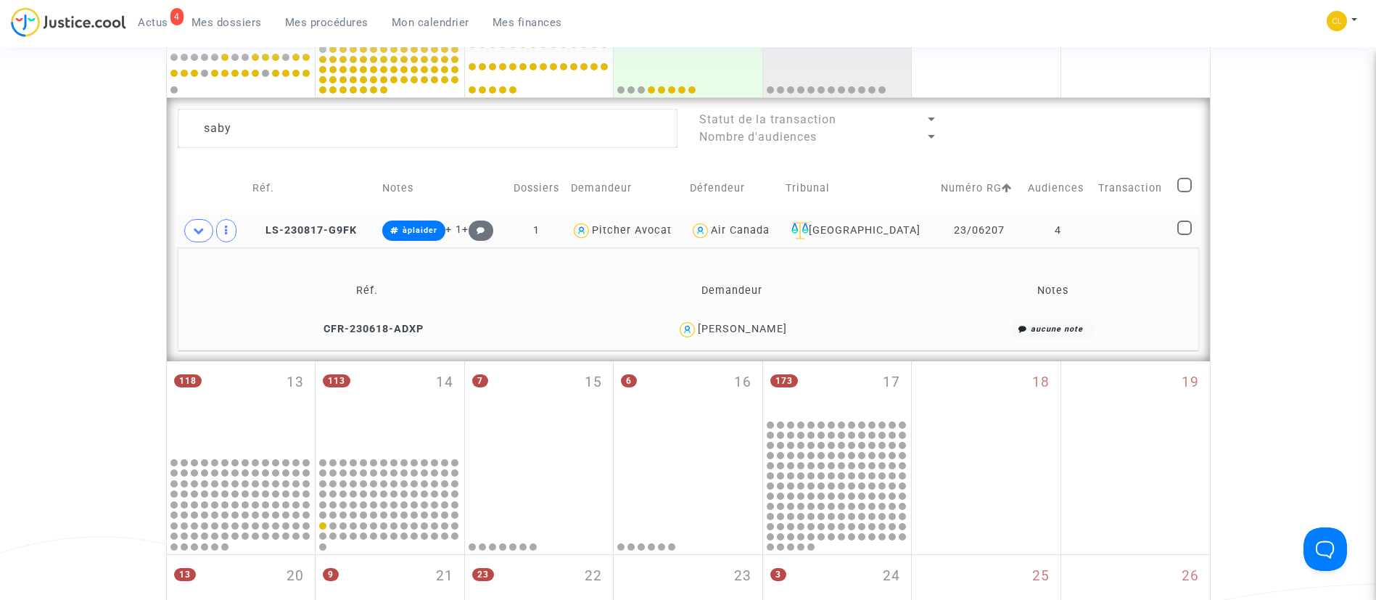
click at [773, 329] on div "Quentin SABY" at bounding box center [742, 329] width 89 height 12
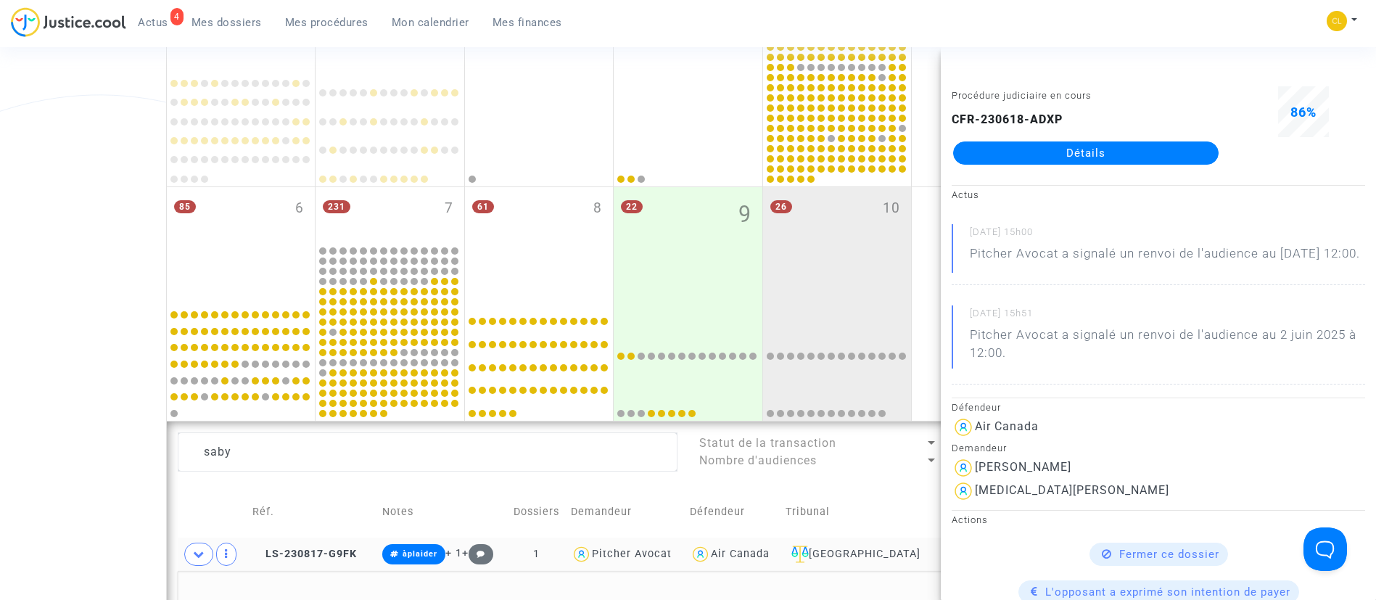
scroll to position [218, 0]
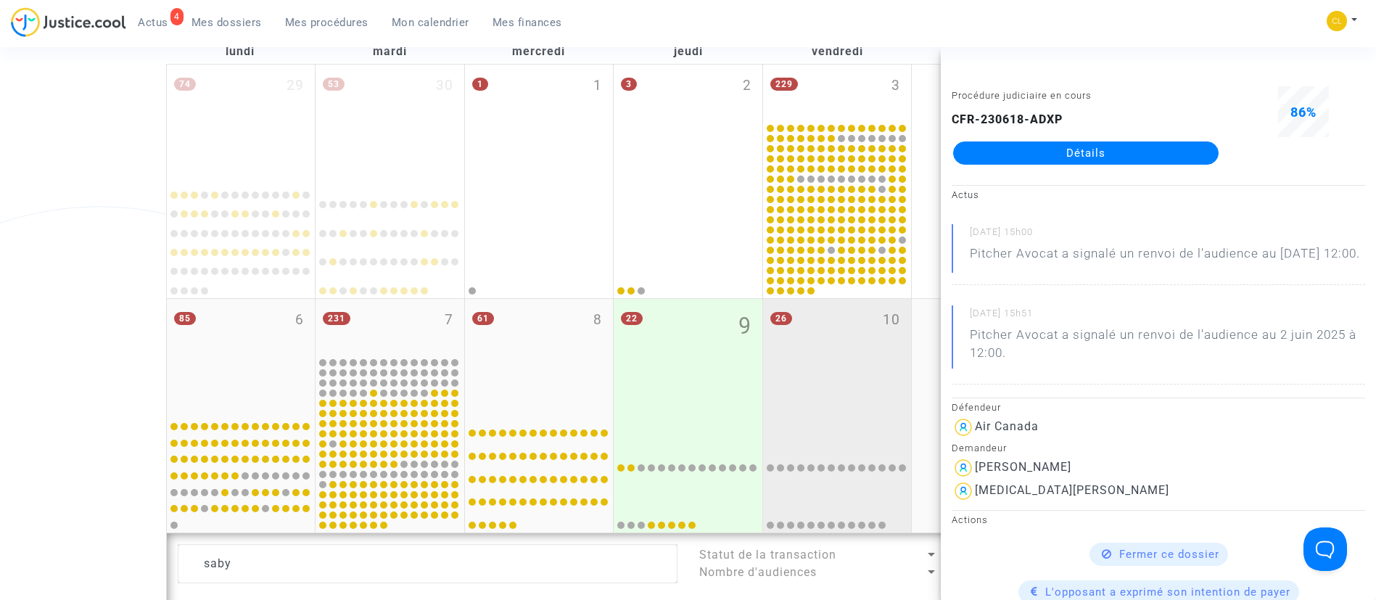
click at [865, 388] on div "26 10" at bounding box center [837, 356] width 149 height 115
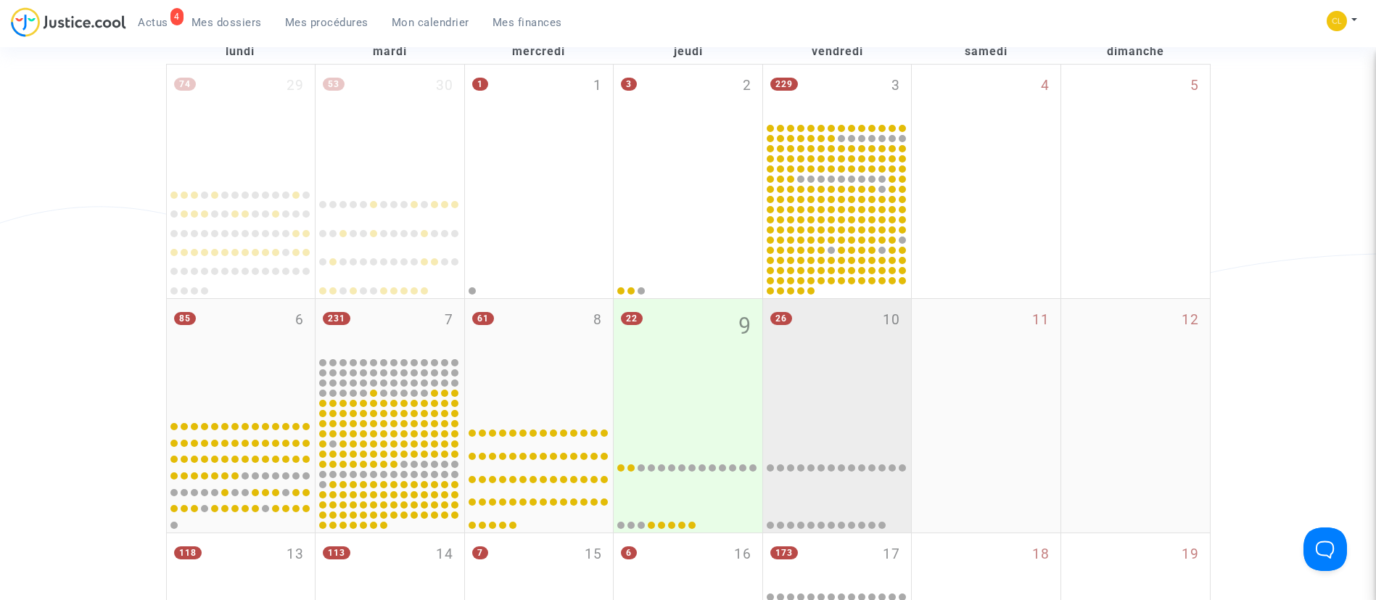
scroll to position [653, 0]
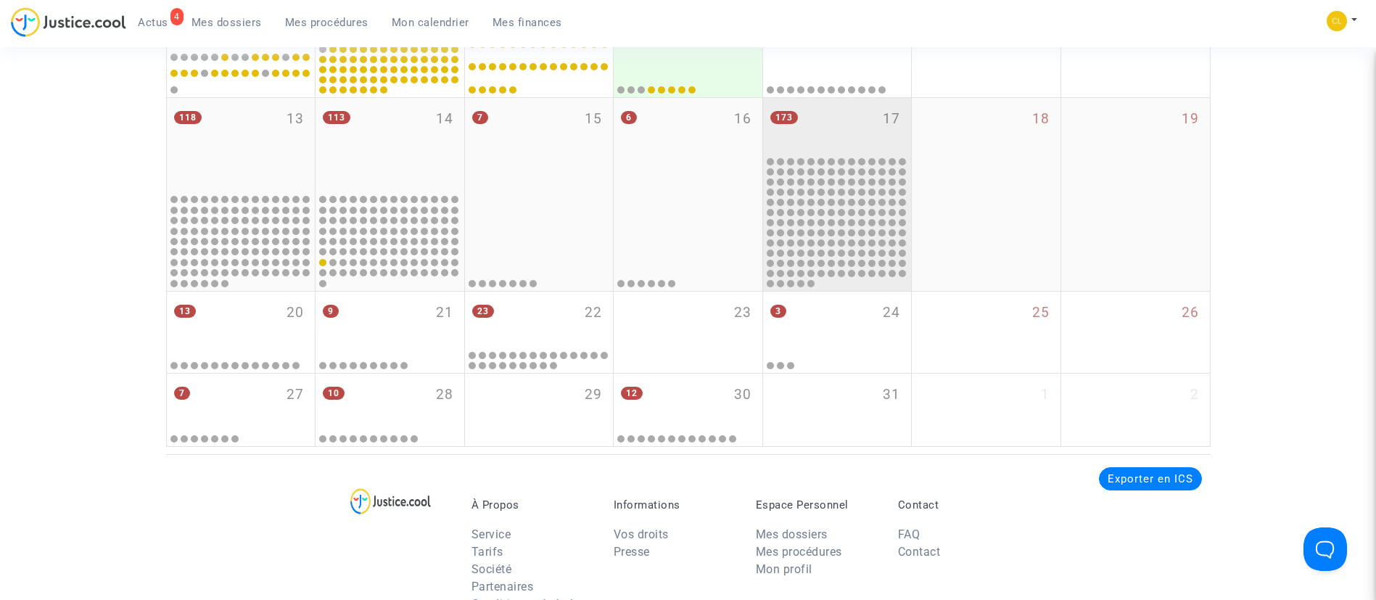
click at [860, 109] on div "173 17" at bounding box center [837, 126] width 149 height 57
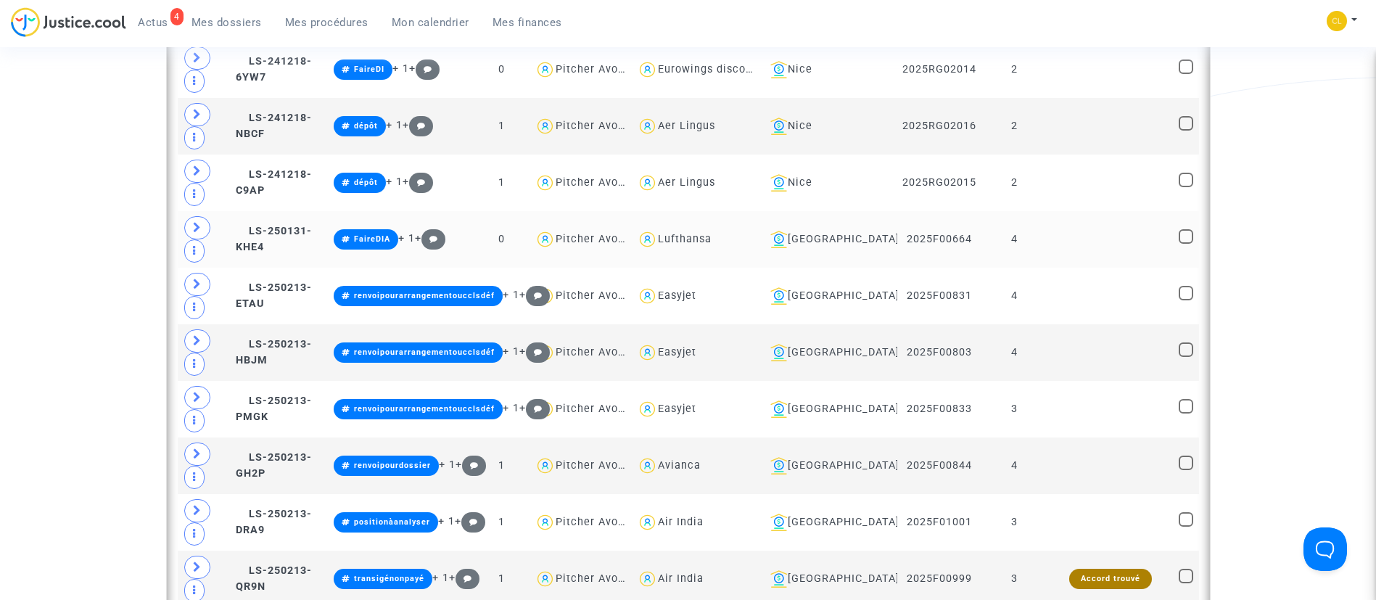
scroll to position [1959, 0]
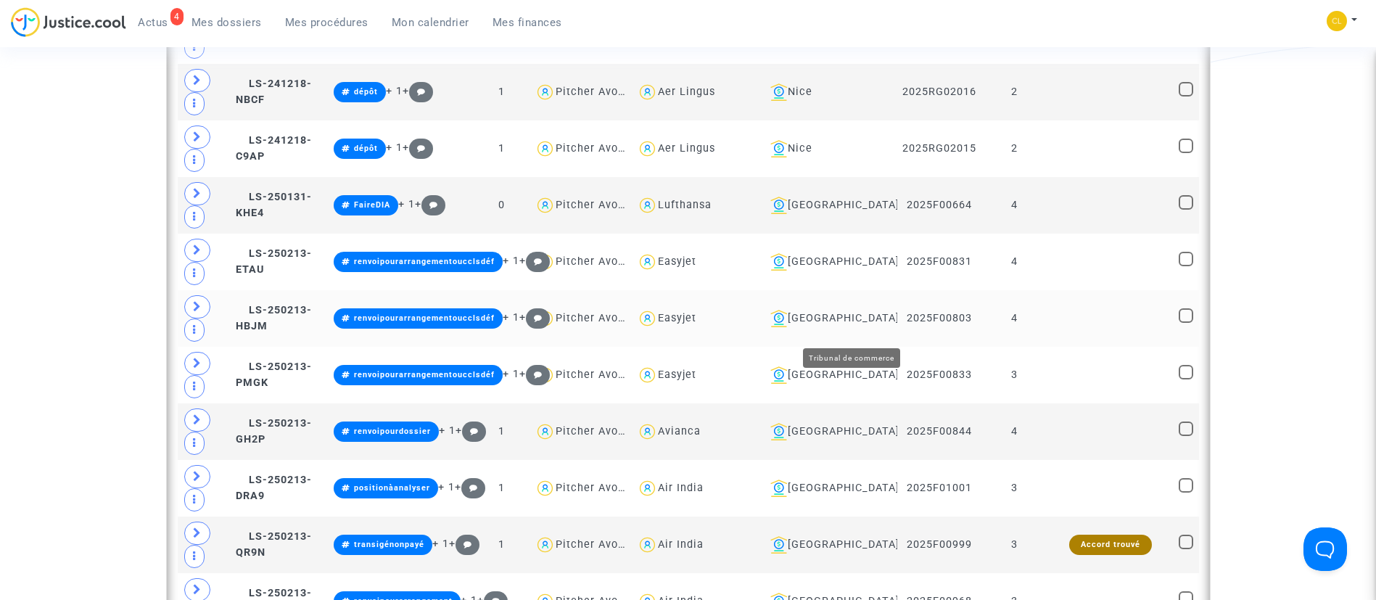
click at [849, 325] on div "Bobigny" at bounding box center [829, 318] width 128 height 17
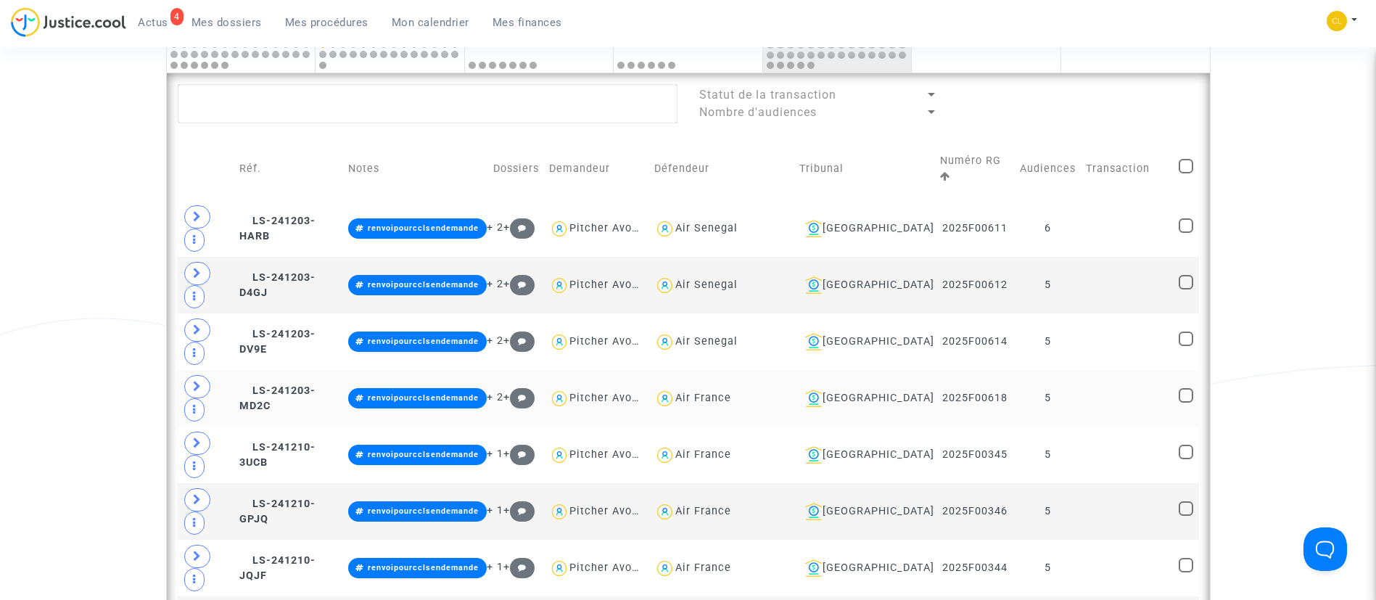
scroll to position [870, 0]
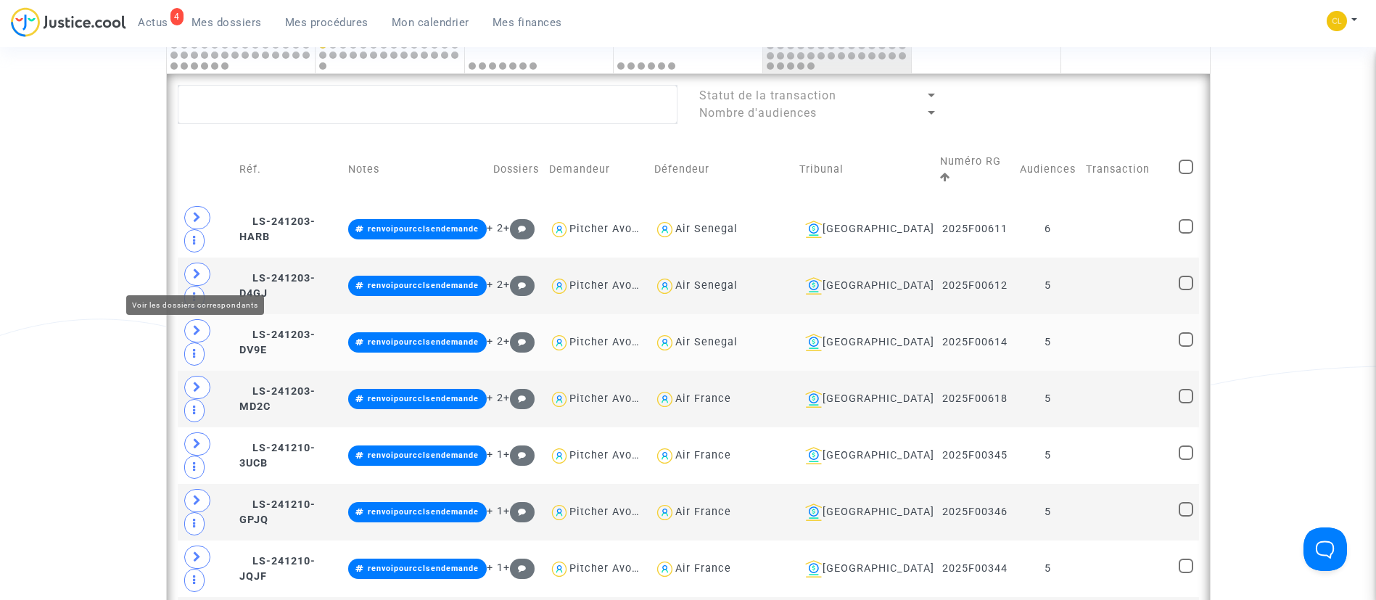
click at [200, 325] on icon at bounding box center [197, 330] width 9 height 11
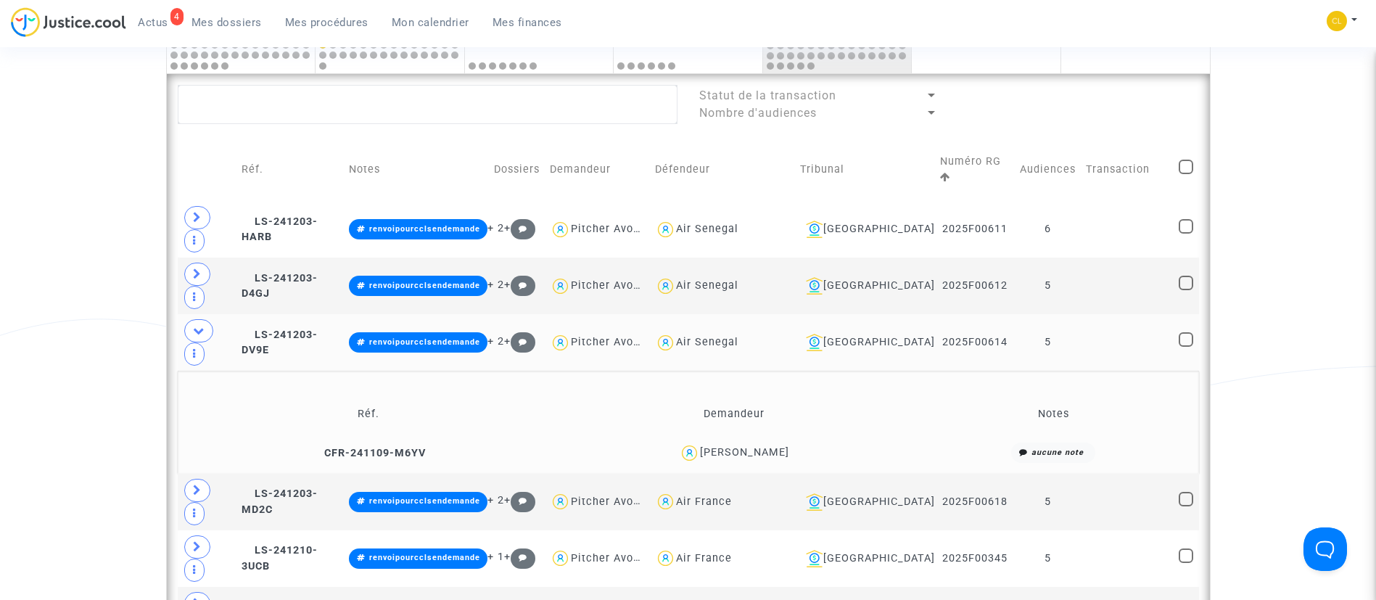
click at [773, 443] on div "Ivan Da rosa" at bounding box center [733, 453] width 348 height 21
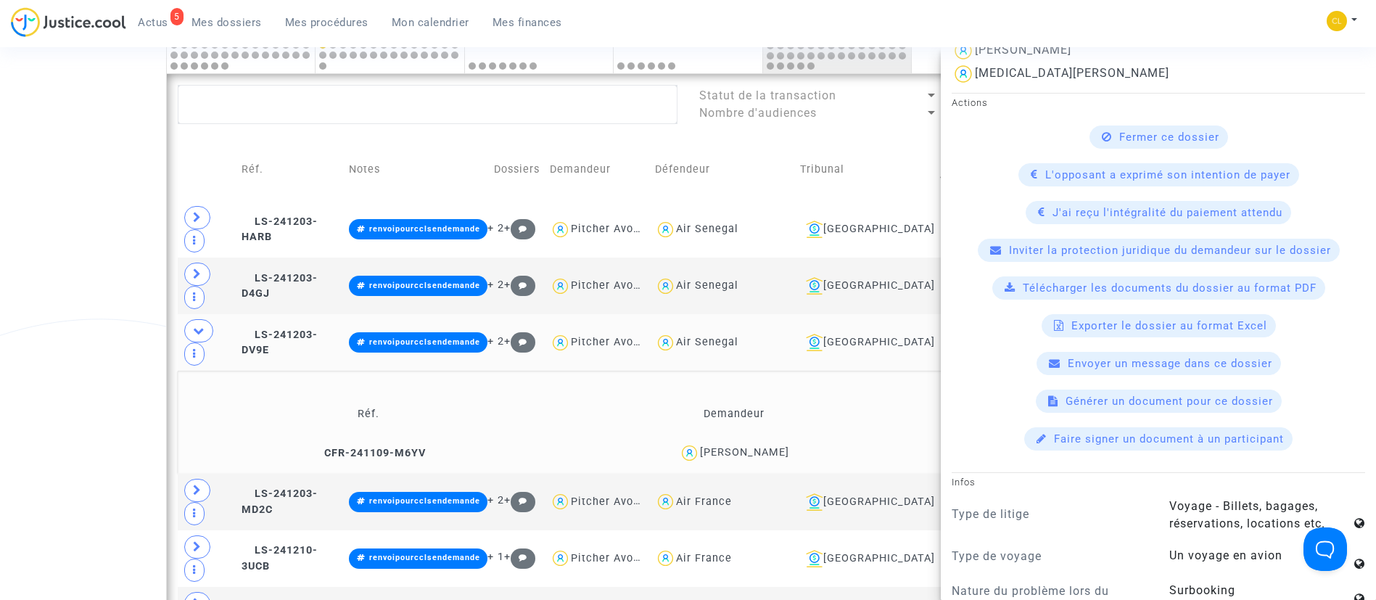
scroll to position [416, 0]
click at [1151, 414] on div "Générer un document pour ce dossier" at bounding box center [1159, 402] width 246 height 23
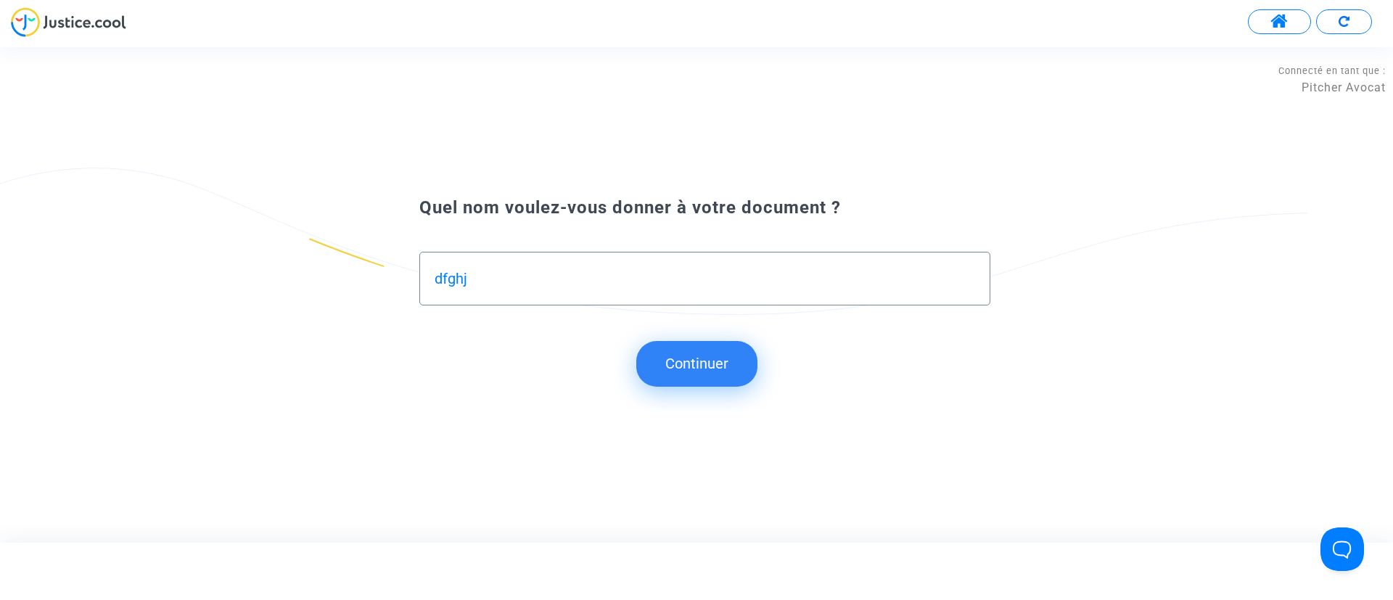
type input "dfghj"
click at [689, 359] on button "Continuer" at bounding box center [696, 363] width 121 height 45
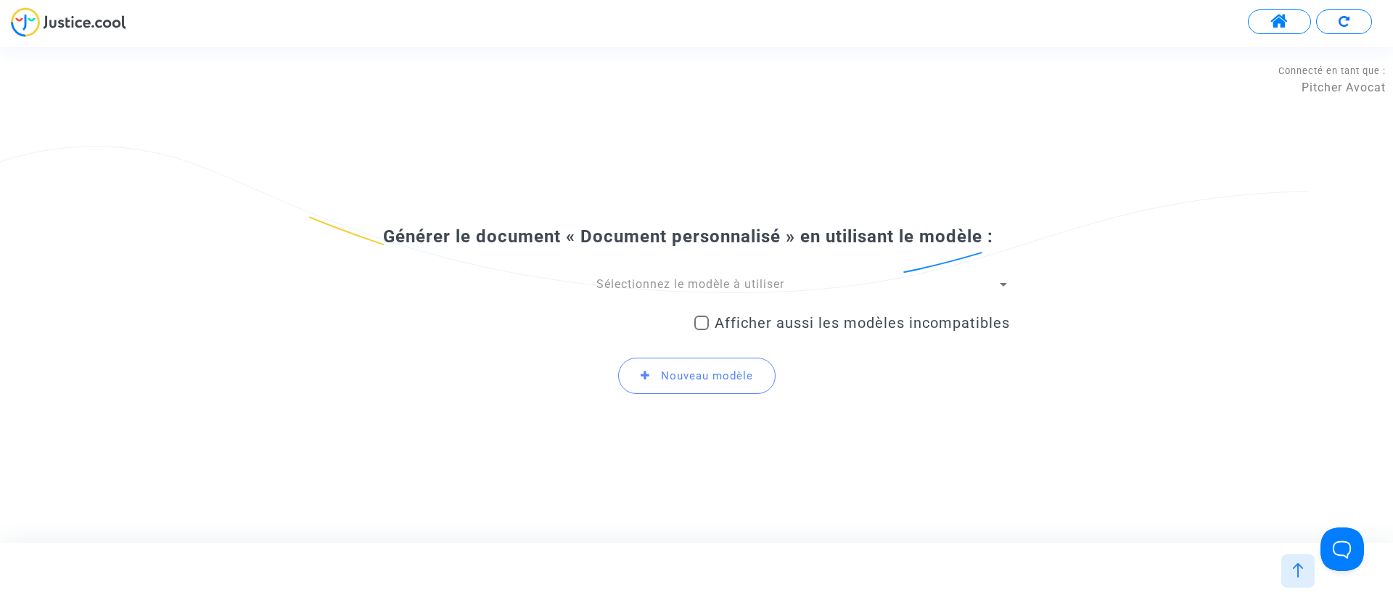
click at [705, 278] on span "Sélectionnez le modèle à utiliser" at bounding box center [690, 284] width 188 height 14
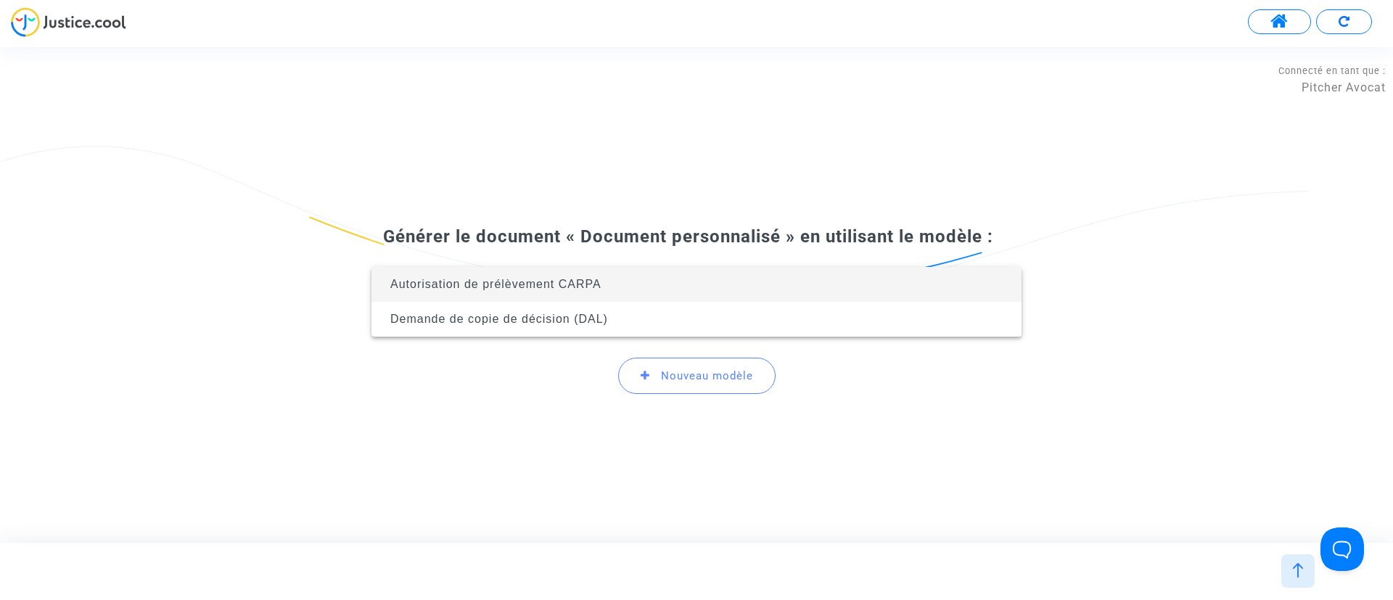
drag, startPoint x: 939, startPoint y: 473, endPoint x: 942, endPoint y: 426, distance: 47.2
click at [942, 472] on div at bounding box center [696, 300] width 1393 height 600
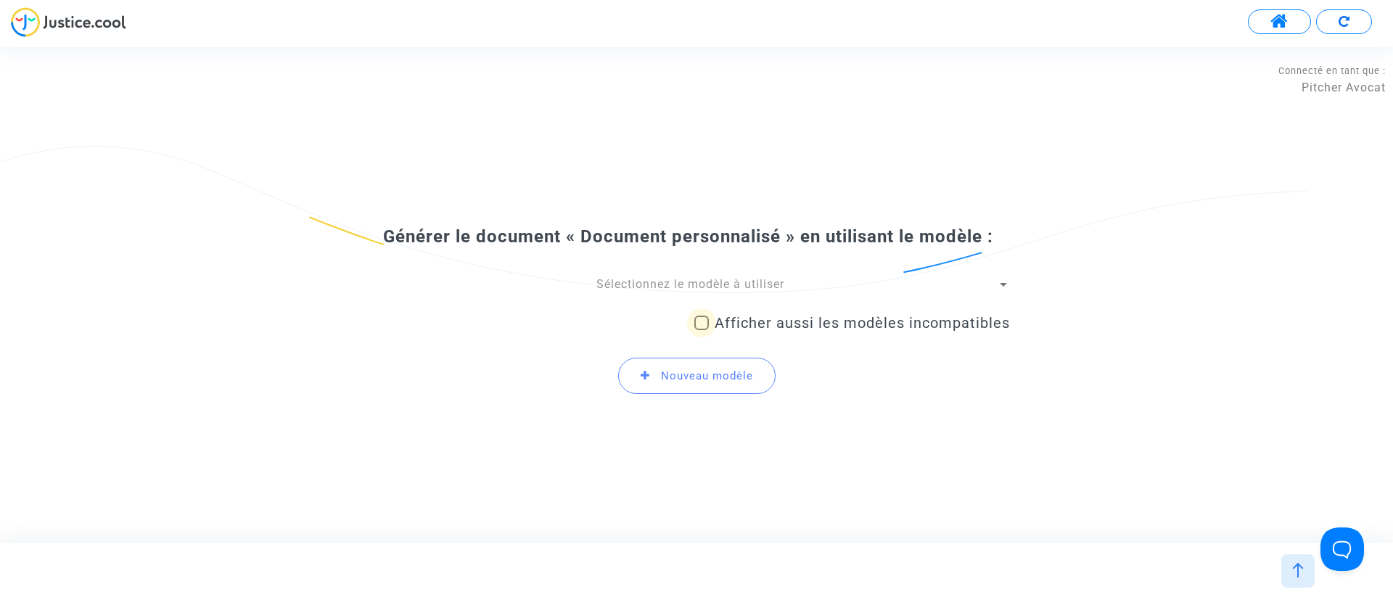
click at [907, 318] on span "Afficher aussi les modèles incompatibles" at bounding box center [862, 322] width 295 height 17
click at [701, 330] on input "Afficher aussi les modèles incompatibles" at bounding box center [701, 330] width 1 height 1
checkbox input "true"
click at [888, 289] on div "Sélectionnez le modèle à utiliser" at bounding box center [690, 284] width 614 height 16
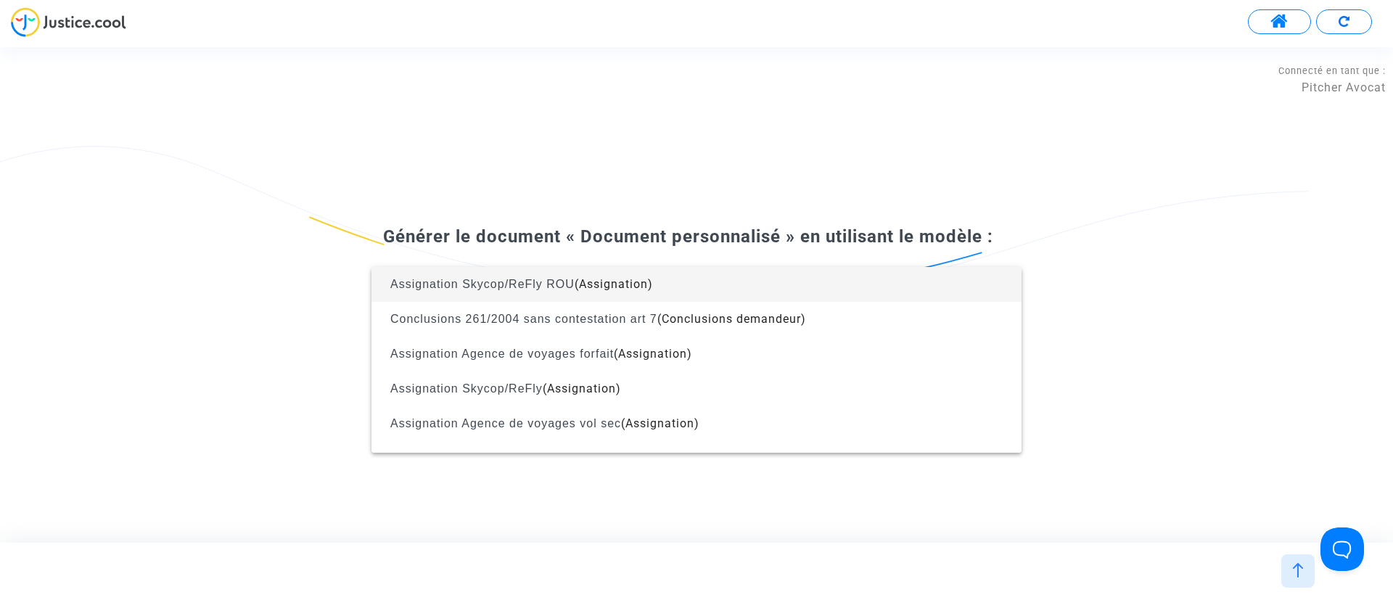
click at [888, 289] on span "Assignation Skycop/ReFly ROU (Assignation)" at bounding box center [696, 284] width 627 height 35
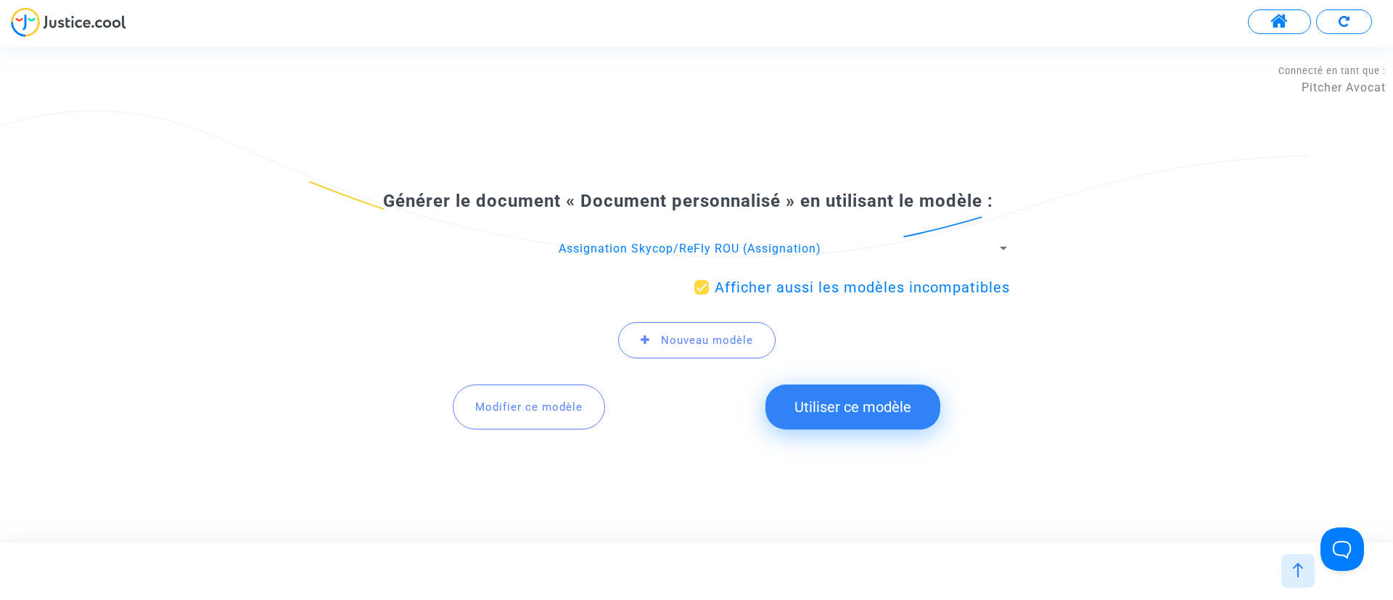
click at [530, 411] on span "Modifier ce modèle" at bounding box center [528, 406] width 107 height 13
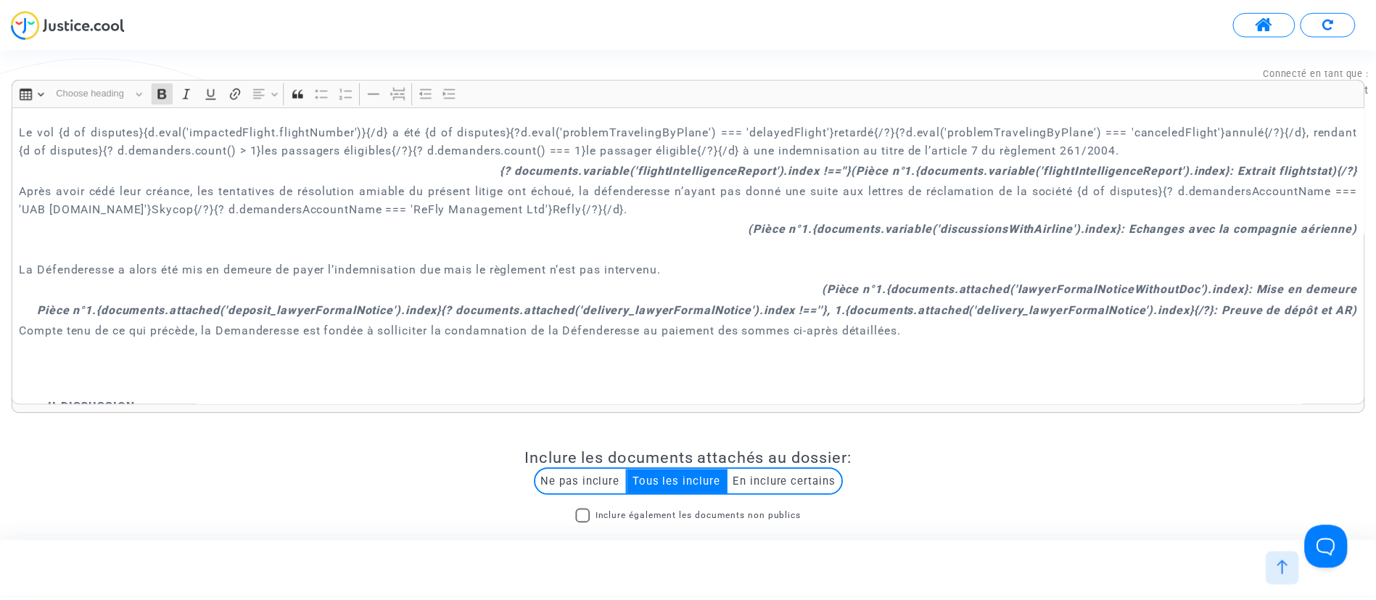
scroll to position [1741, 0]
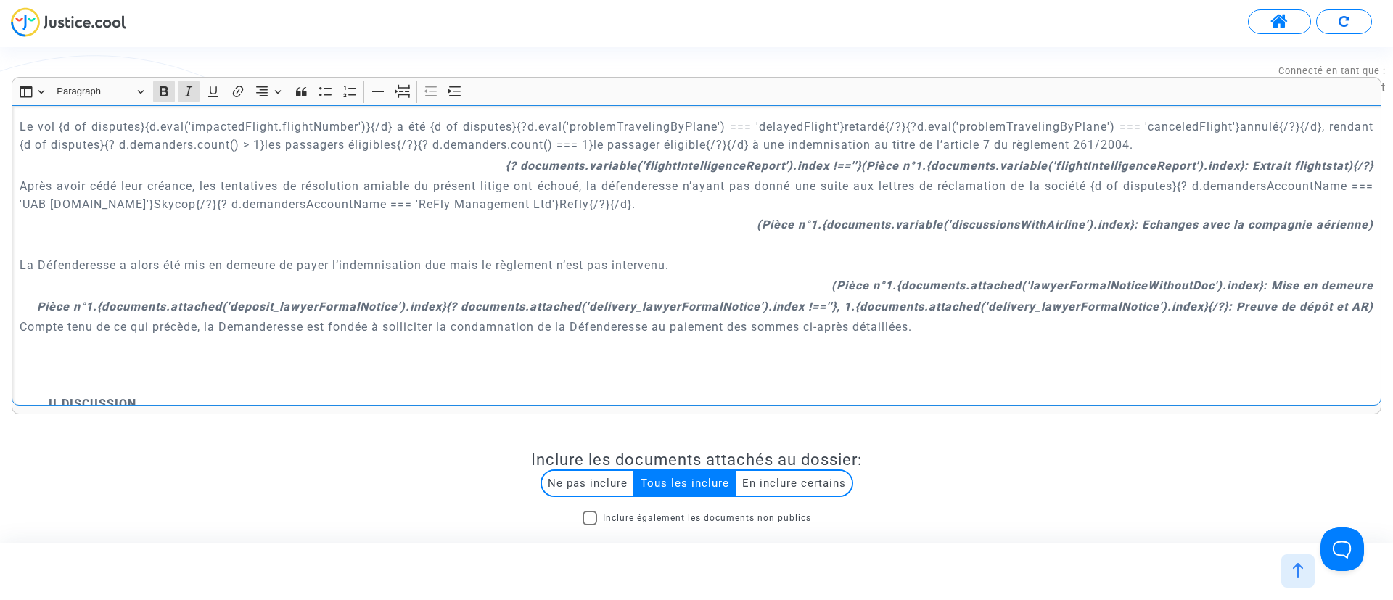
drag, startPoint x: 812, startPoint y: 292, endPoint x: 1358, endPoint y: 298, distance: 546.3
click at [1358, 298] on div "ASSIGNATION DEVANT LE {court.frenchName.toUpperCase()} L'AN DEUX MILLE VINGT CI…" at bounding box center [697, 255] width 1370 height 300
copy div "(Pièce n°1.{documents.attached('lawyerFormalNoticeWithoutDoc').index}: Mise en …"
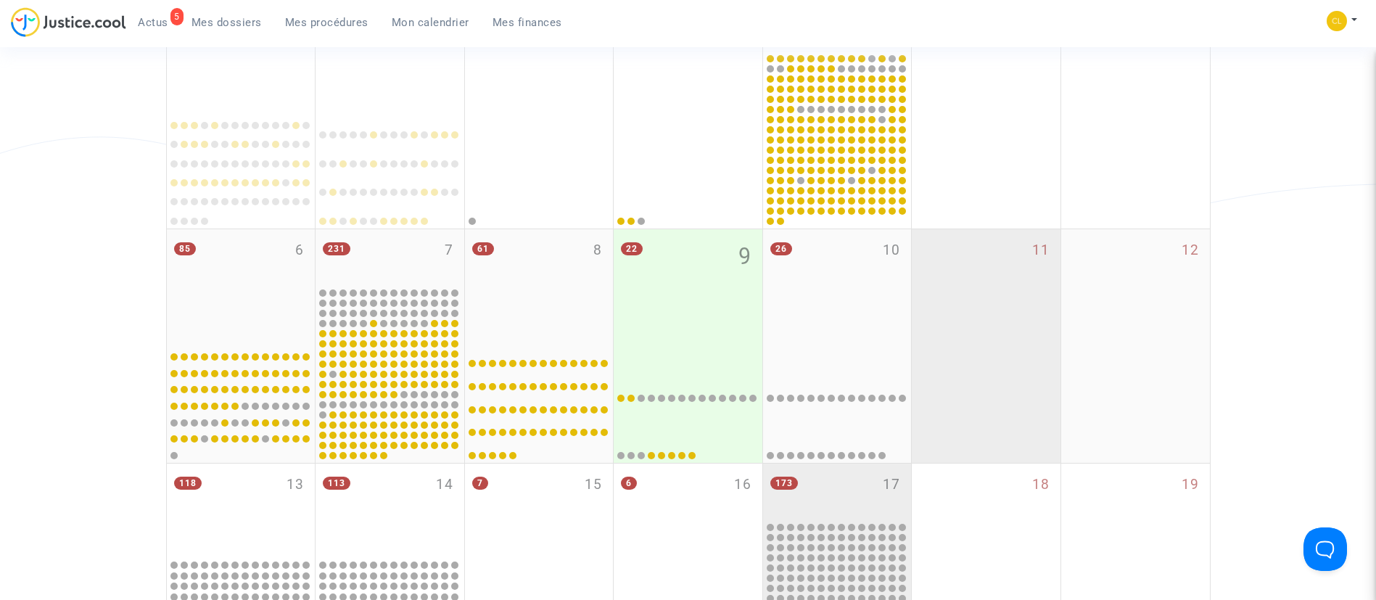
scroll to position [326, 0]
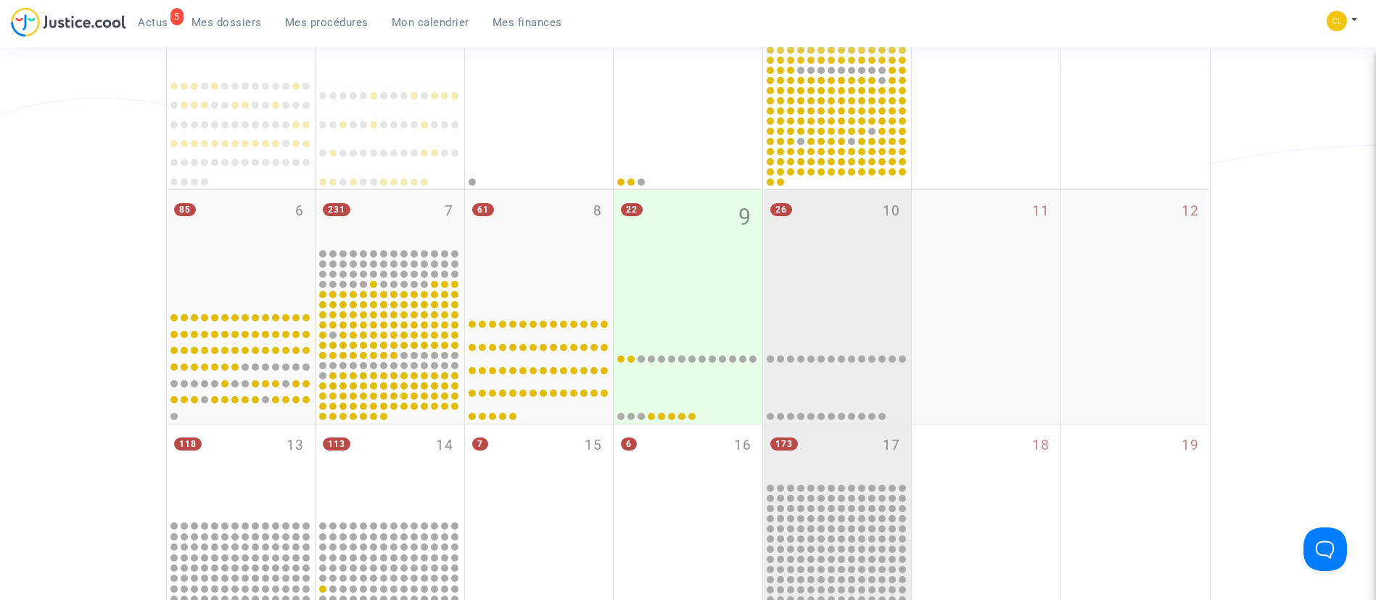
click at [857, 292] on div "26 10" at bounding box center [837, 247] width 149 height 115
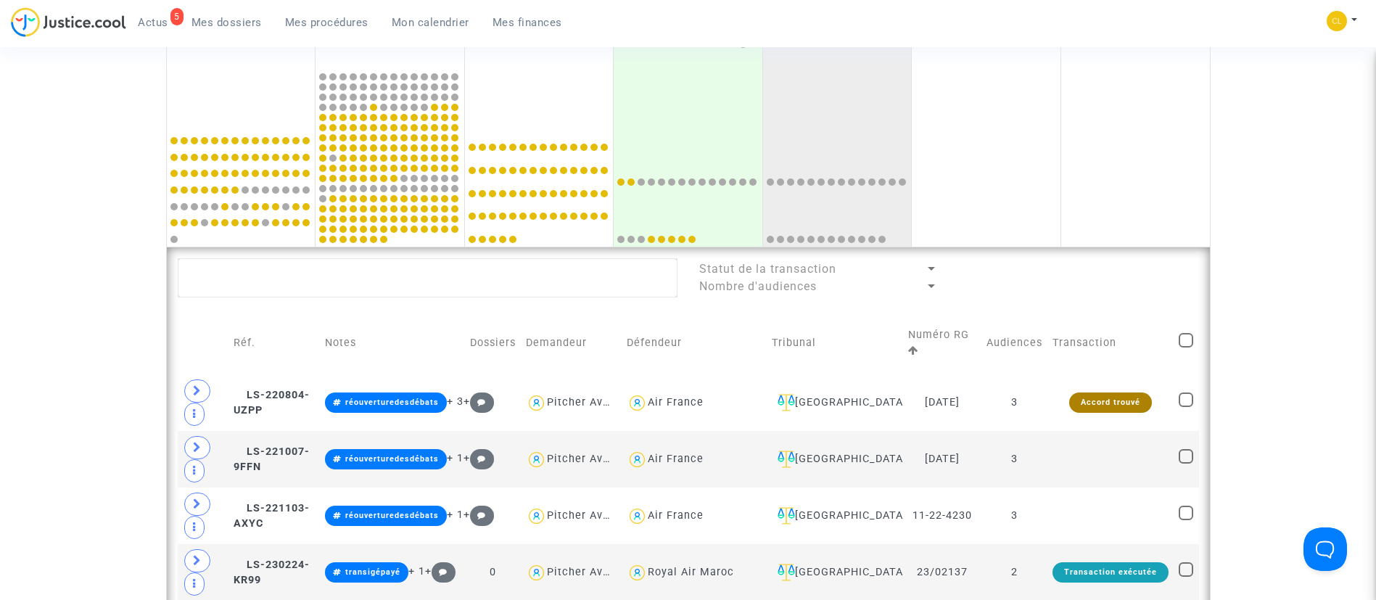
scroll to position [653, 0]
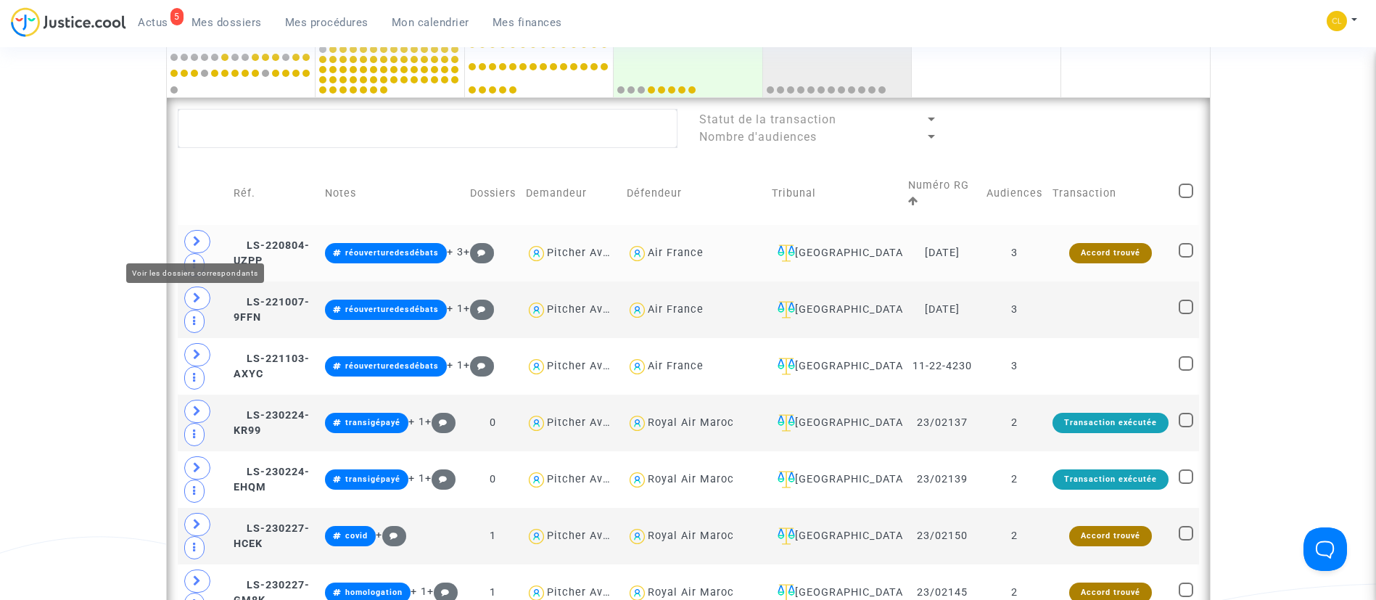
click at [201, 241] on icon at bounding box center [197, 241] width 9 height 11
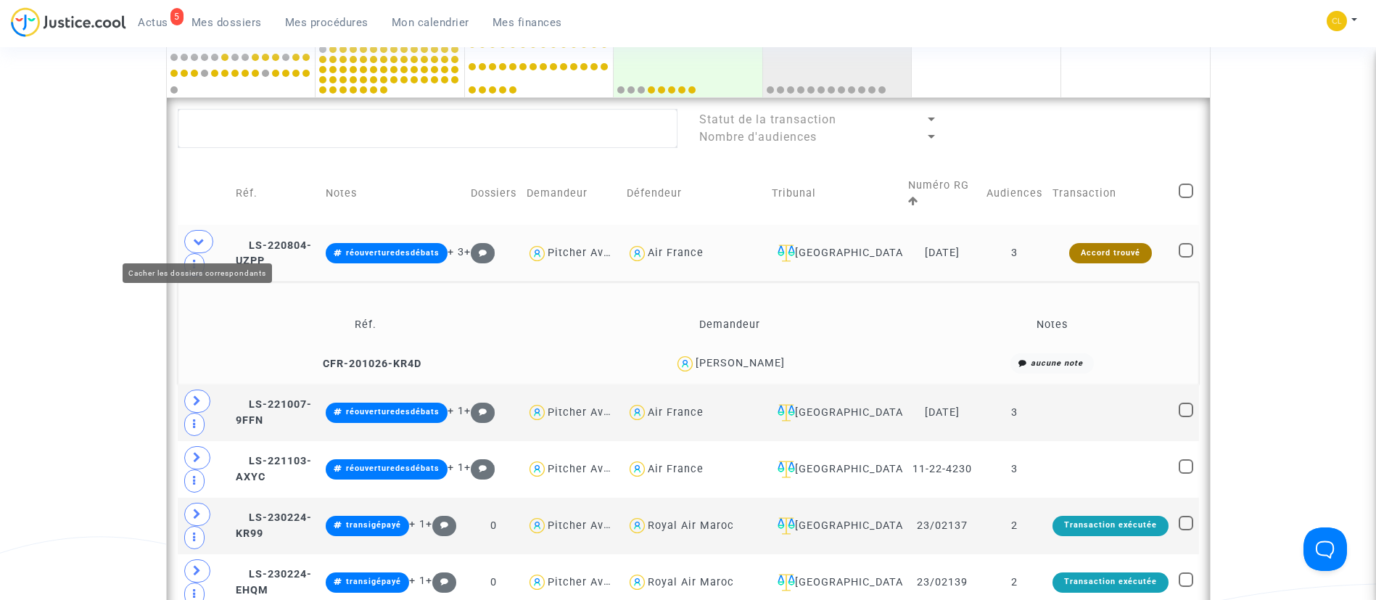
click at [195, 239] on icon at bounding box center [199, 241] width 12 height 11
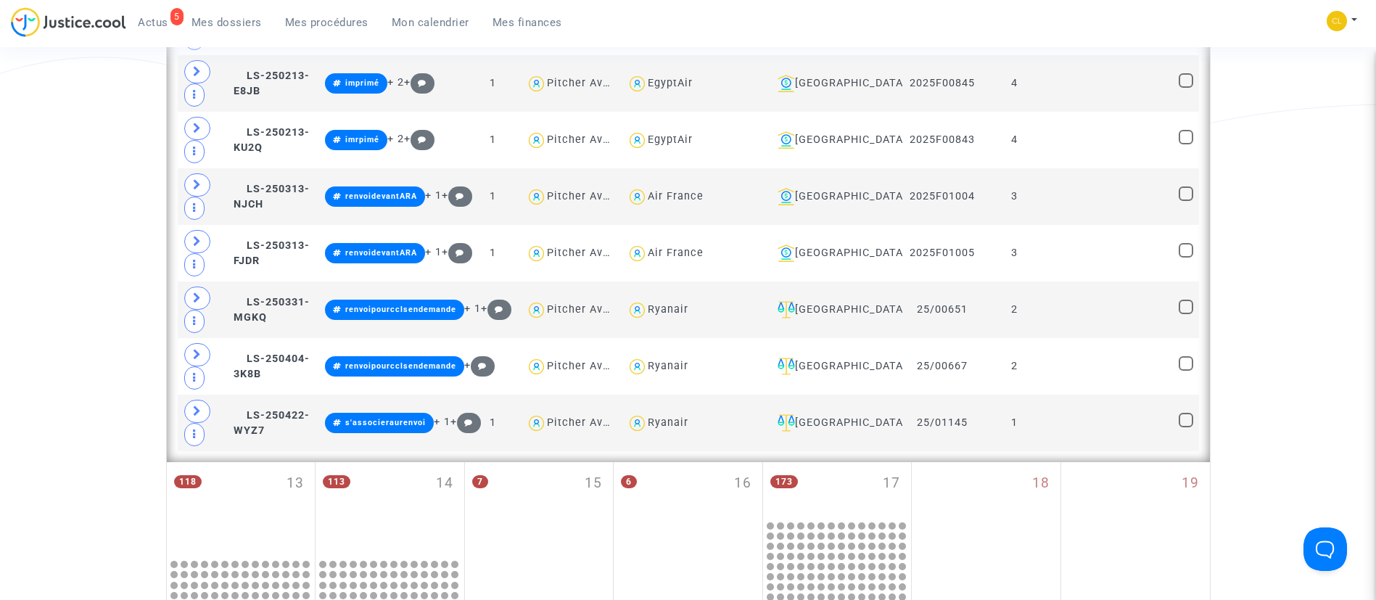
scroll to position [1893, 0]
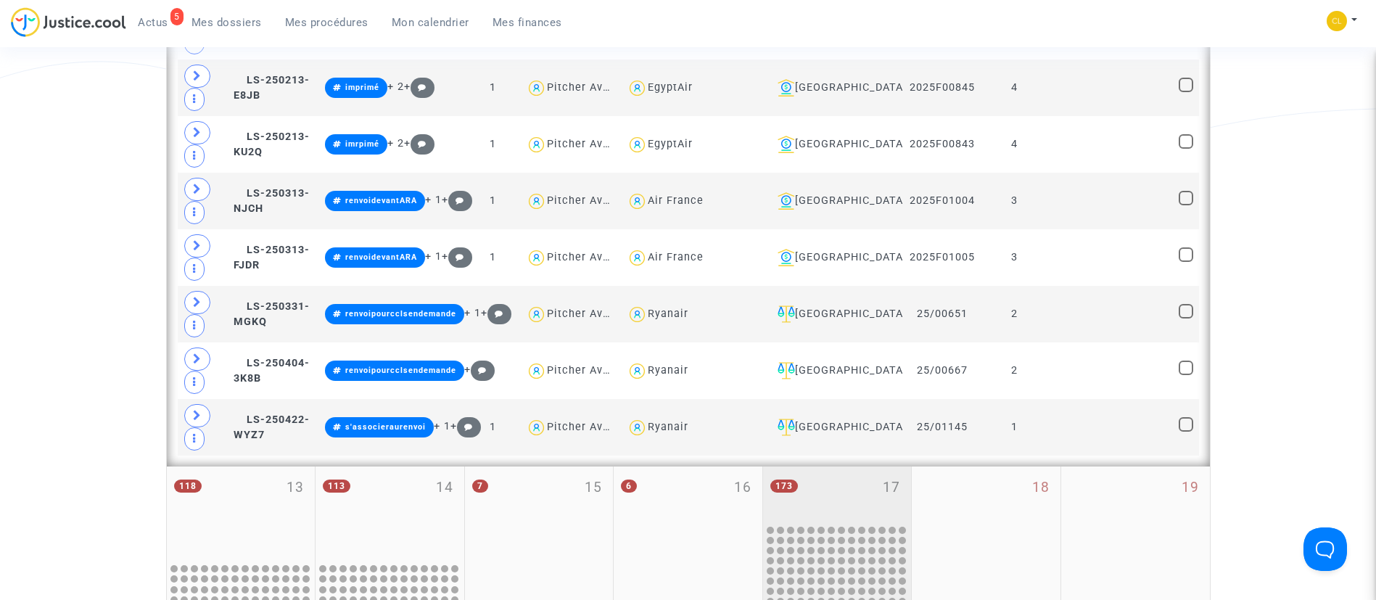
click at [862, 472] on div "173 17" at bounding box center [837, 494] width 149 height 57
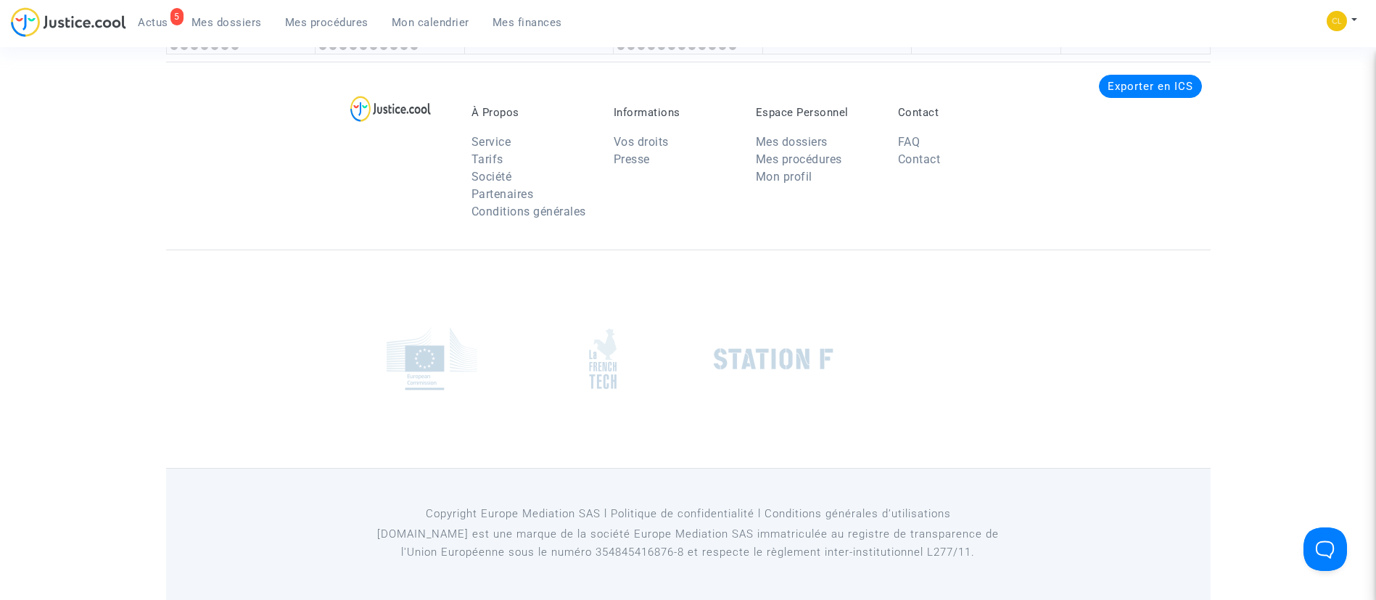
scroll to position [1893, 0]
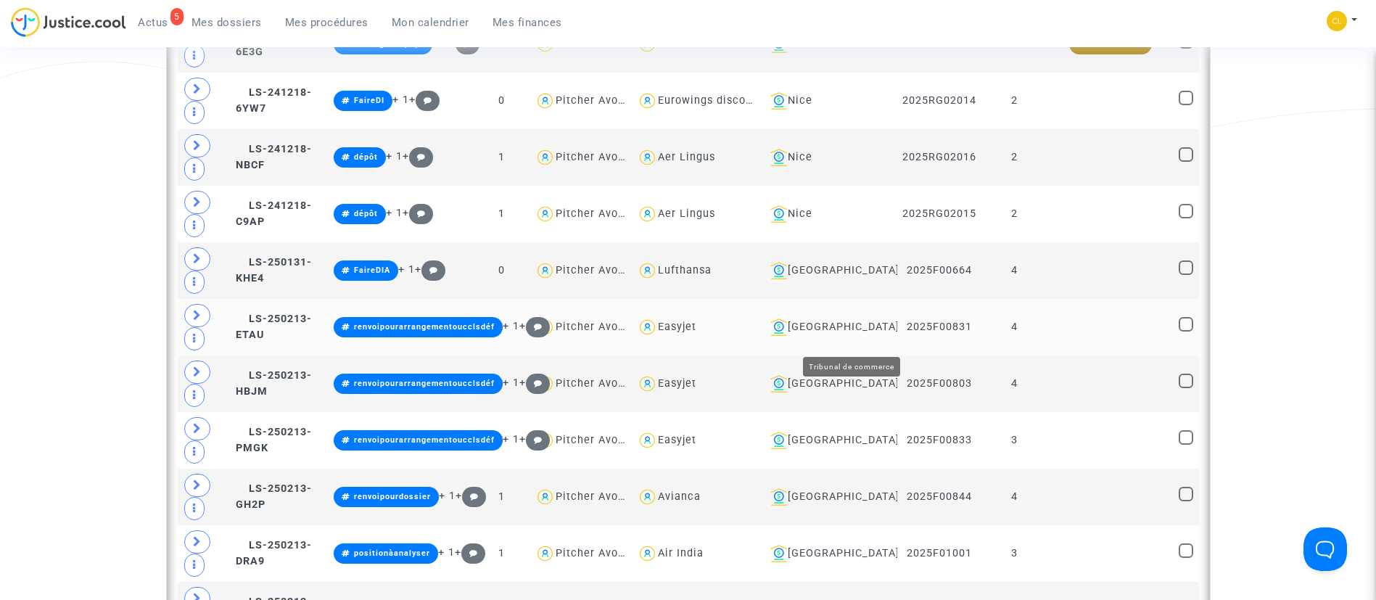
click at [878, 335] on div "Bobigny" at bounding box center [829, 326] width 128 height 17
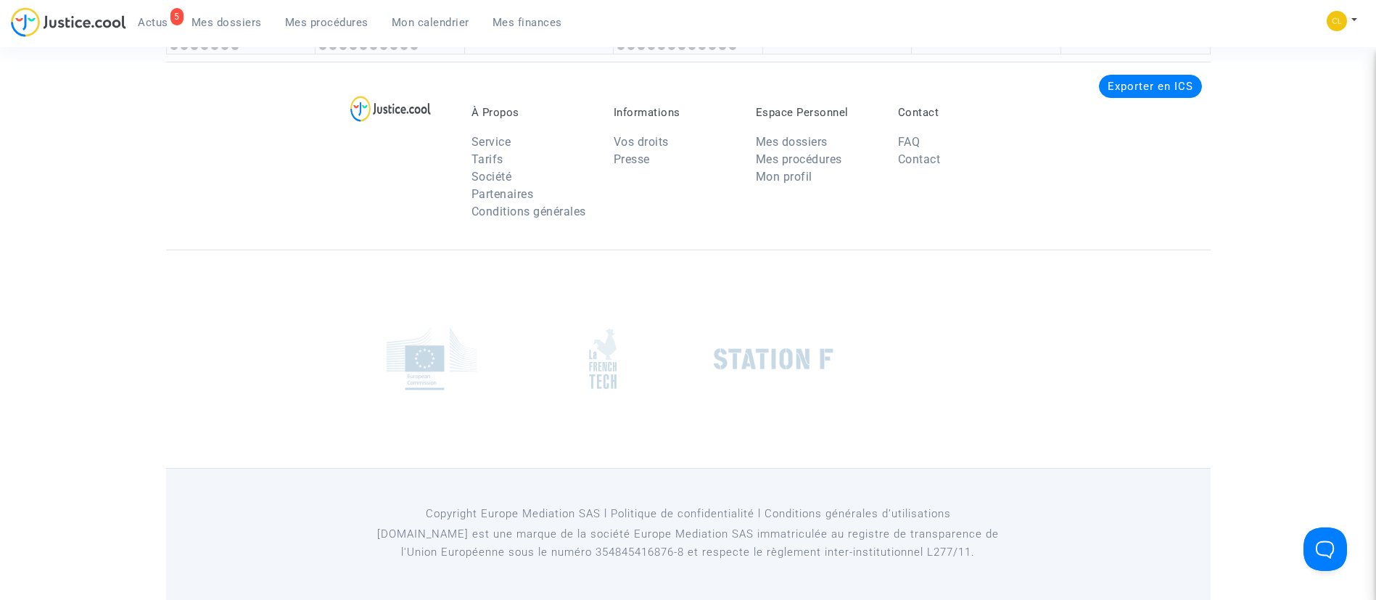
scroll to position [1893, 0]
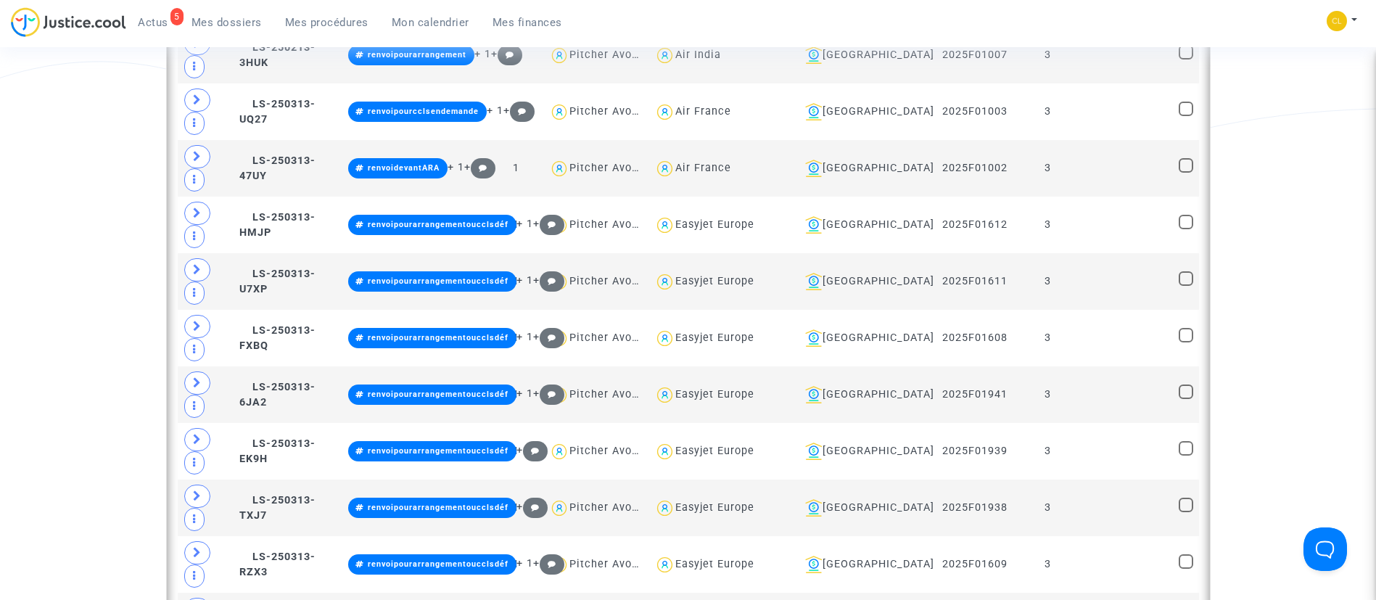
type textarea "#renvoipourcclsendemande"
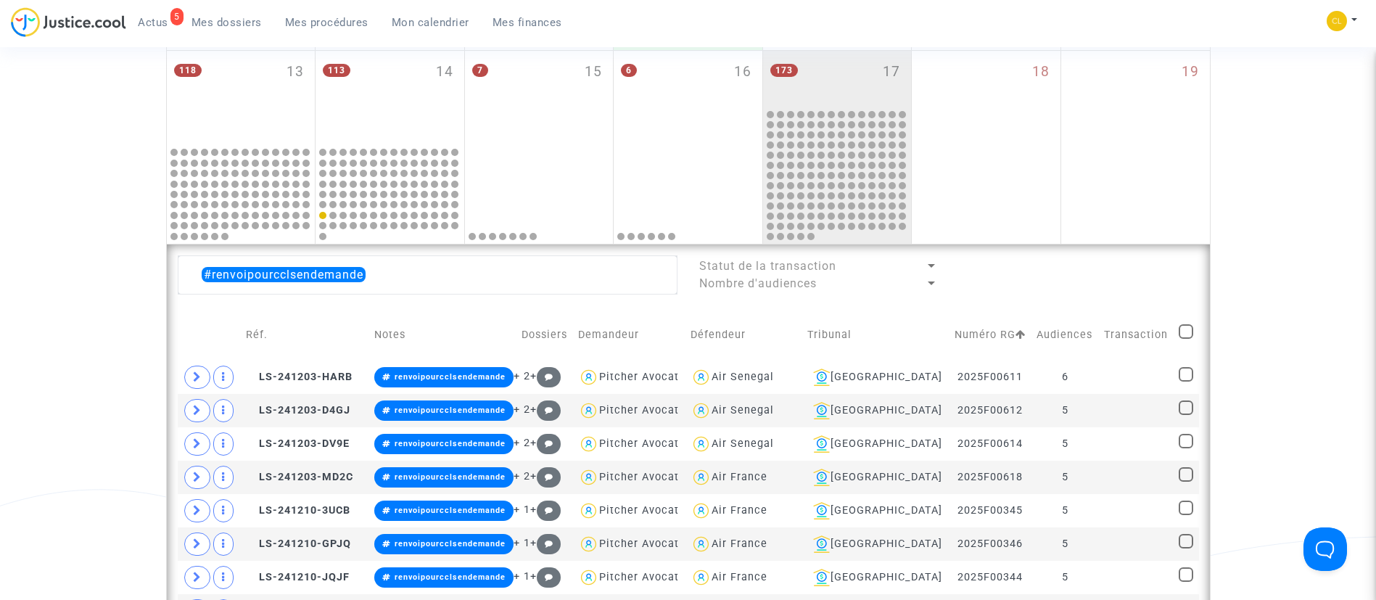
scroll to position [696, 0]
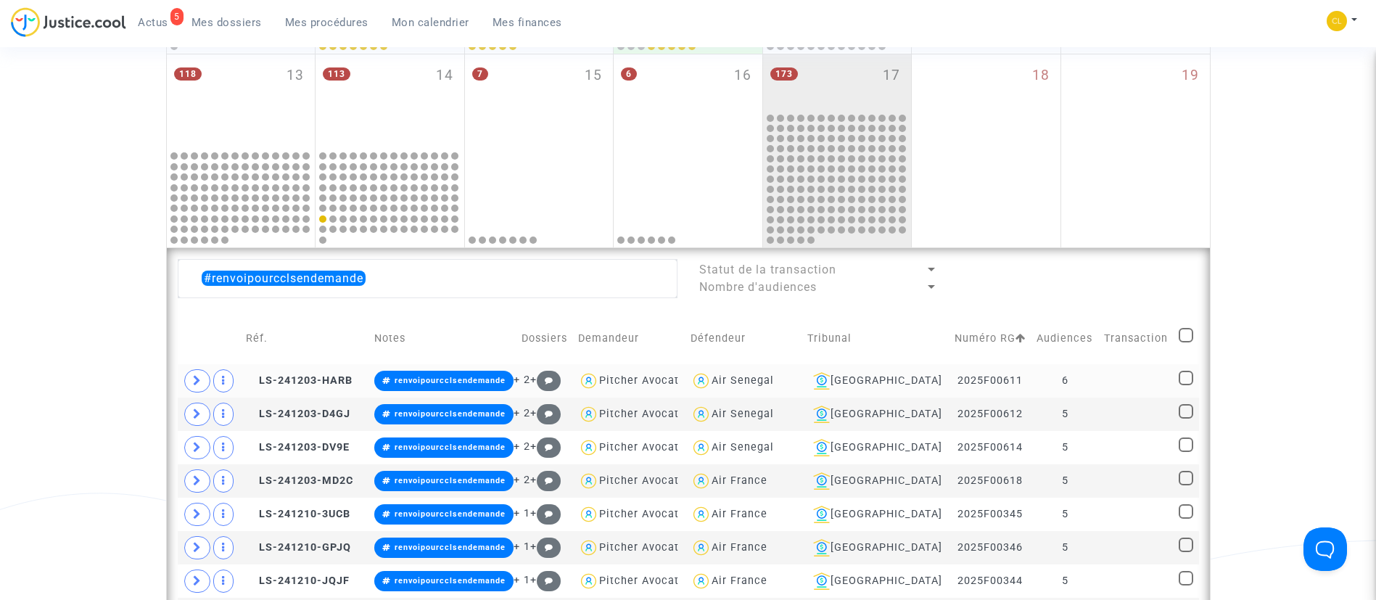
click at [1083, 384] on td "6" at bounding box center [1065, 380] width 67 height 33
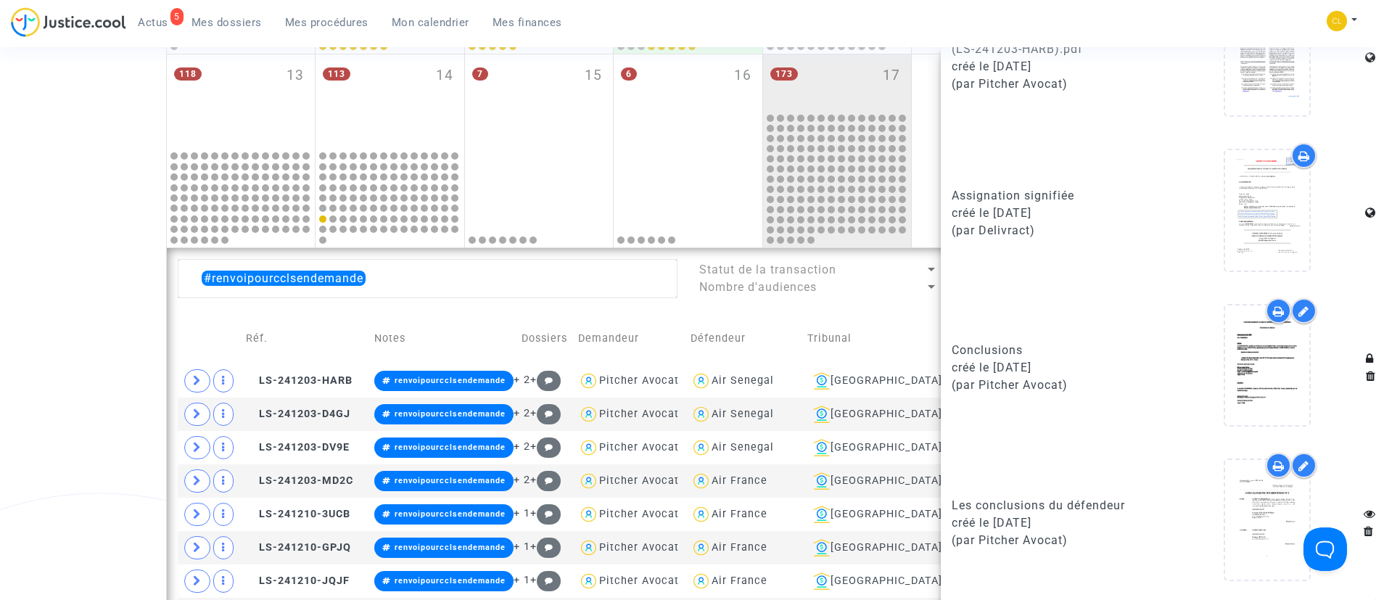
scroll to position [805, 0]
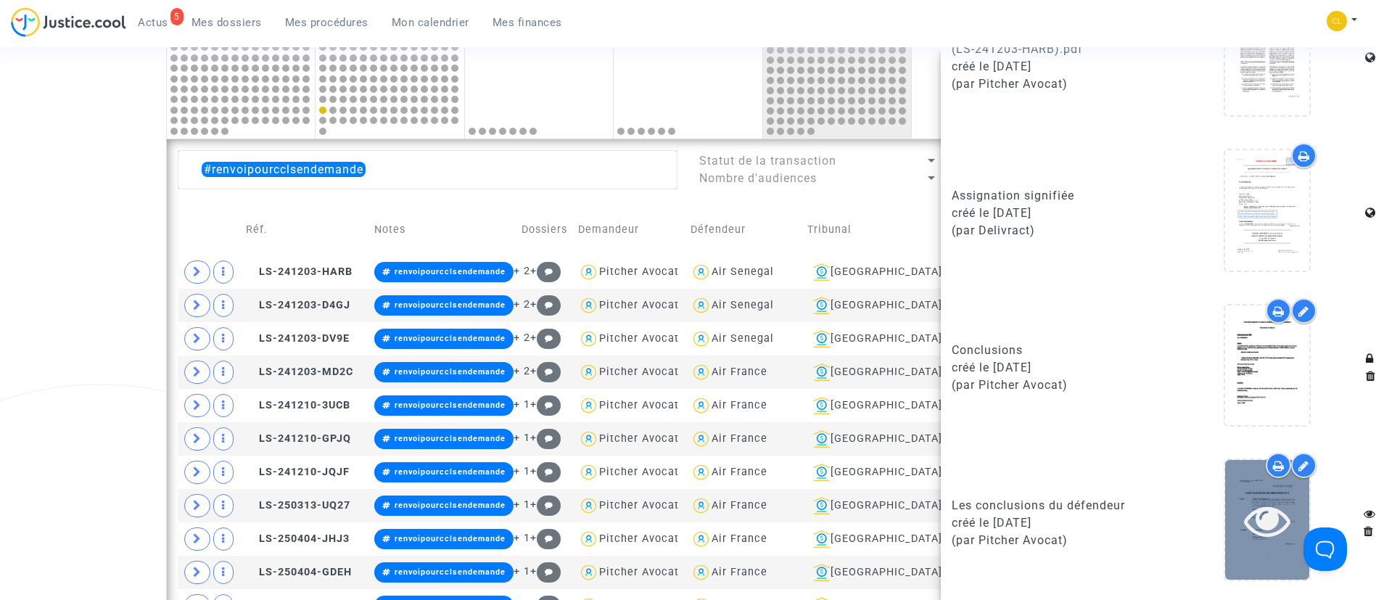
click at [1262, 524] on icon at bounding box center [1267, 520] width 47 height 46
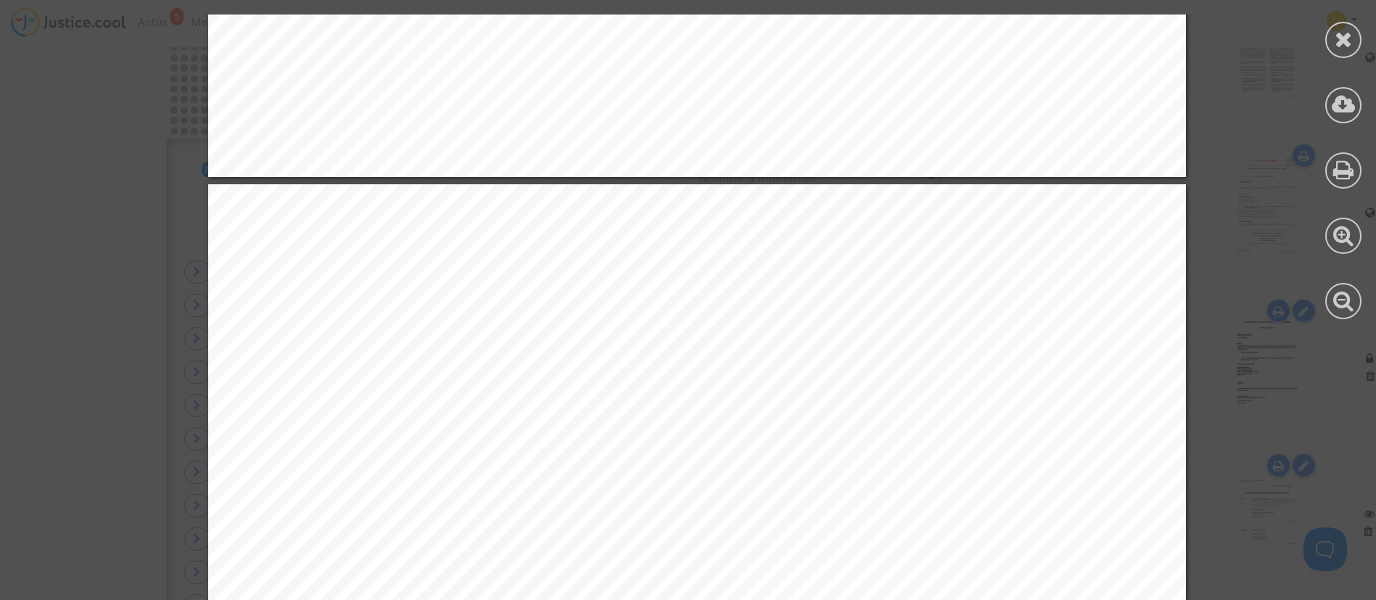
scroll to position [2829, 0]
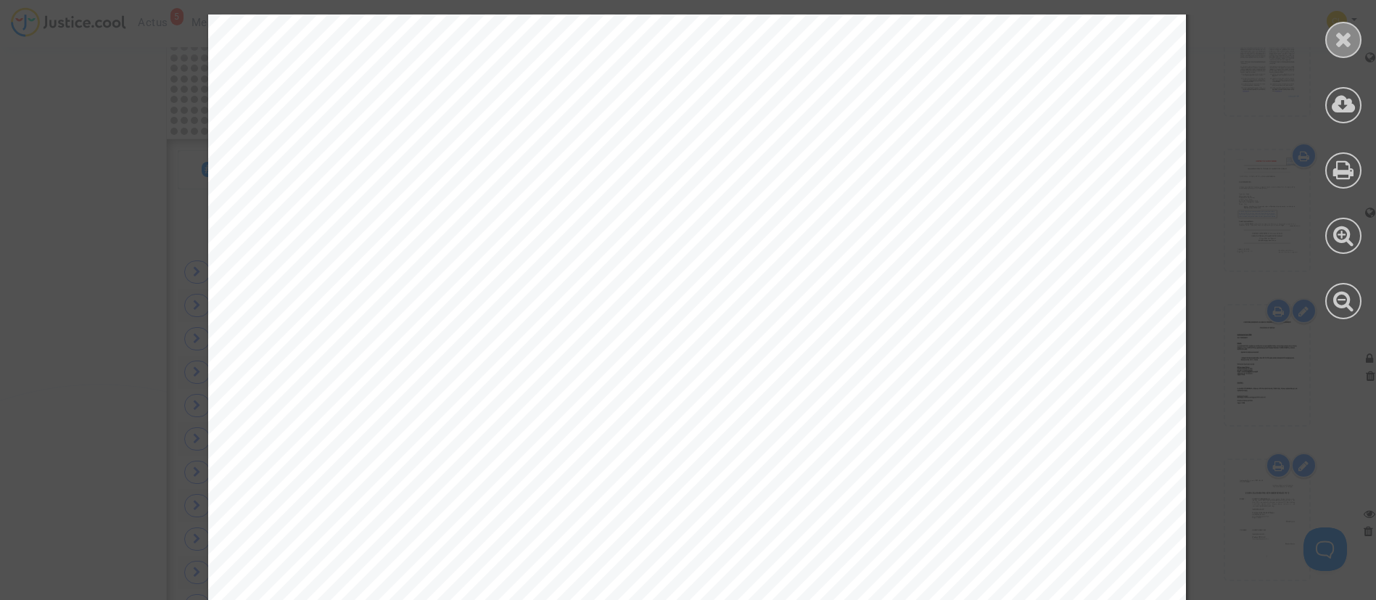
click at [1342, 41] on icon at bounding box center [1344, 39] width 18 height 22
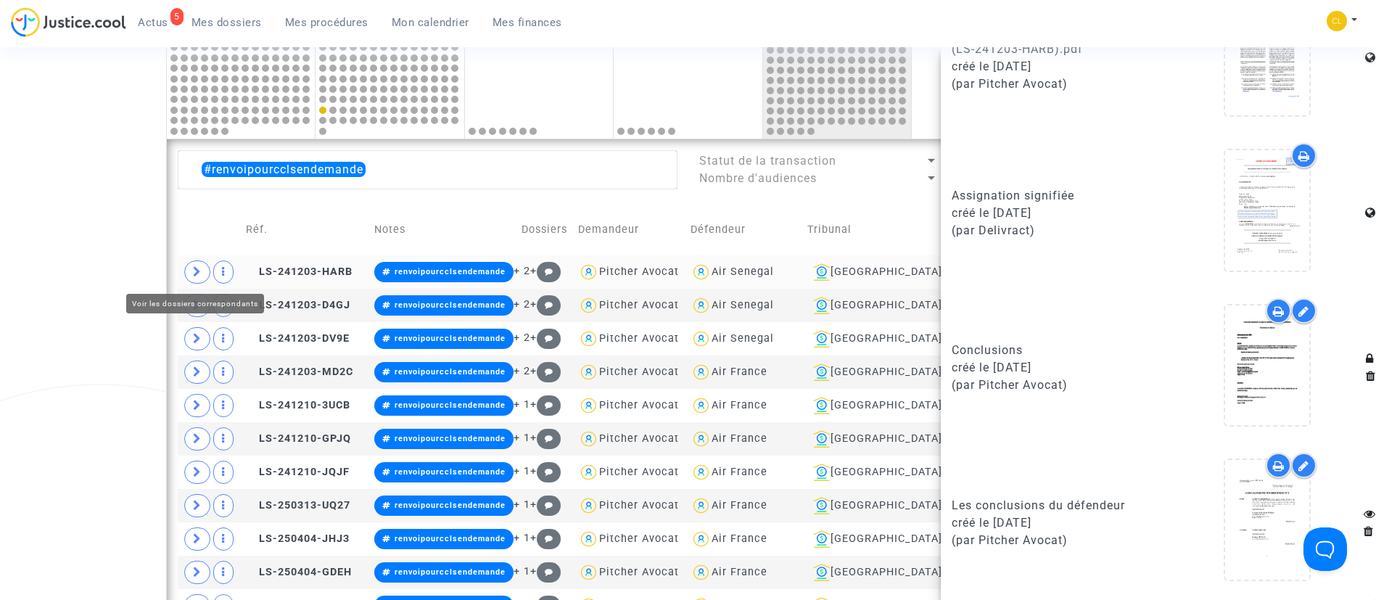
click at [188, 266] on span at bounding box center [197, 271] width 26 height 23
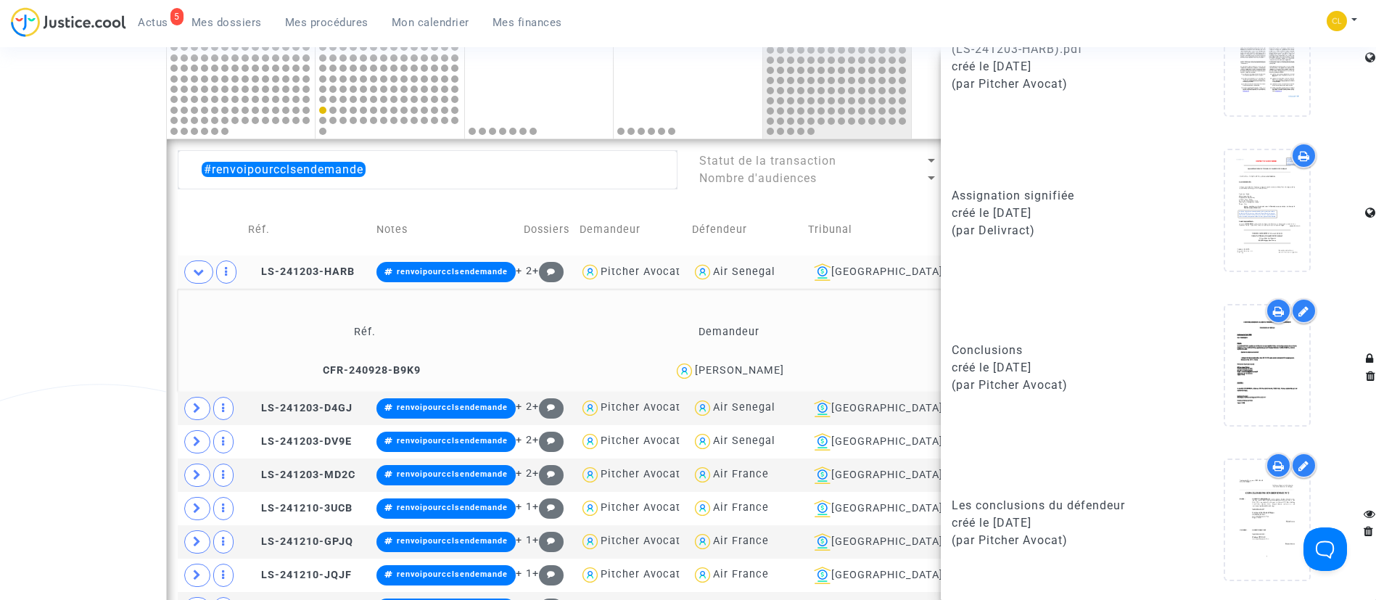
click at [755, 370] on div "[PERSON_NAME]" at bounding box center [739, 370] width 89 height 12
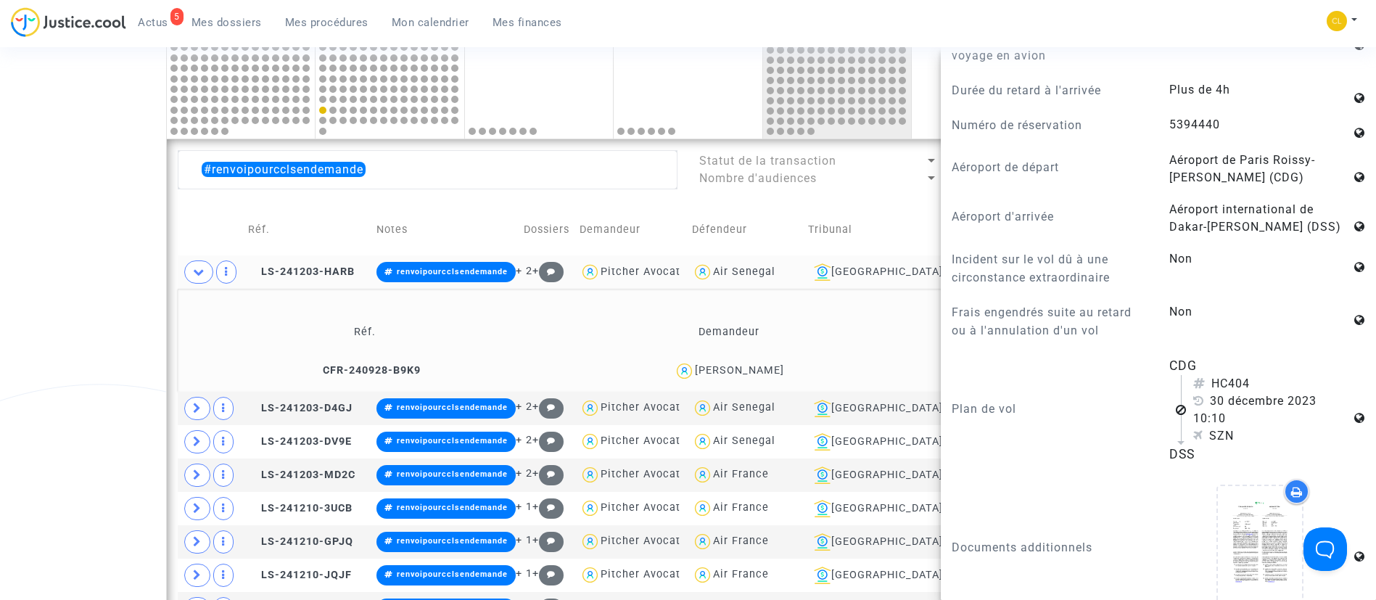
scroll to position [0, 0]
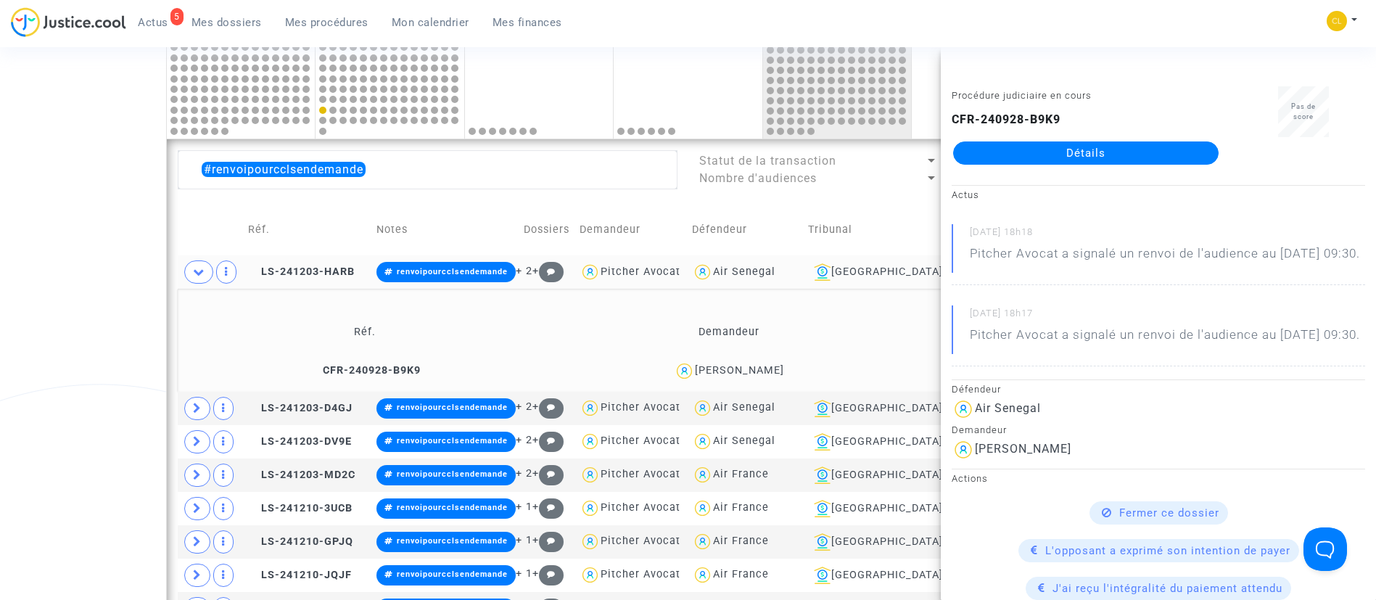
click at [843, 216] on td "Tribunal" at bounding box center [876, 230] width 147 height 52
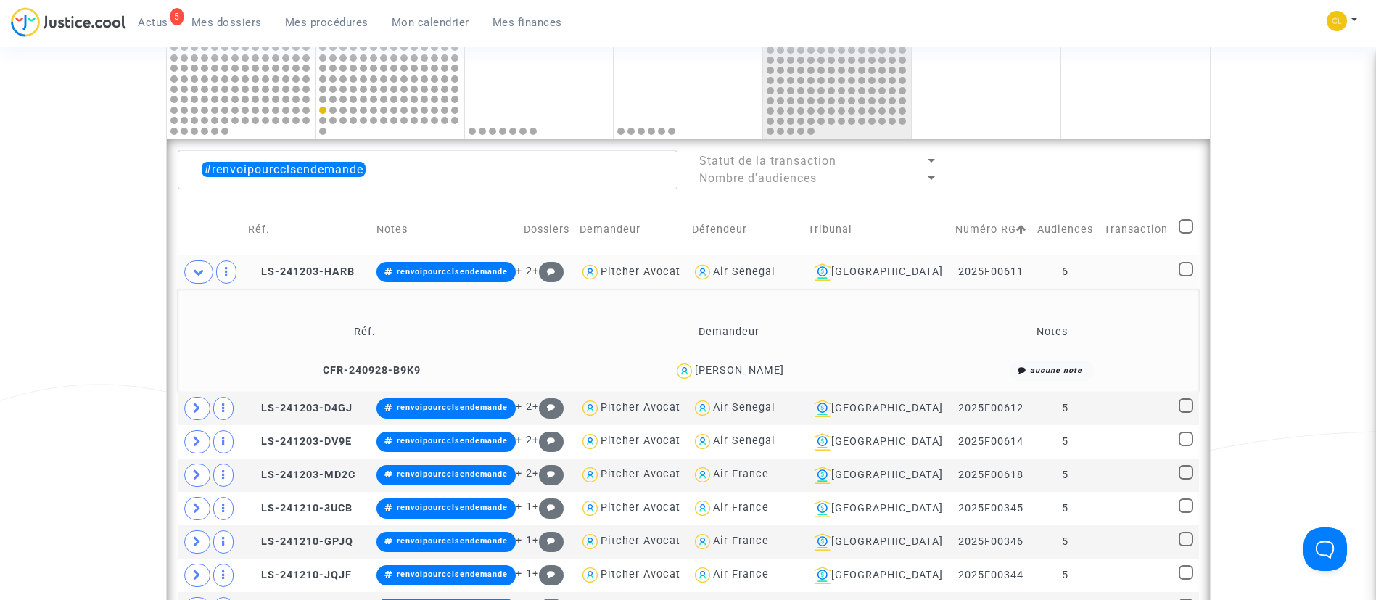
click at [1151, 267] on td at bounding box center [1136, 271] width 75 height 33
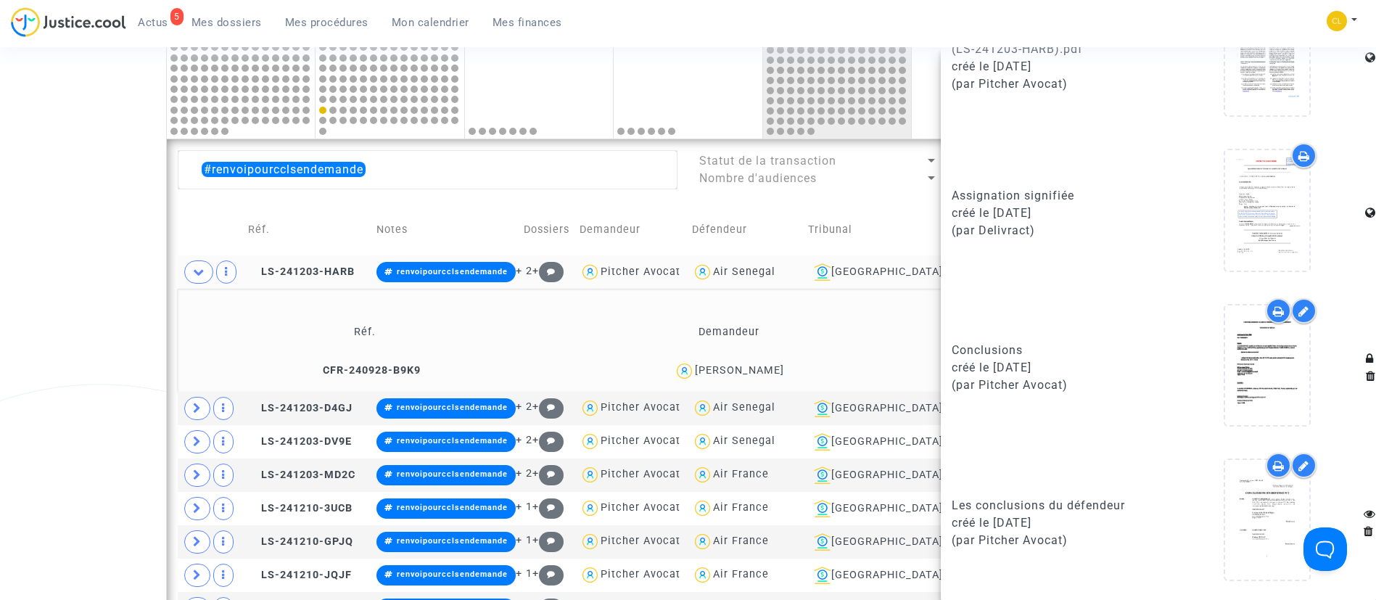
scroll to position [1161, 0]
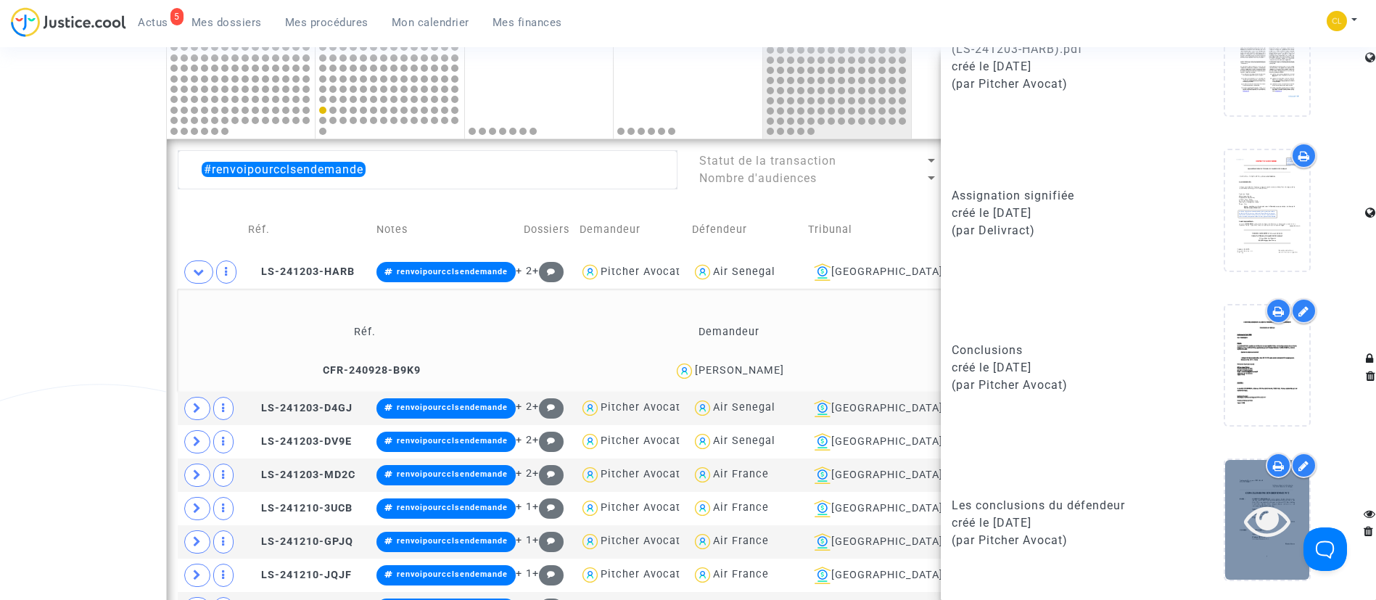
click at [1261, 527] on icon at bounding box center [1267, 520] width 47 height 46
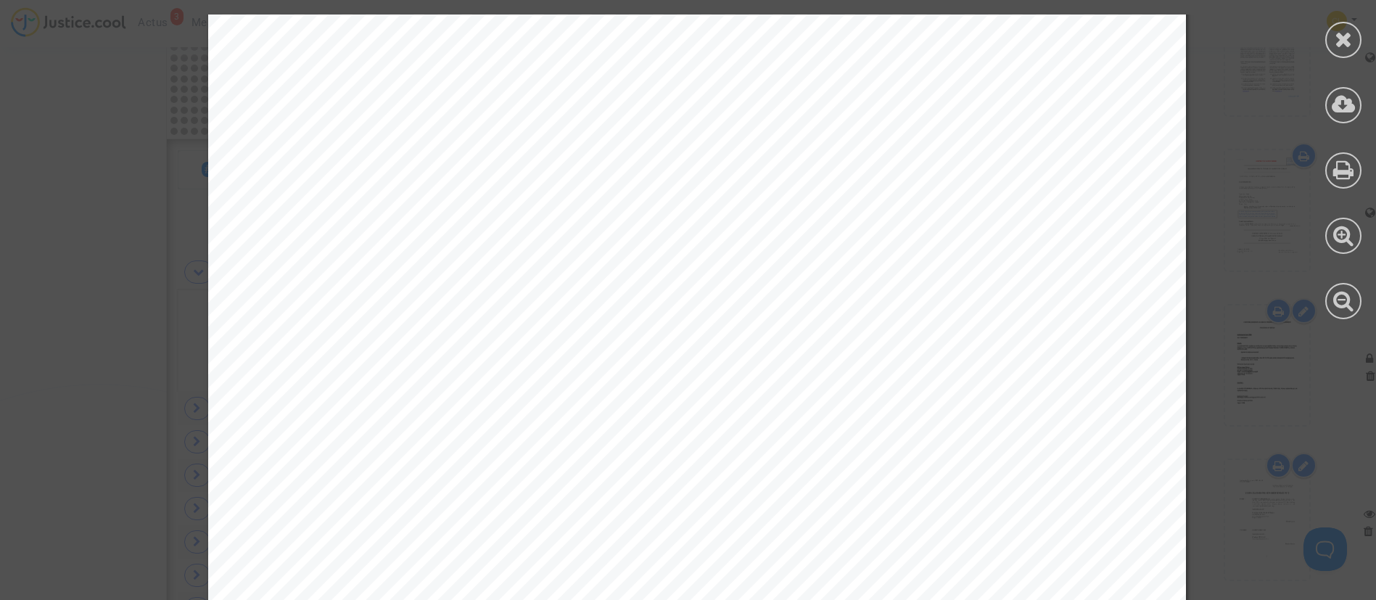
scroll to position [5898, 0]
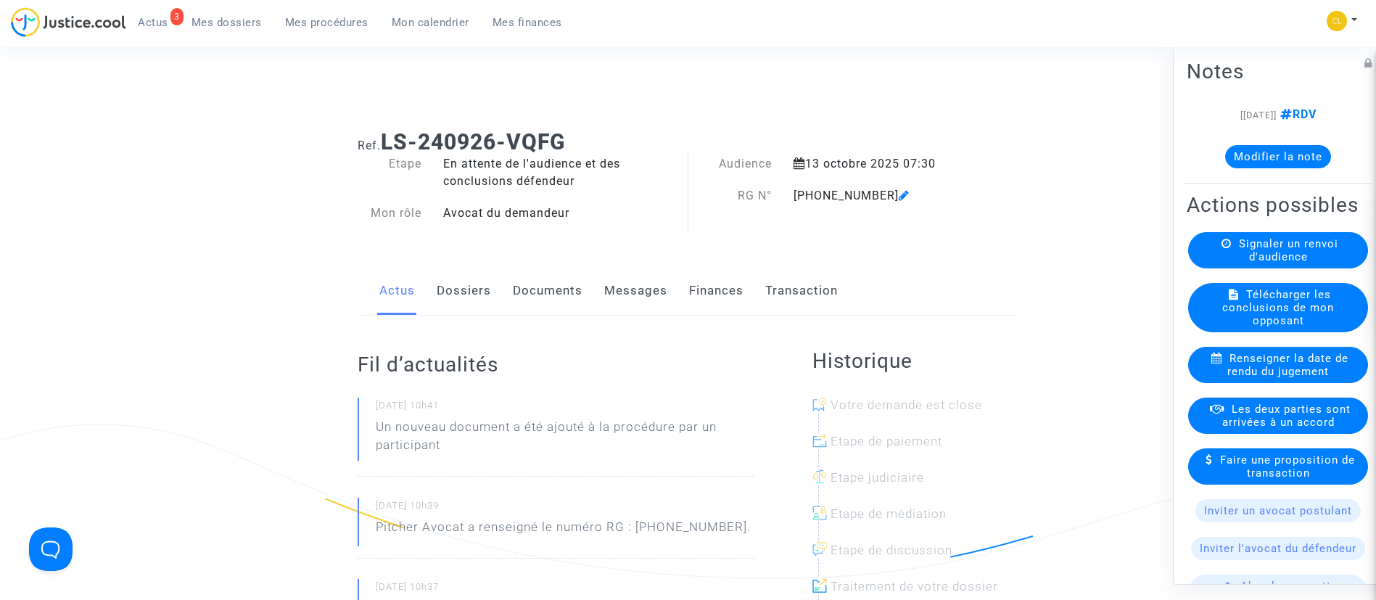
click at [542, 292] on link "Documents" at bounding box center [548, 291] width 70 height 48
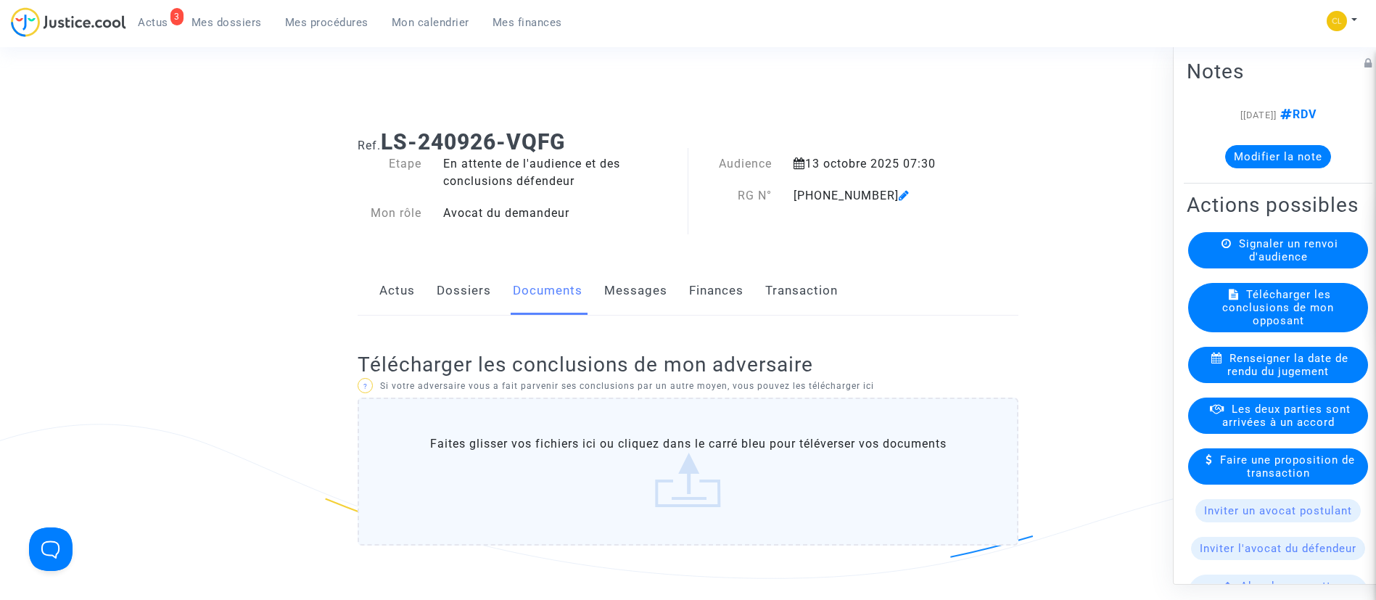
click at [444, 288] on link "Dossiers" at bounding box center [464, 291] width 54 height 48
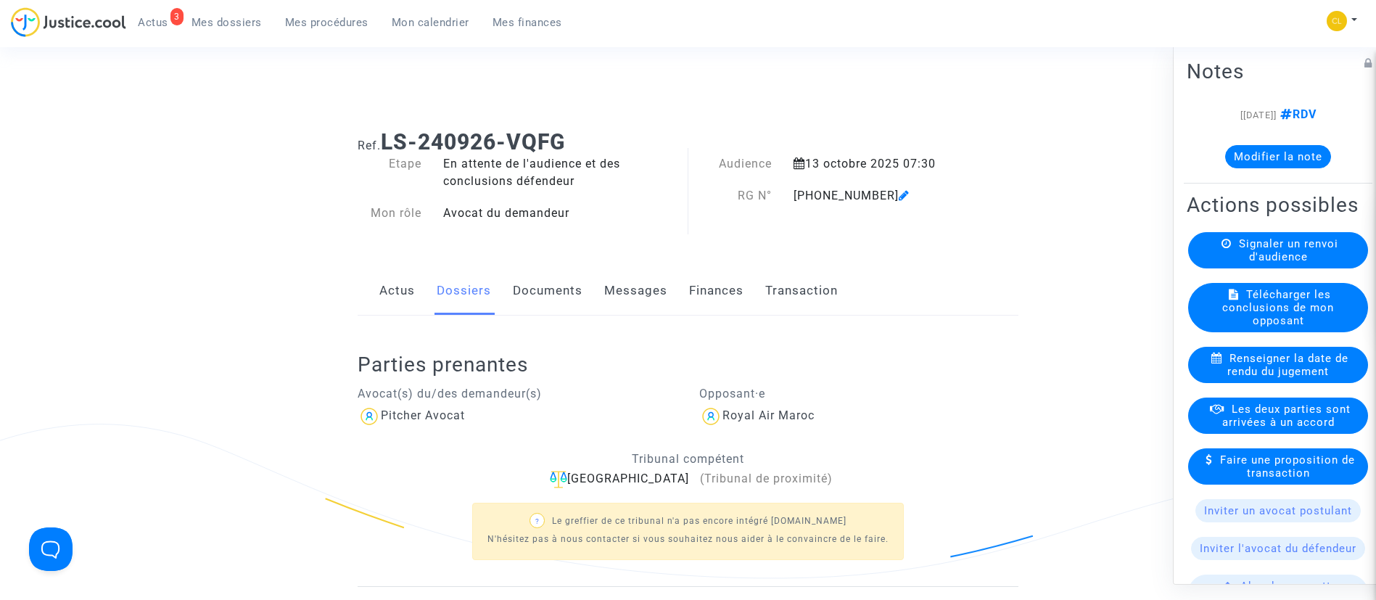
click at [540, 295] on link "Documents" at bounding box center [548, 291] width 70 height 48
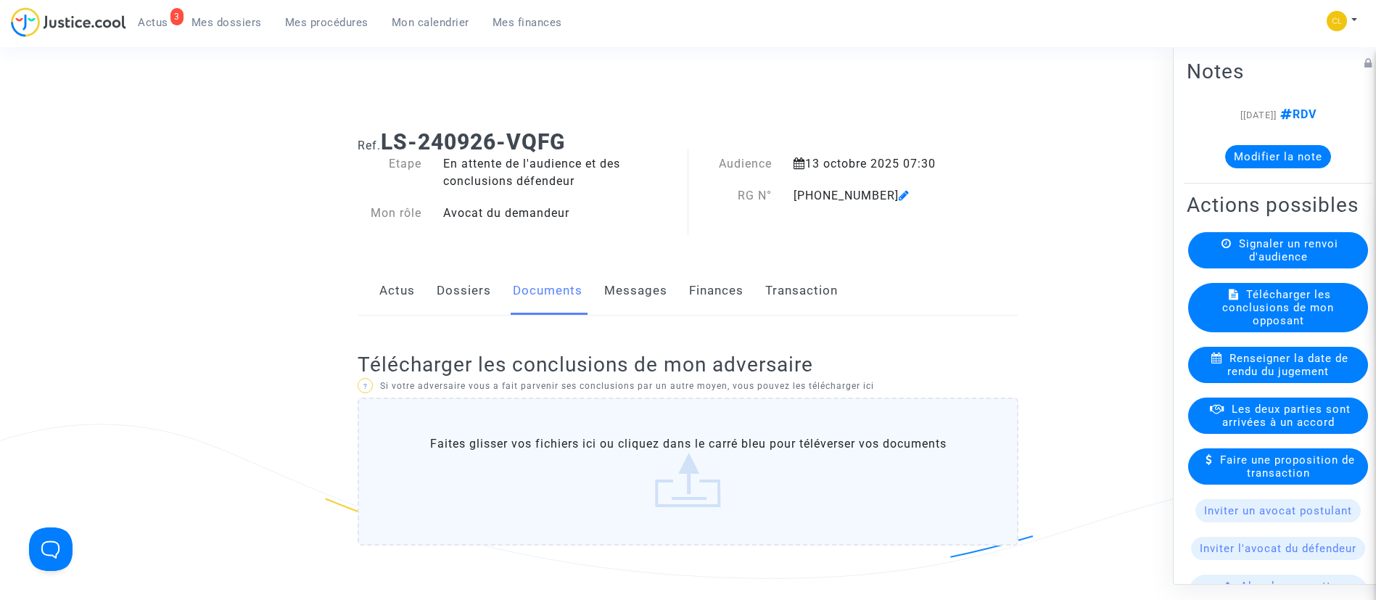
click at [448, 292] on link "Dossiers" at bounding box center [464, 291] width 54 height 48
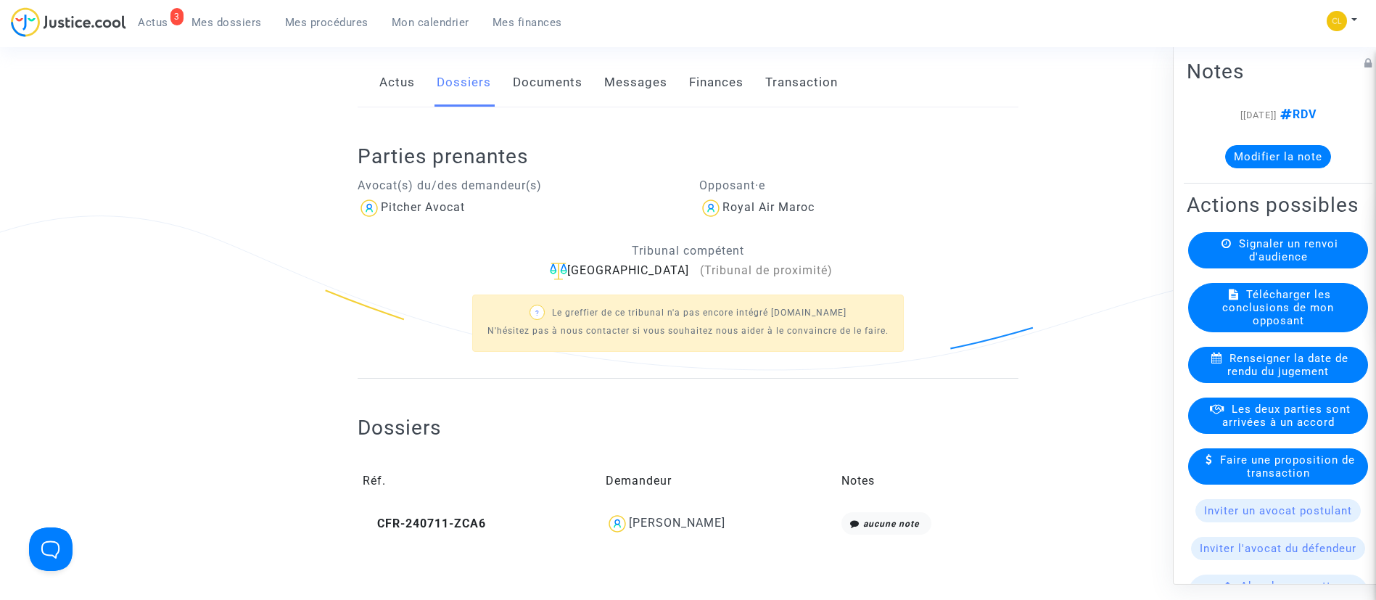
scroll to position [99, 0]
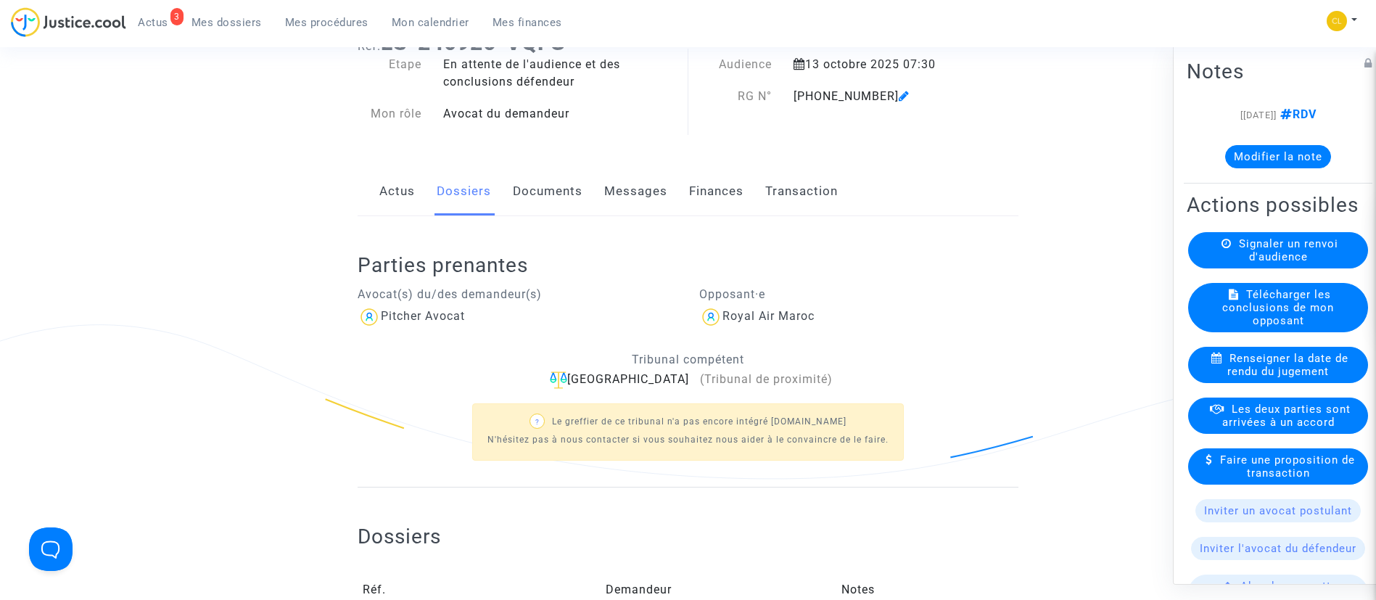
click at [548, 198] on link "Documents" at bounding box center [548, 192] width 70 height 48
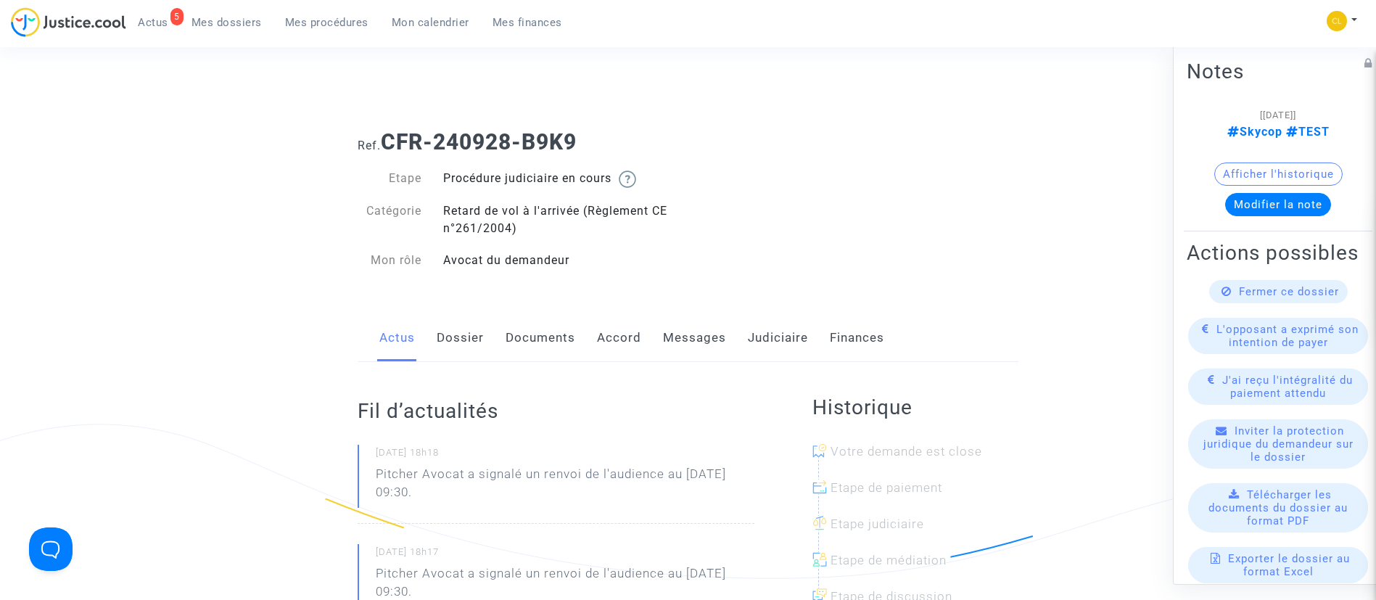
click at [537, 333] on link "Documents" at bounding box center [541, 338] width 70 height 48
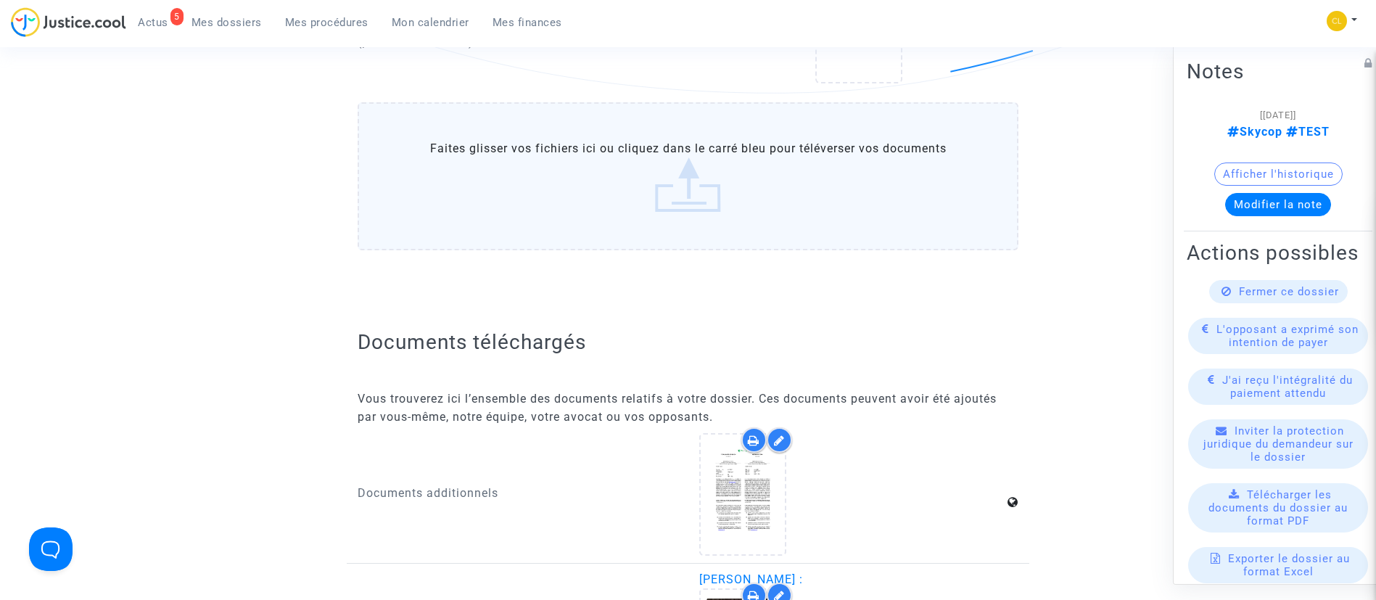
scroll to position [1415, 0]
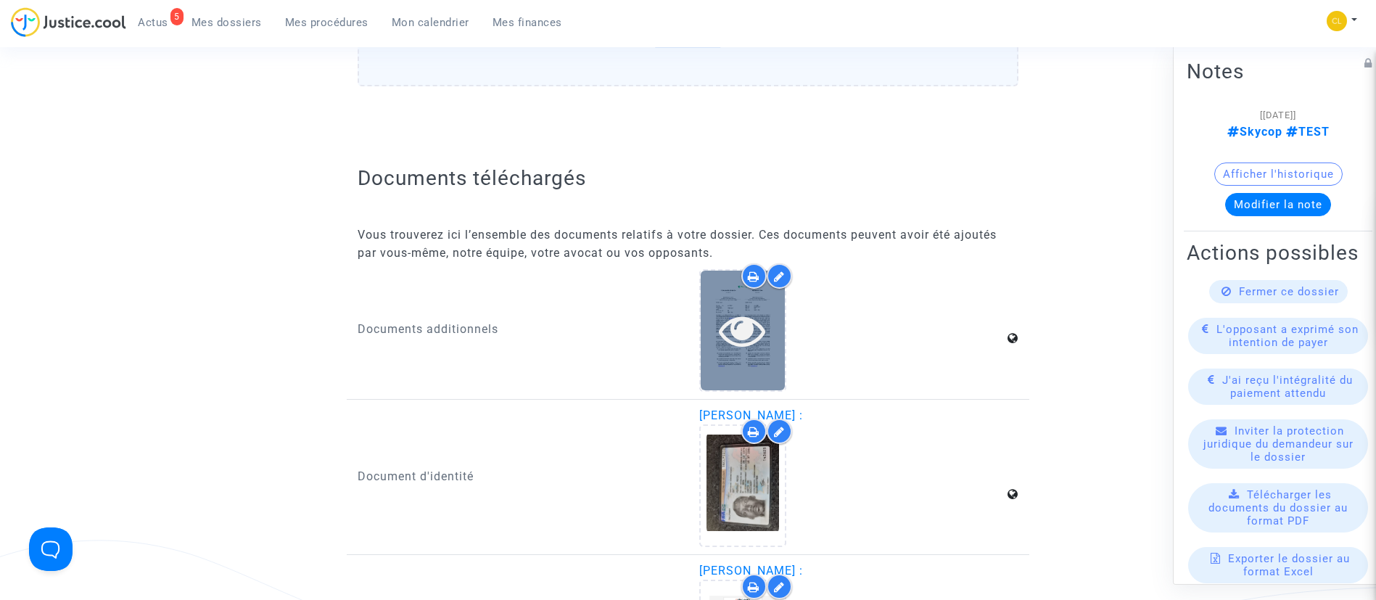
click at [740, 323] on icon at bounding box center [742, 330] width 47 height 46
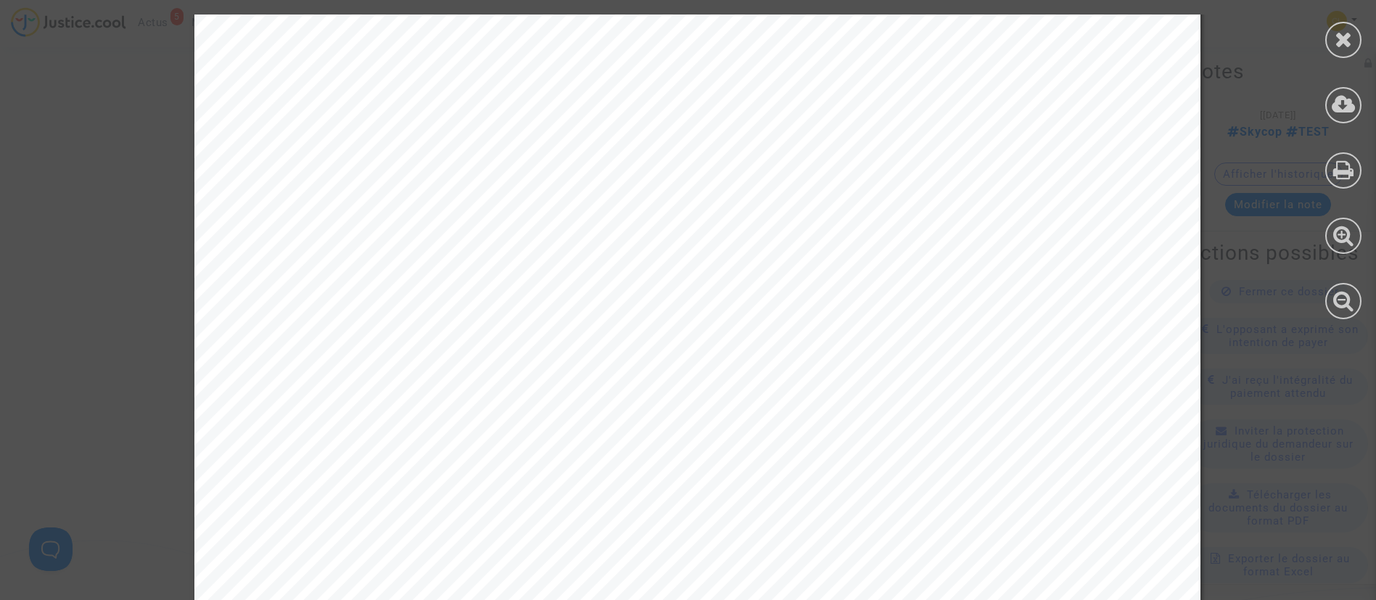
scroll to position [0, 0]
